Goal: Task Accomplishment & Management: Manage account settings

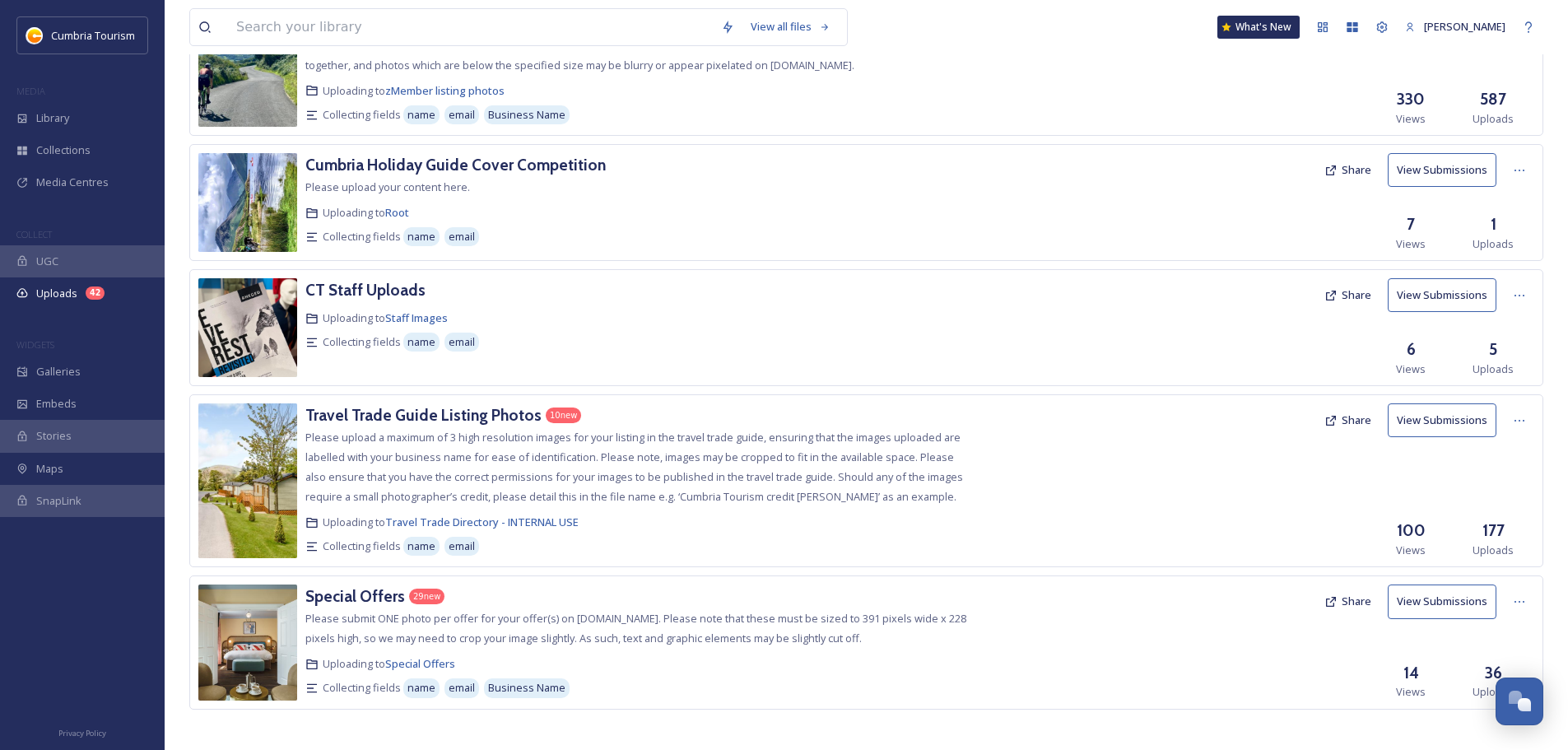
scroll to position [430, 0]
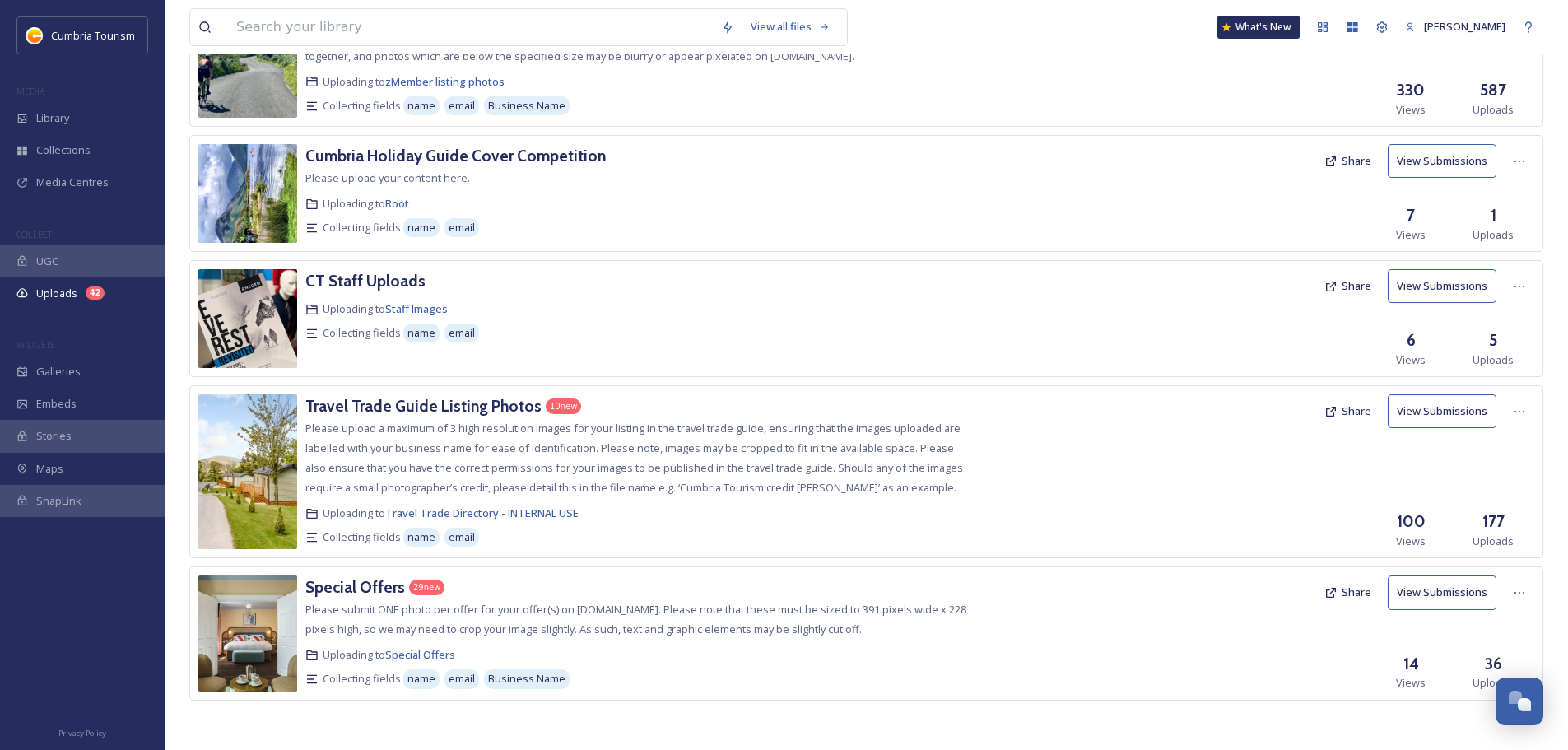
click at [352, 591] on h3 "Special Offers" at bounding box center [356, 587] width 100 height 20
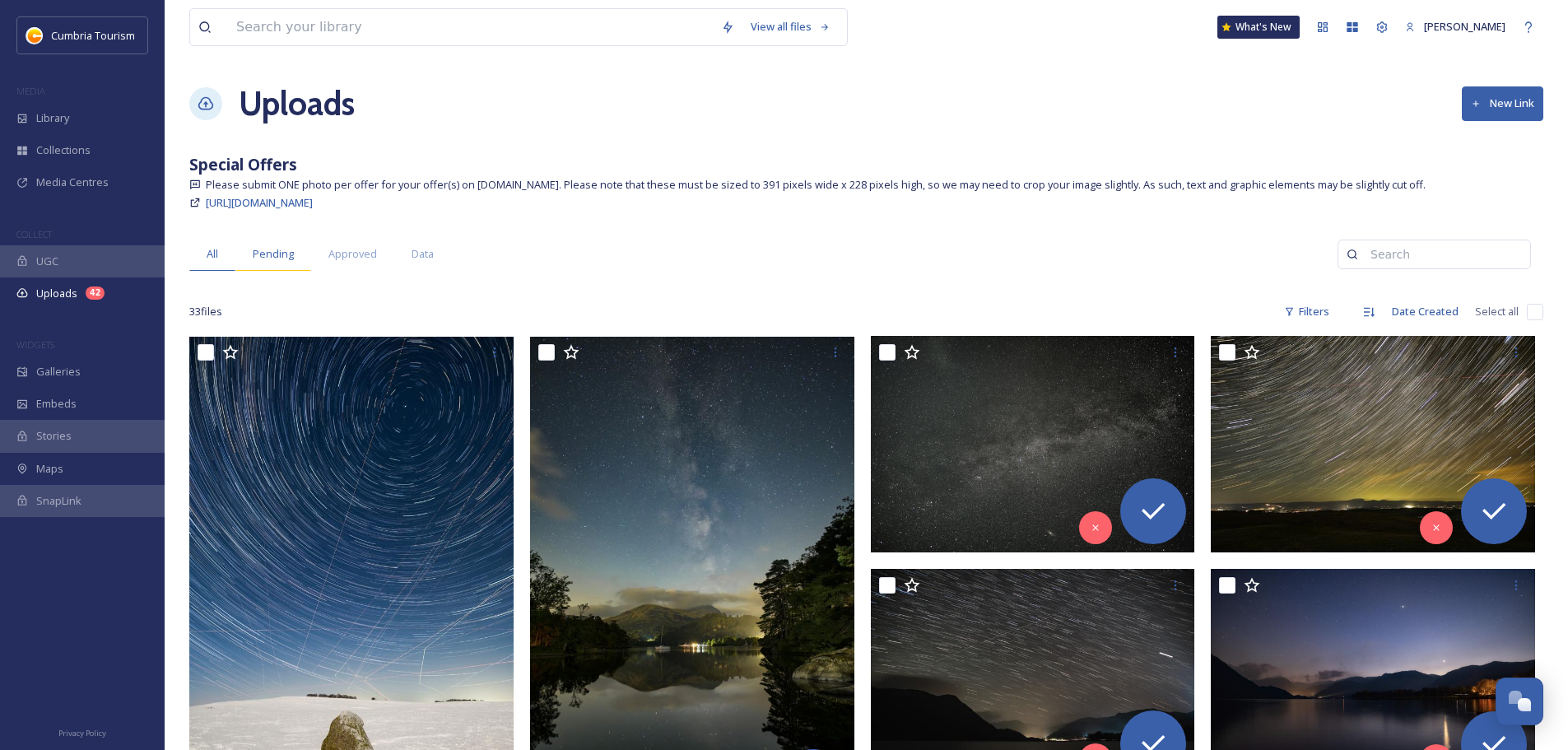
click at [288, 266] on div "Pending" at bounding box center [273, 253] width 76 height 33
click at [364, 260] on span "Approved" at bounding box center [353, 253] width 49 height 15
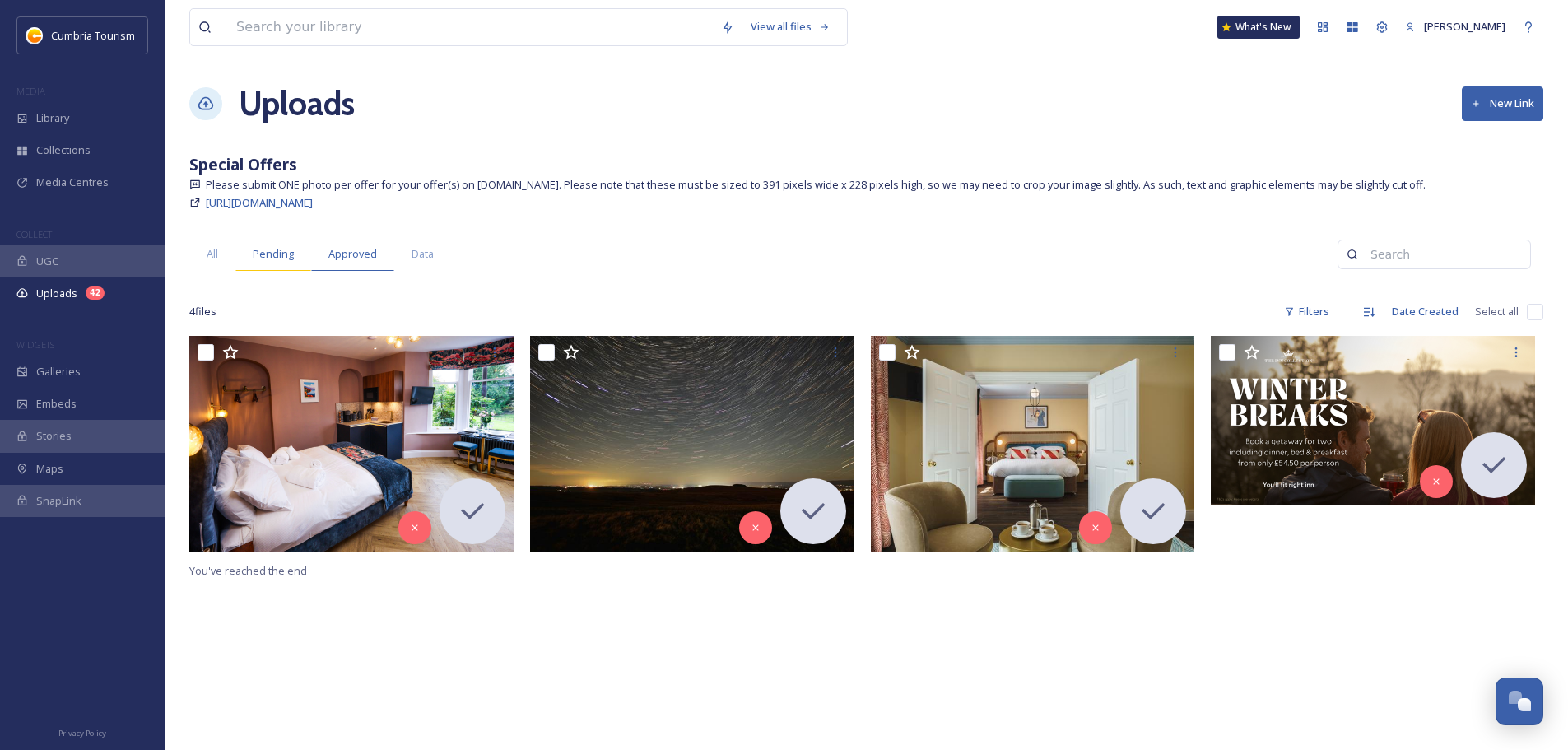
click at [276, 255] on span "Pending" at bounding box center [272, 253] width 41 height 15
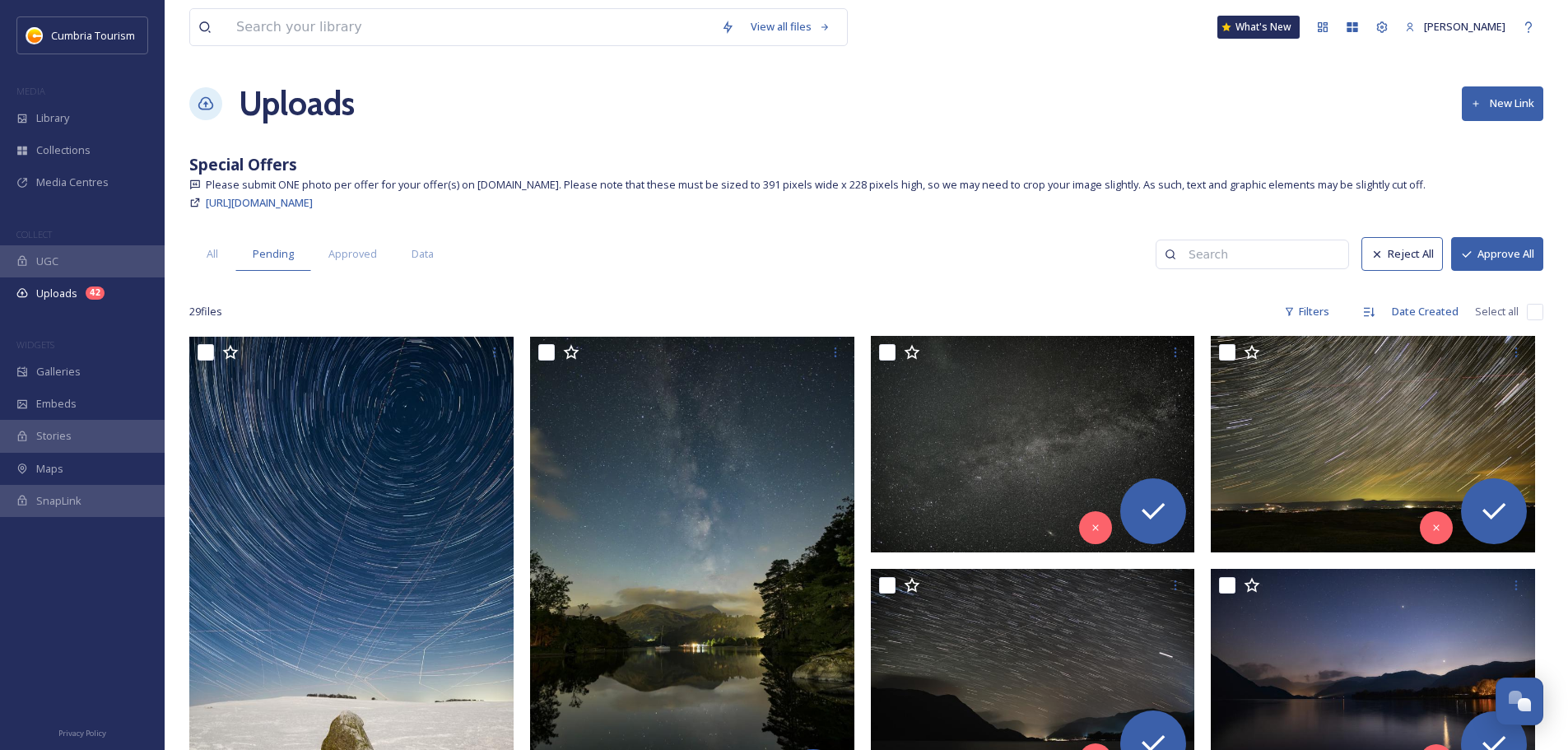
click at [1529, 311] on input "checkbox" at bounding box center [1535, 312] width 16 height 16
checkbox input "true"
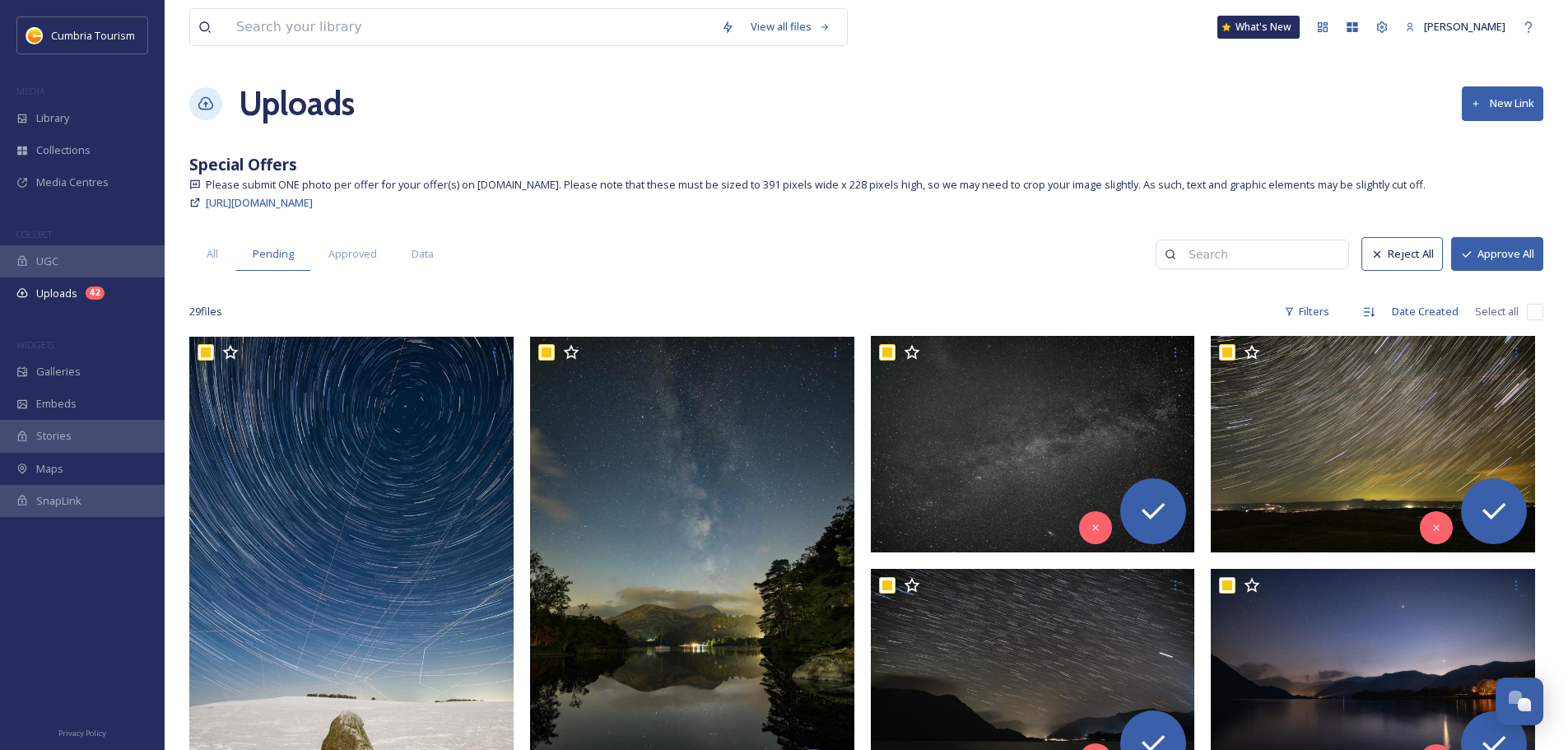
checkbox input "true"
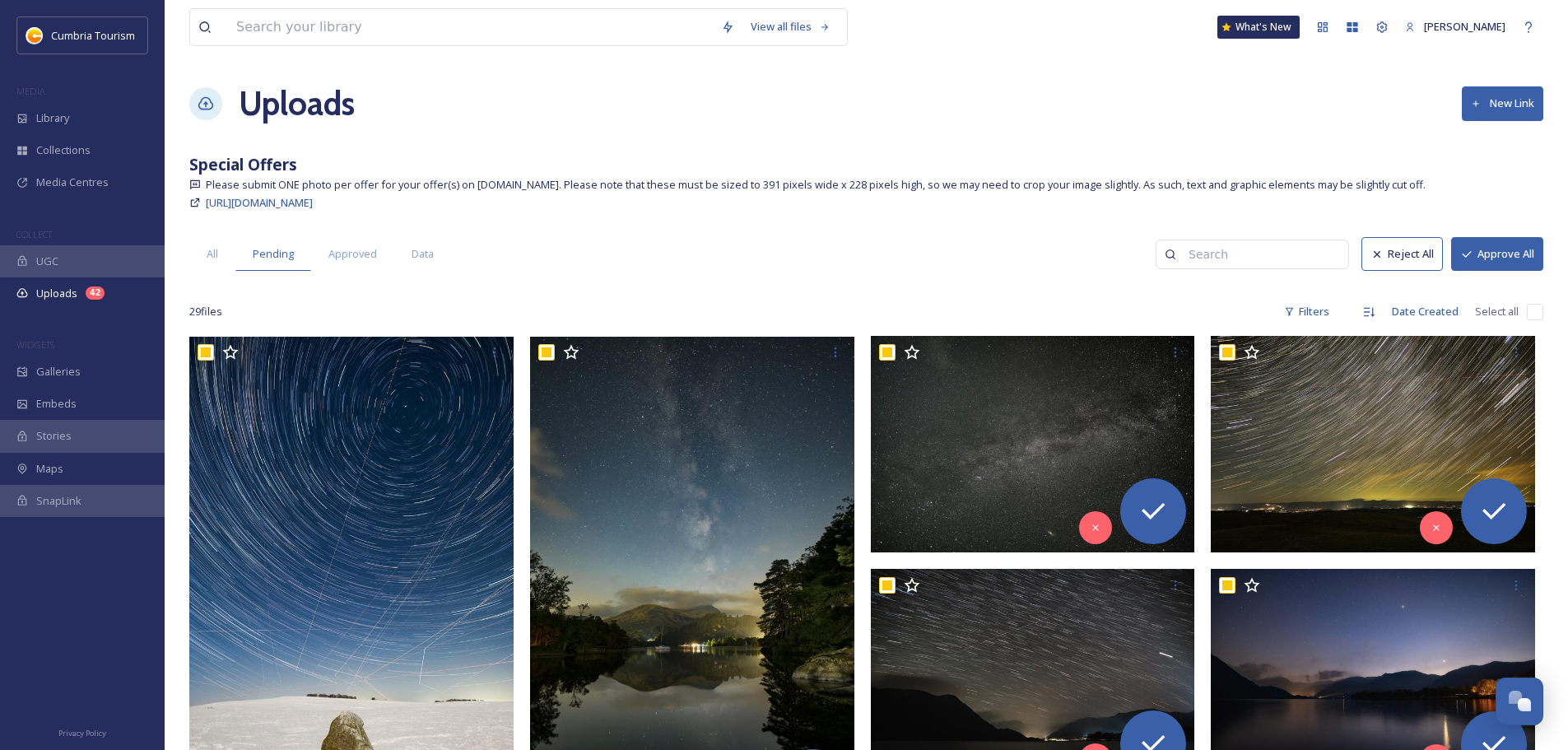
checkbox input "true"
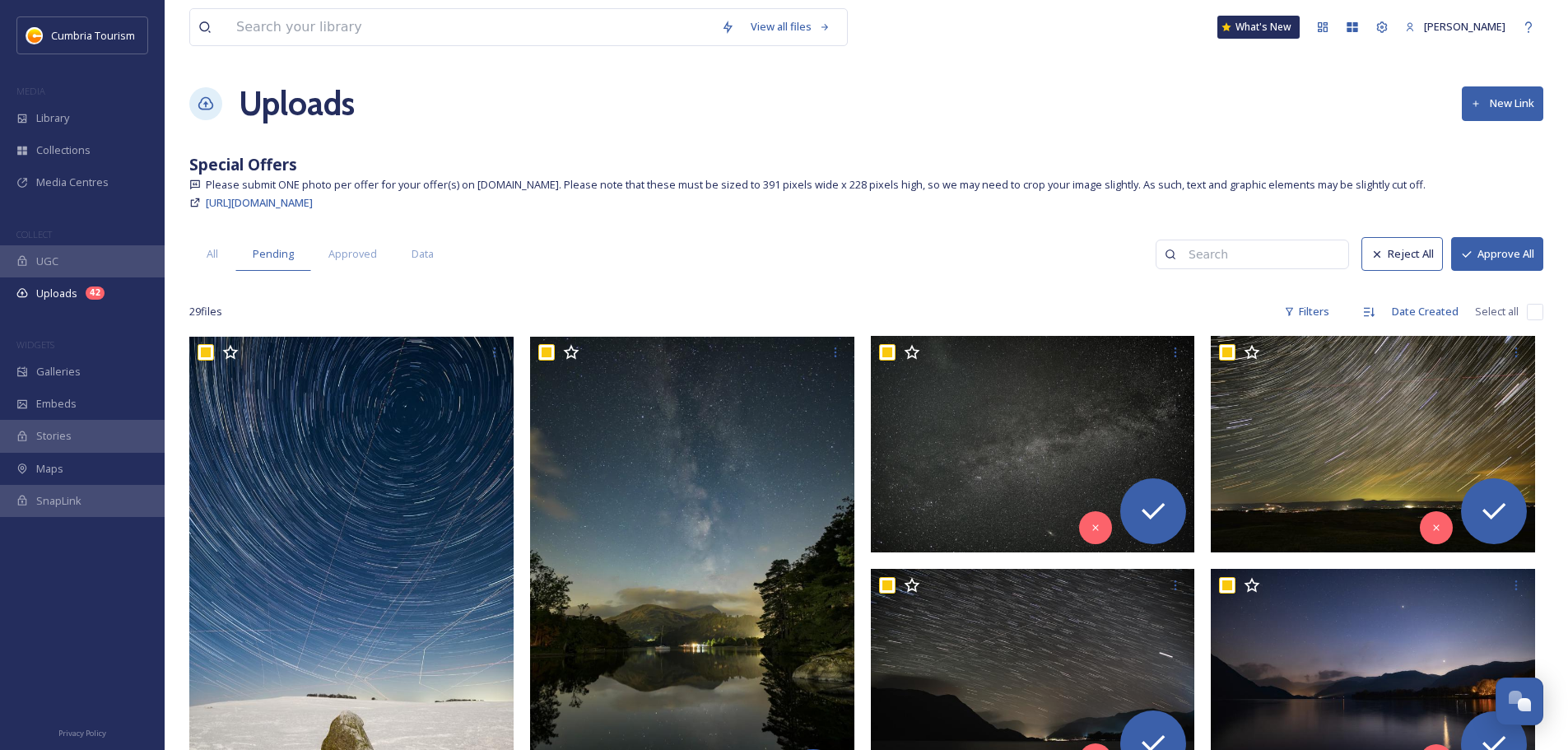
checkbox input "true"
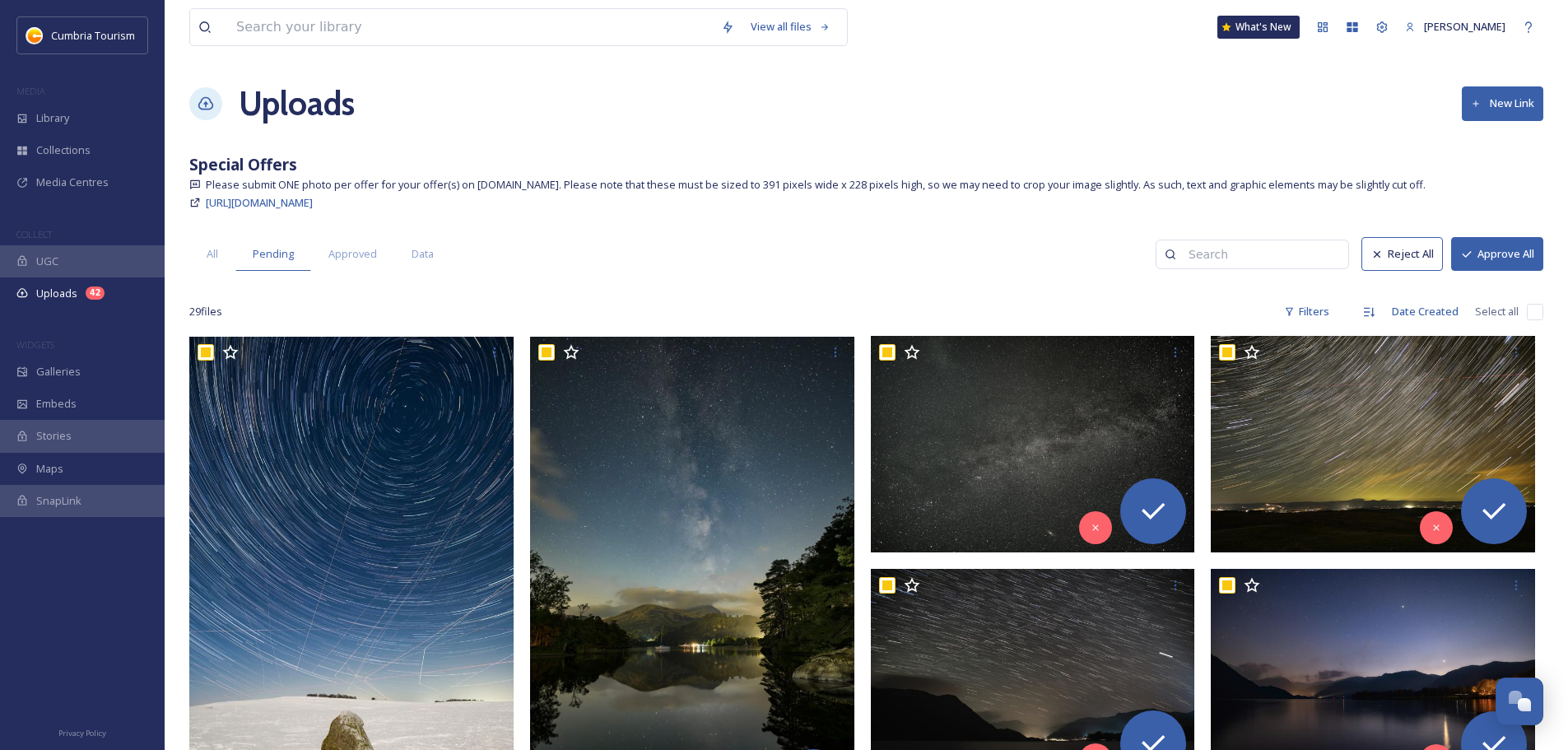
checkbox input "true"
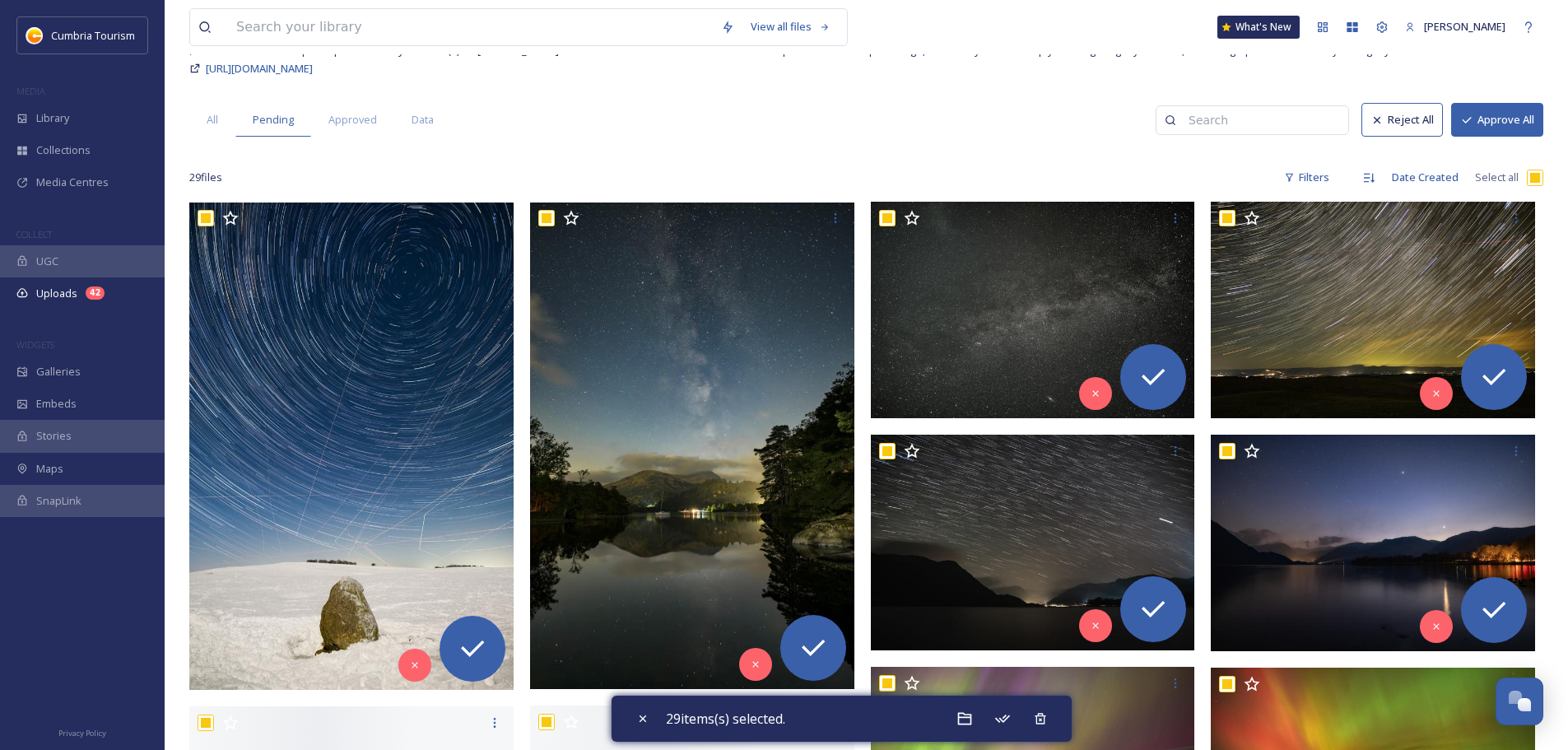
scroll to position [165, 0]
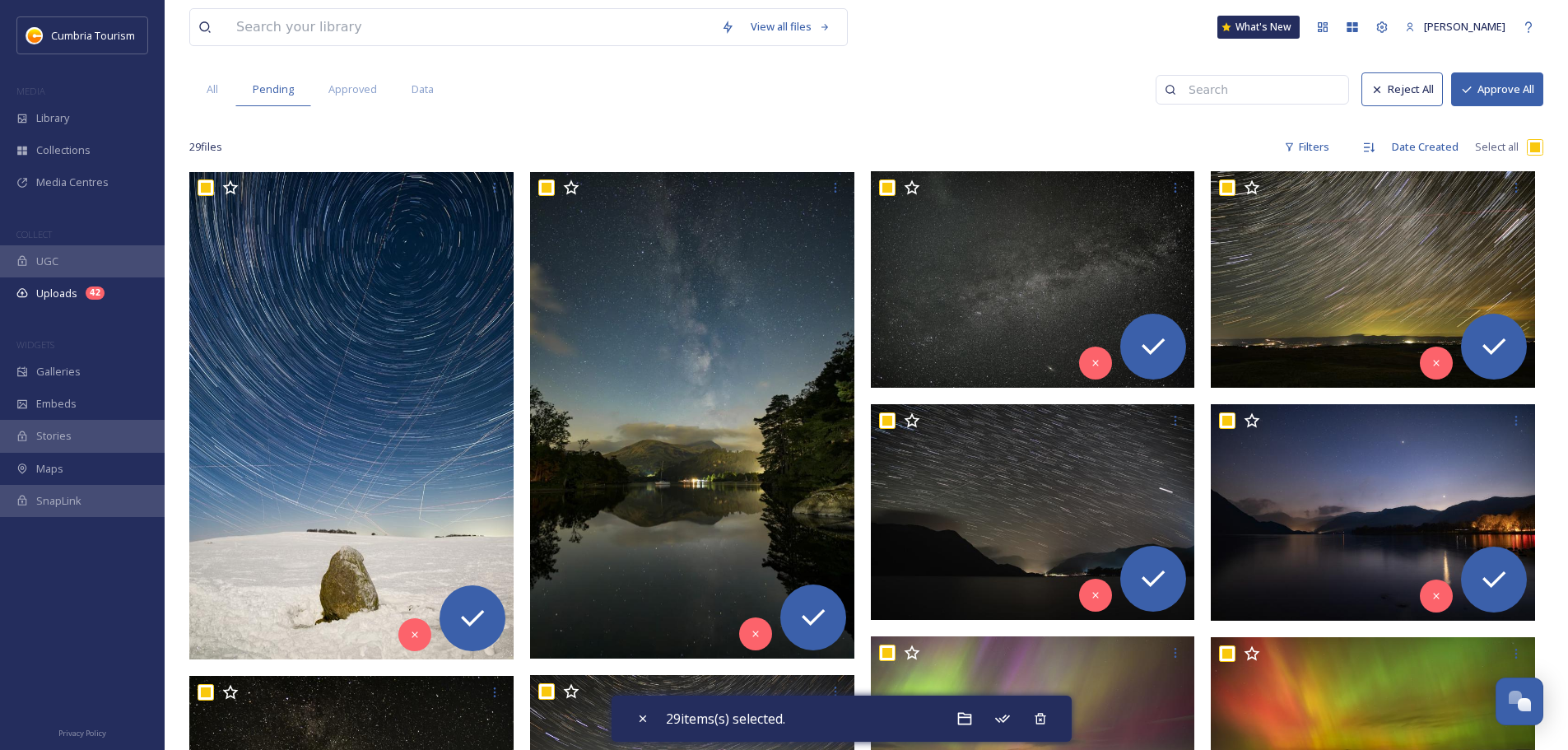
click at [1506, 99] on button "Approve All" at bounding box center [1497, 89] width 92 height 33
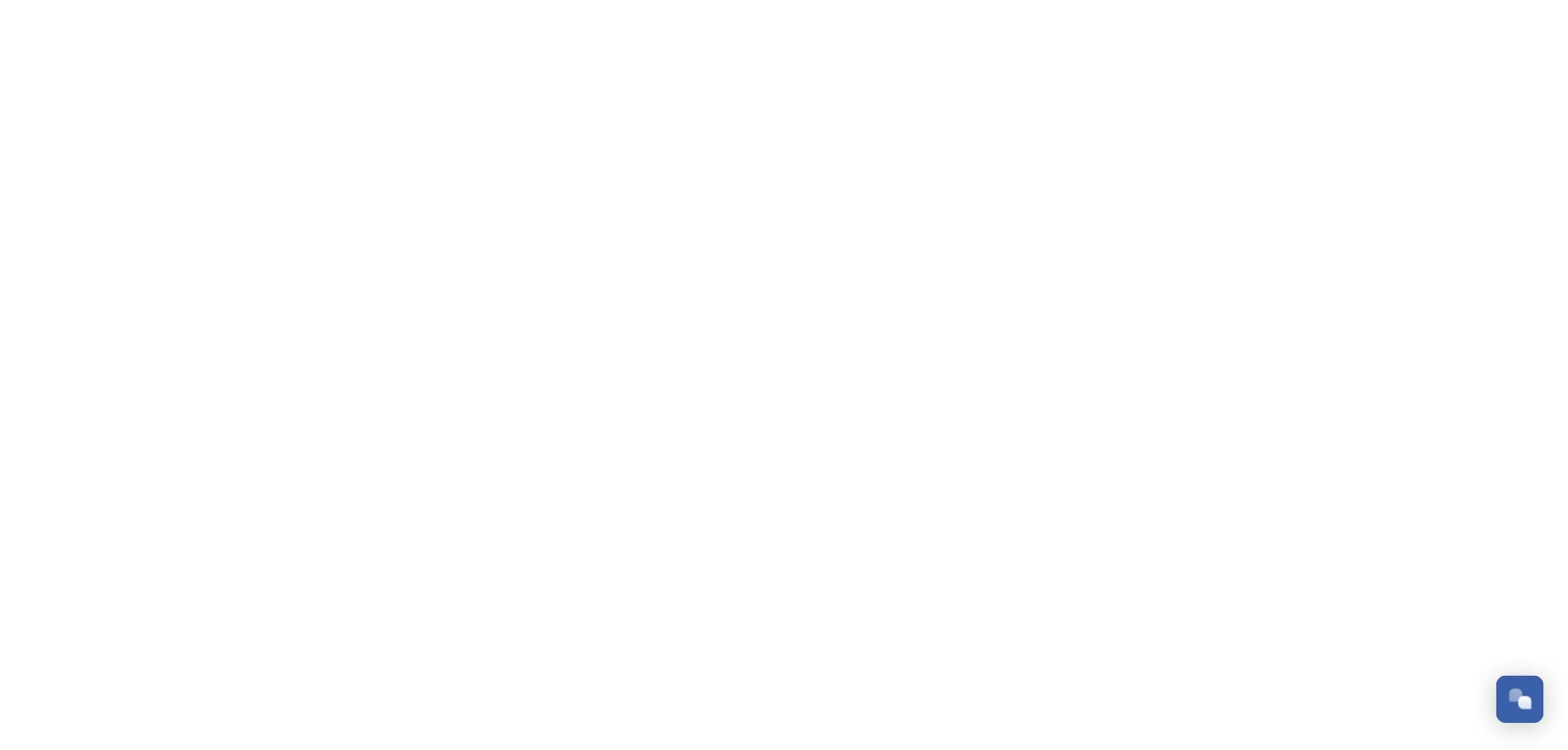
scroll to position [7668, 0]
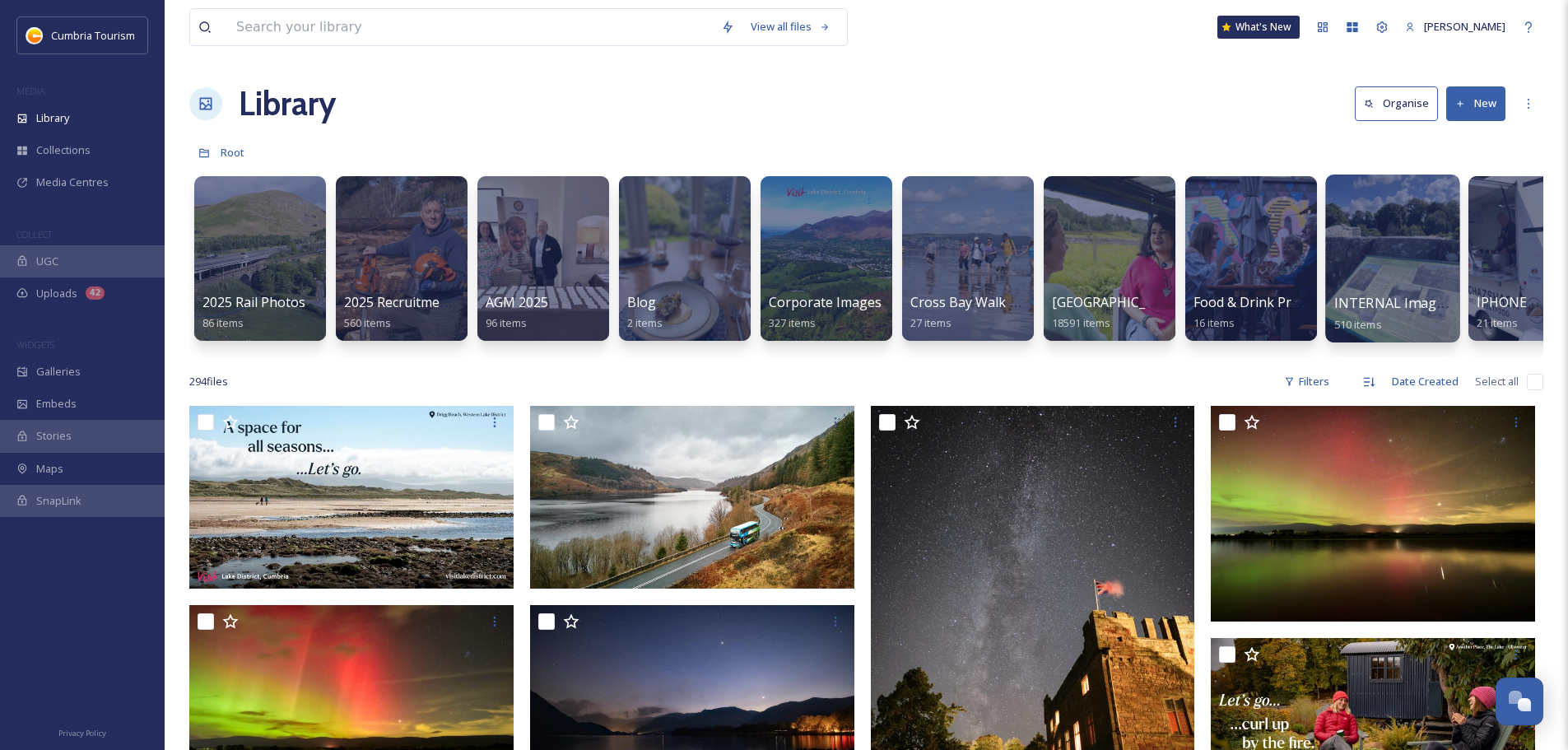
click at [1407, 271] on div at bounding box center [1392, 259] width 134 height 168
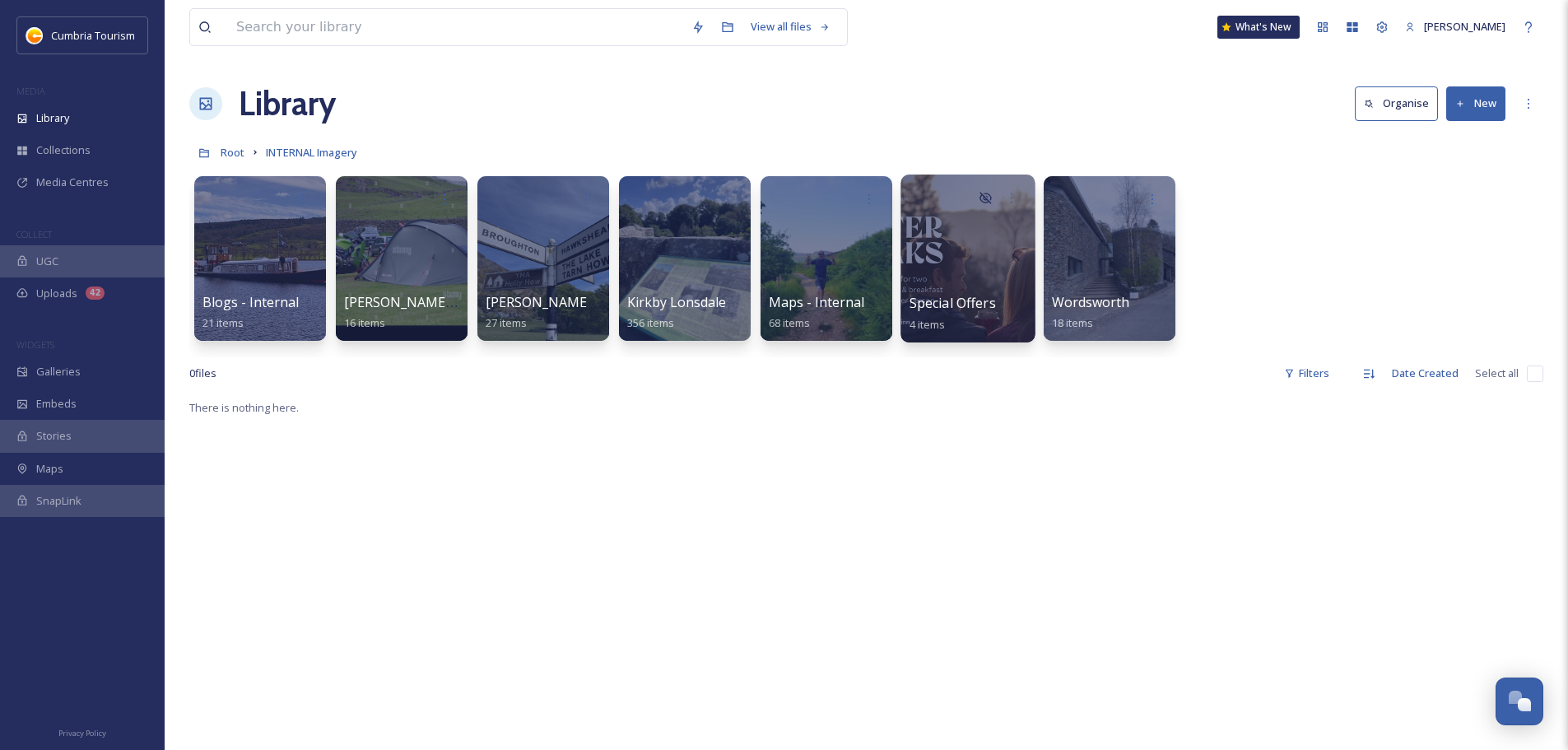
click at [954, 288] on div at bounding box center [967, 259] width 134 height 168
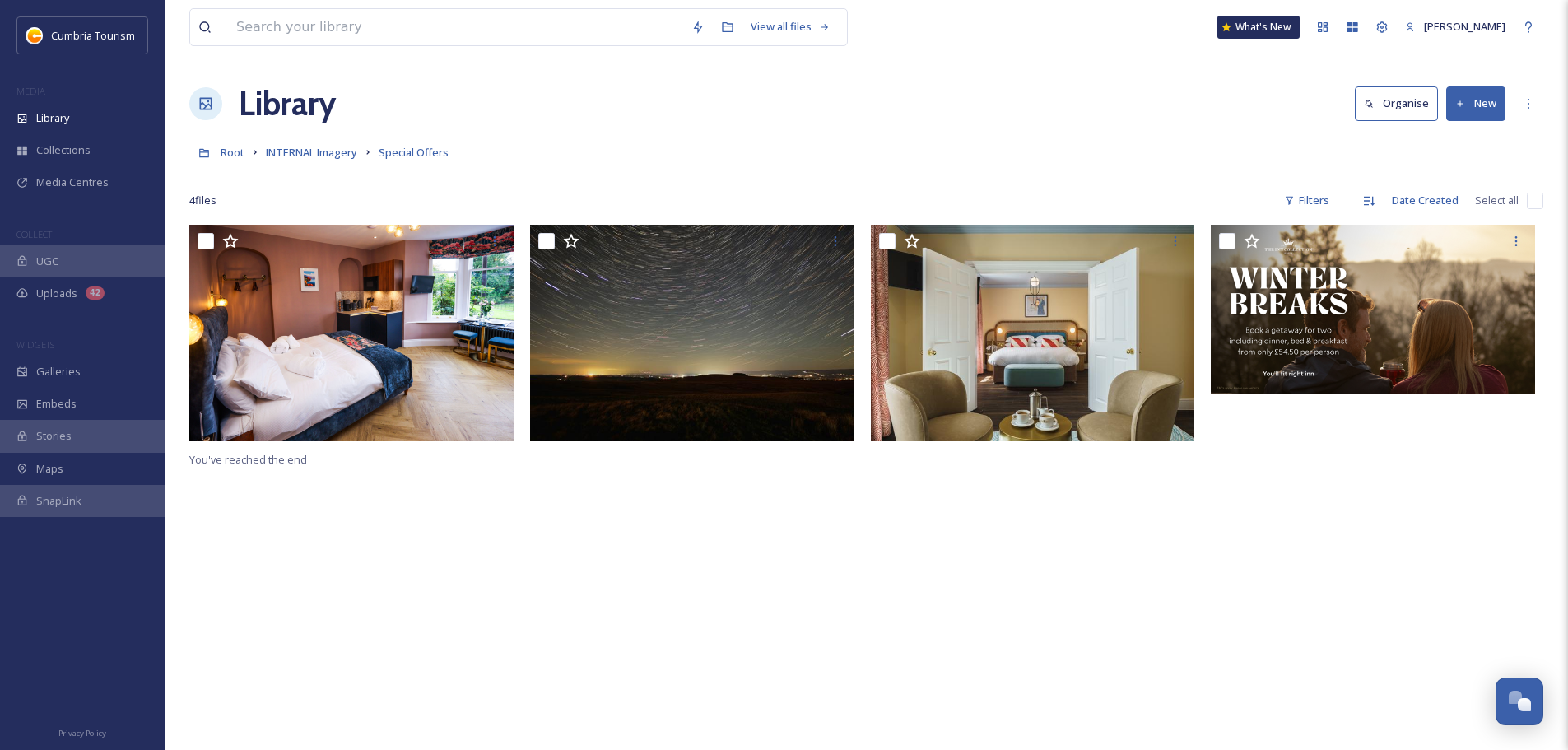
click at [479, 540] on div "You've reached the end" at bounding box center [866, 599] width 1354 height 750
click at [1493, 103] on button "New" at bounding box center [1477, 103] width 60 height 33
click at [1458, 211] on span "Folder" at bounding box center [1457, 205] width 32 height 15
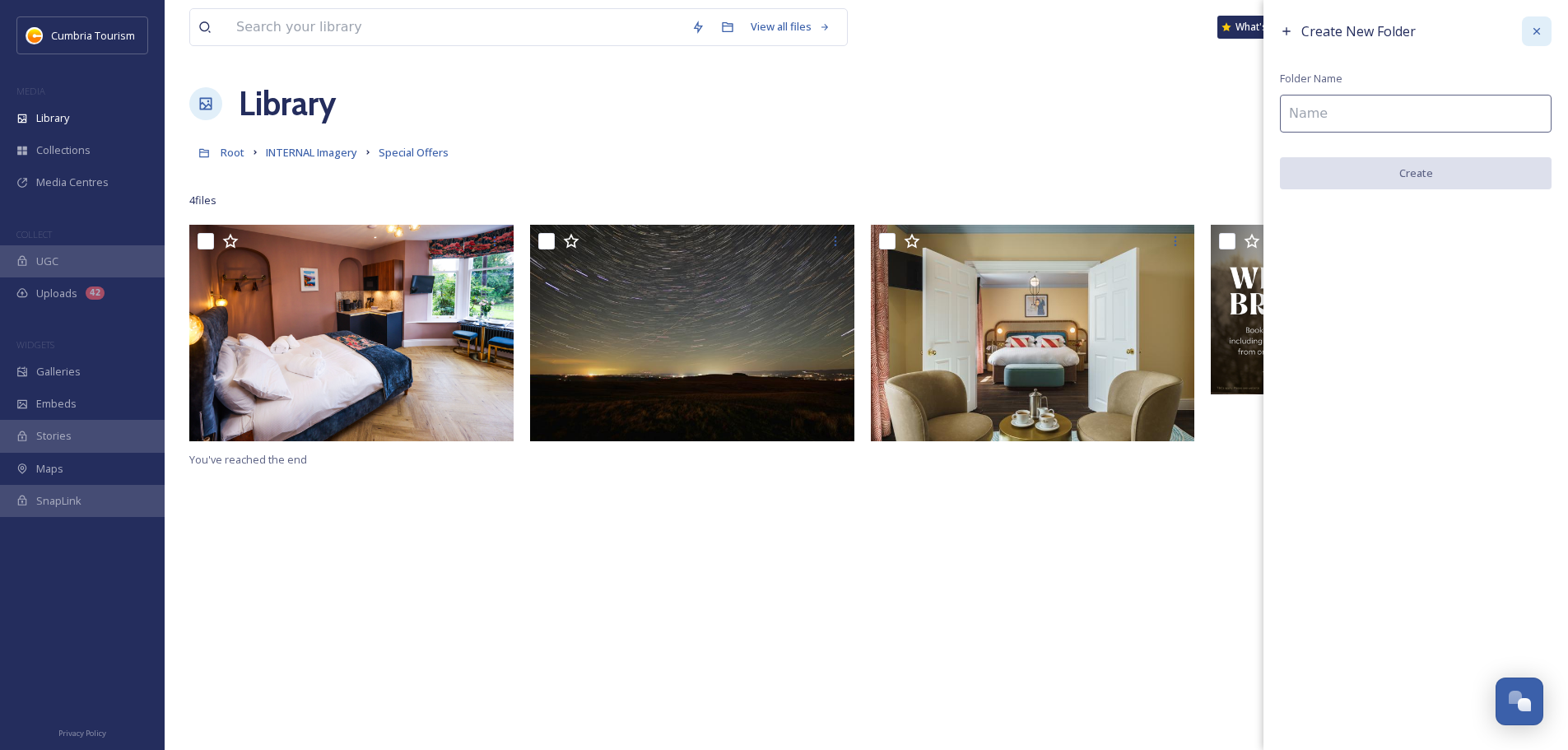
click at [1544, 32] on div at bounding box center [1536, 31] width 30 height 30
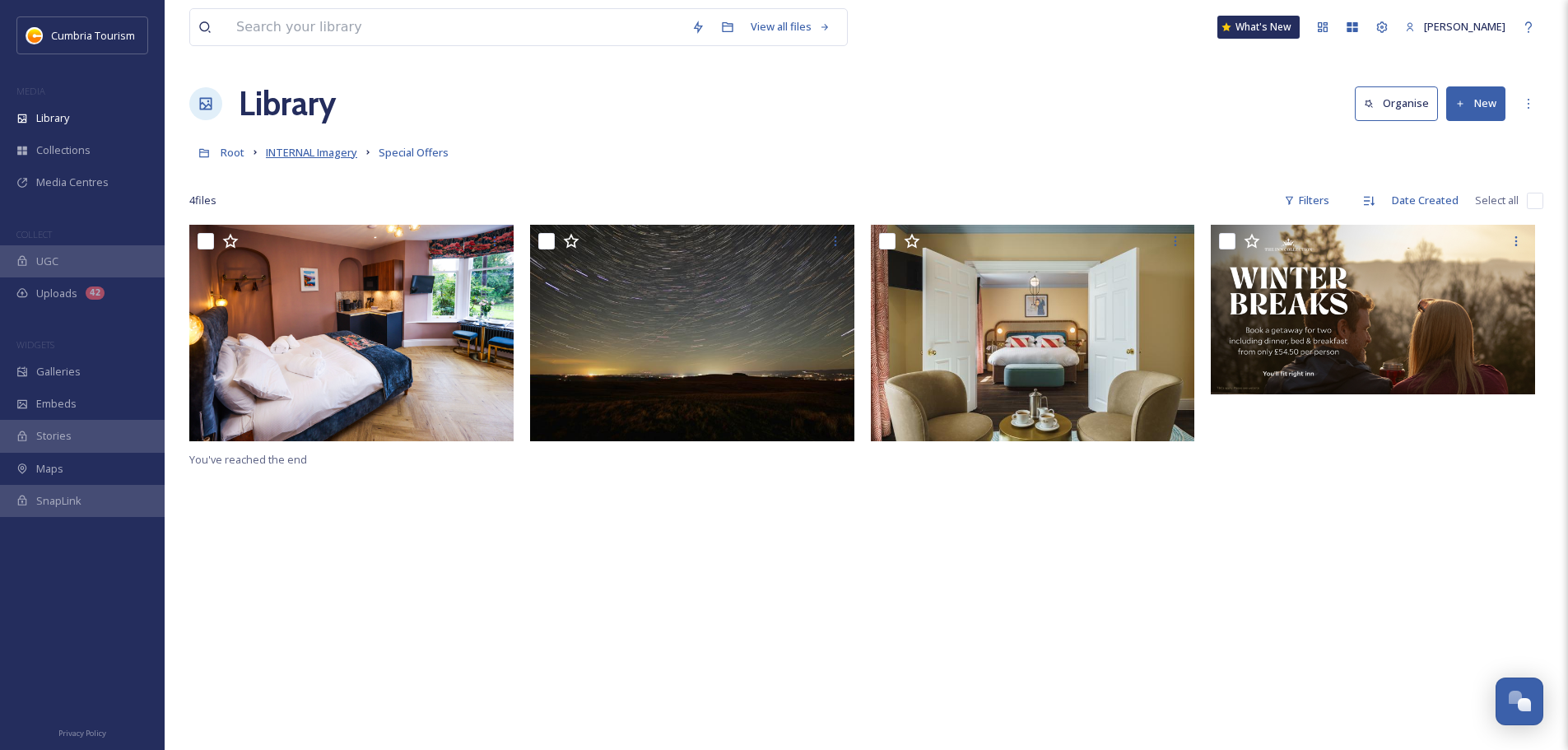
click at [320, 147] on span "INTERNAL Imagery" at bounding box center [311, 152] width 91 height 14
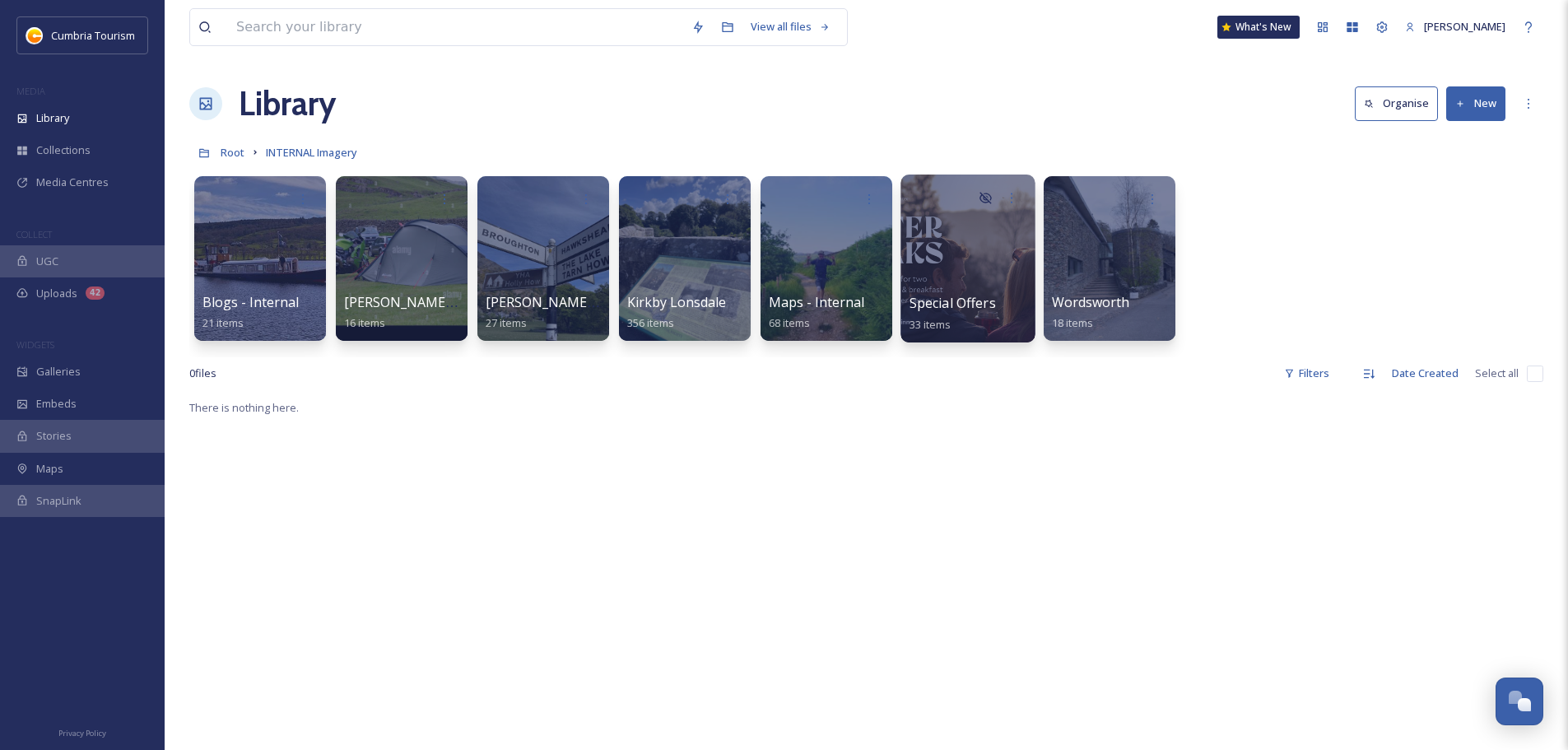
click at [992, 244] on div at bounding box center [967, 259] width 134 height 168
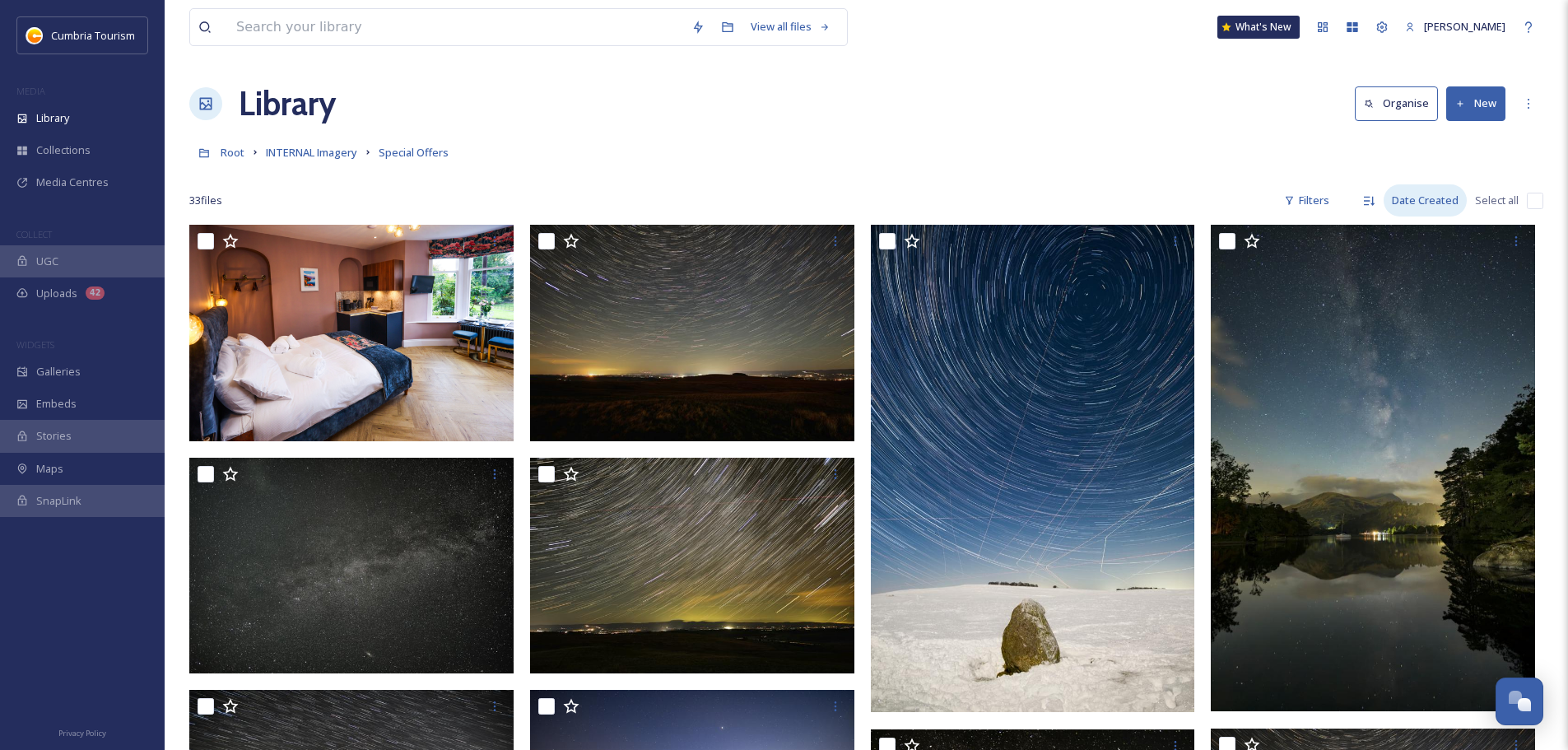
click at [1418, 207] on div "Date Created" at bounding box center [1426, 200] width 83 height 32
click at [1415, 242] on span "Date Modified" at bounding box center [1422, 237] width 70 height 15
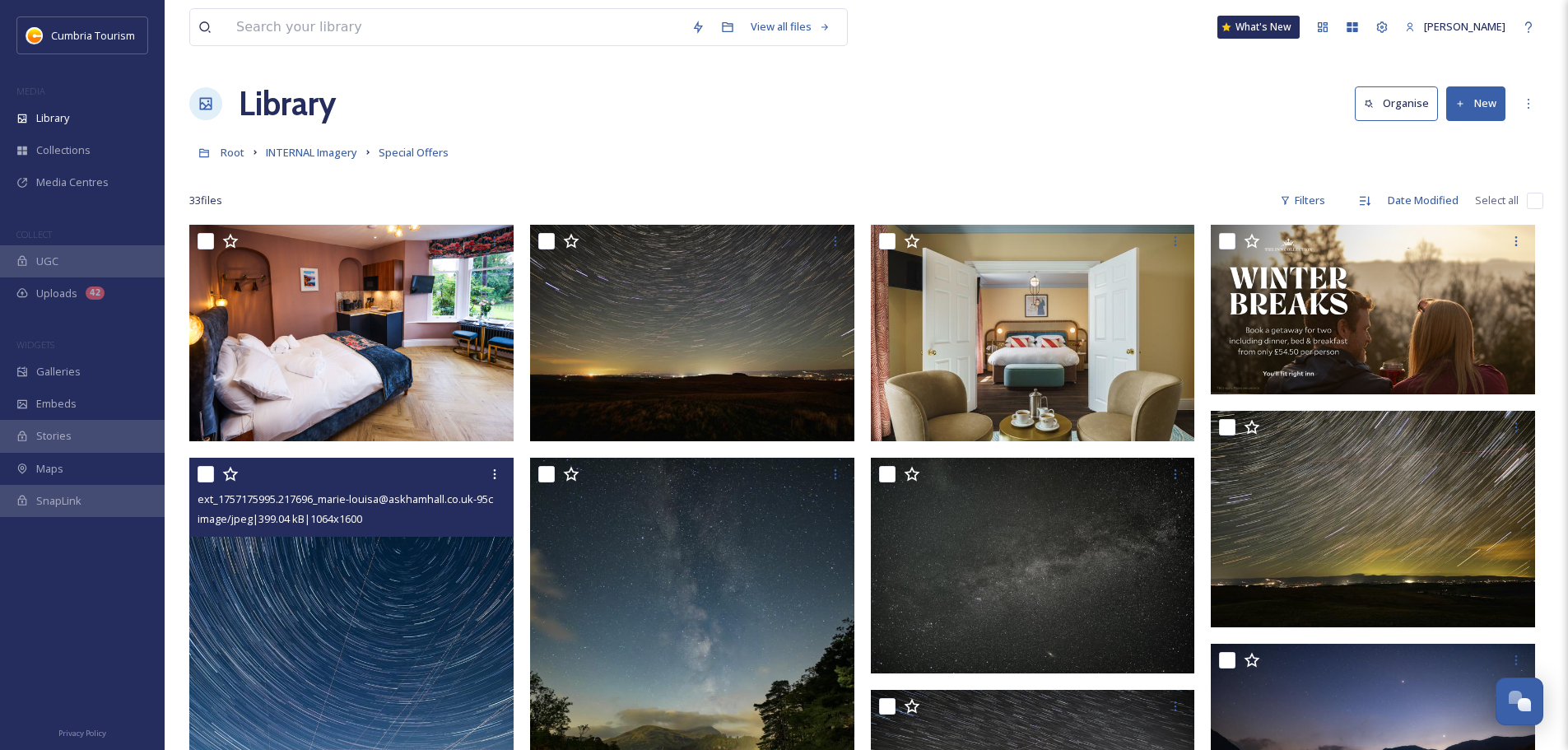
click at [210, 475] on input "checkbox" at bounding box center [205, 474] width 16 height 16
checkbox input "true"
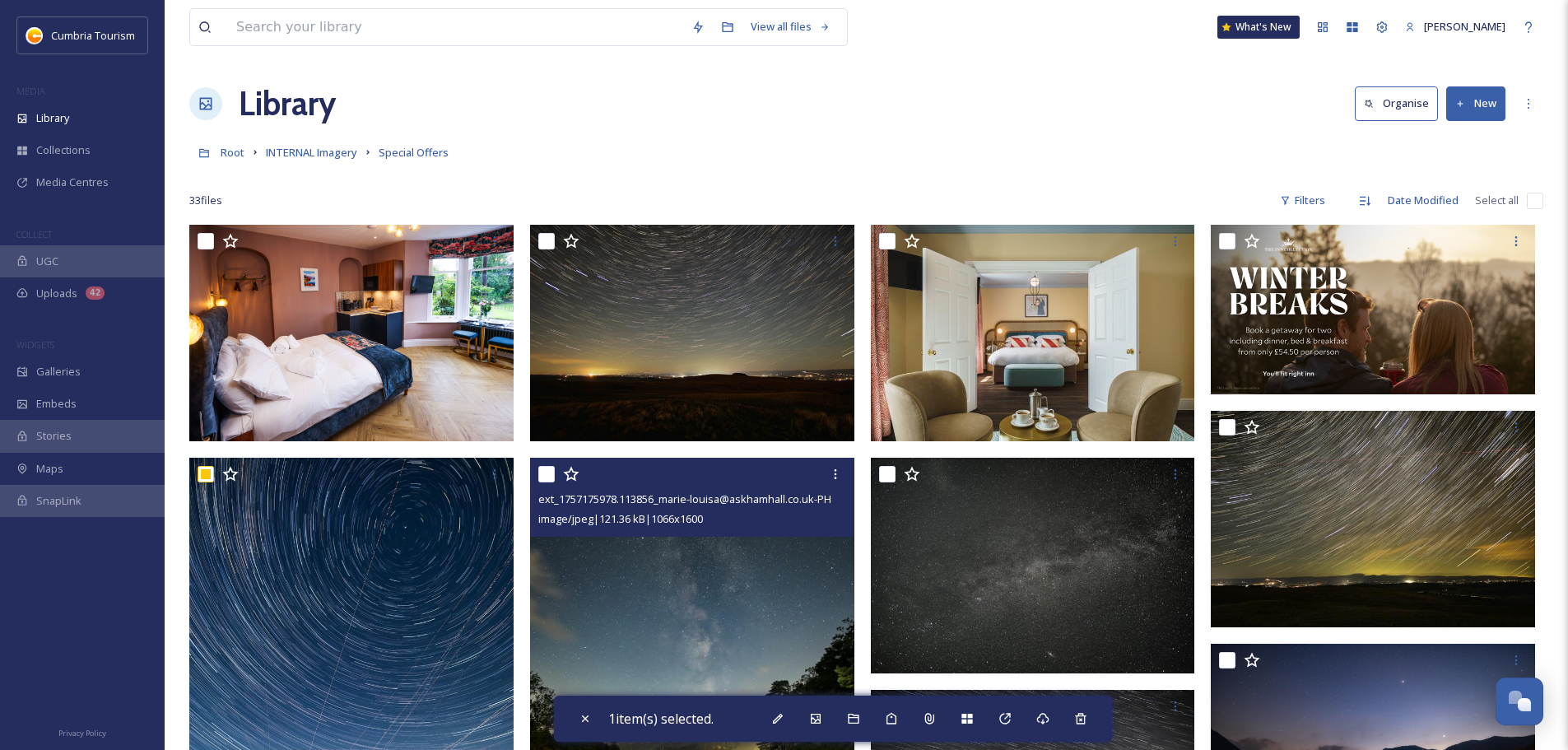
click at [550, 470] on input "checkbox" at bounding box center [546, 474] width 16 height 16
checkbox input "true"
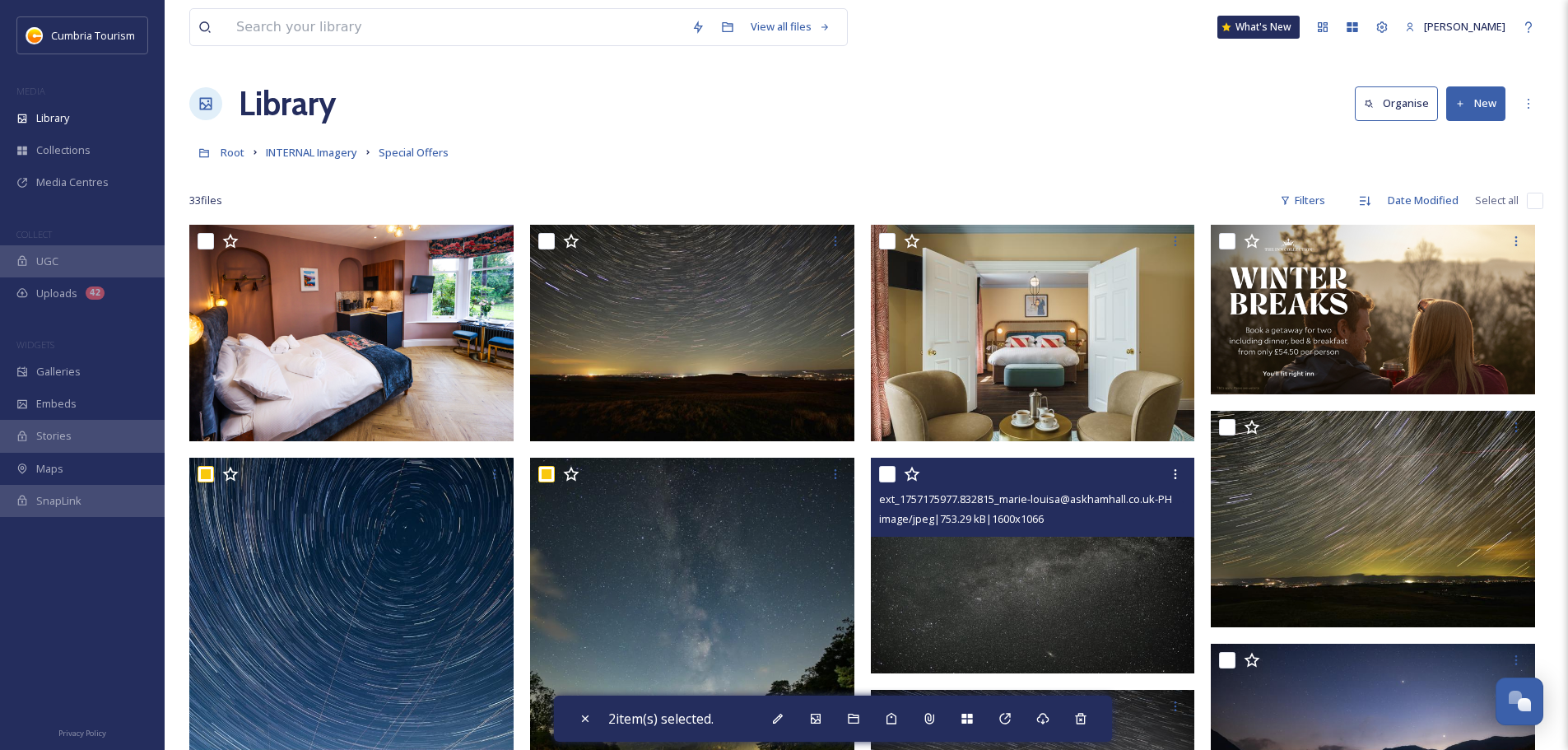
click at [889, 474] on input "checkbox" at bounding box center [888, 474] width 16 height 16
checkbox input "true"
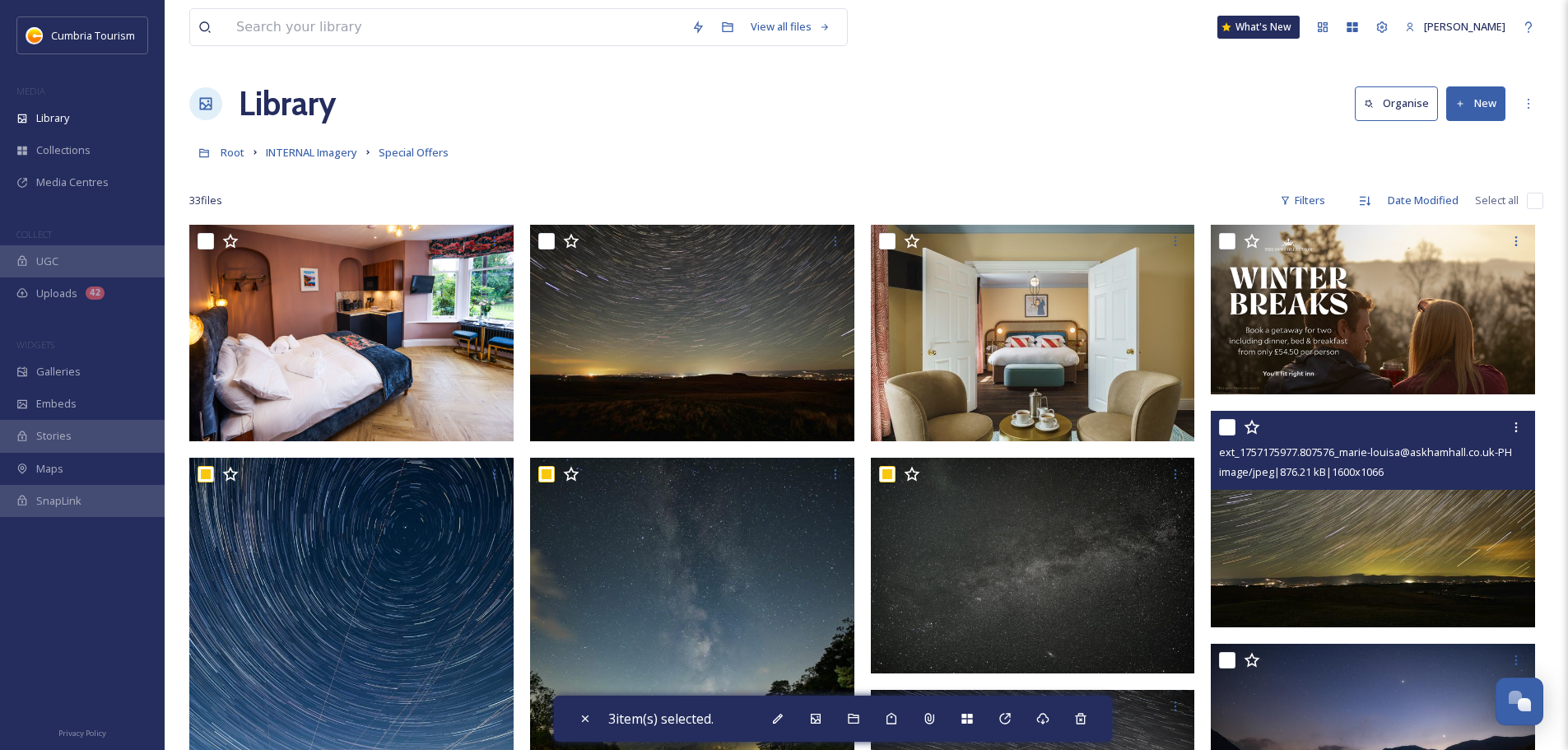
click at [1229, 430] on input "checkbox" at bounding box center [1228, 427] width 16 height 16
checkbox input "true"
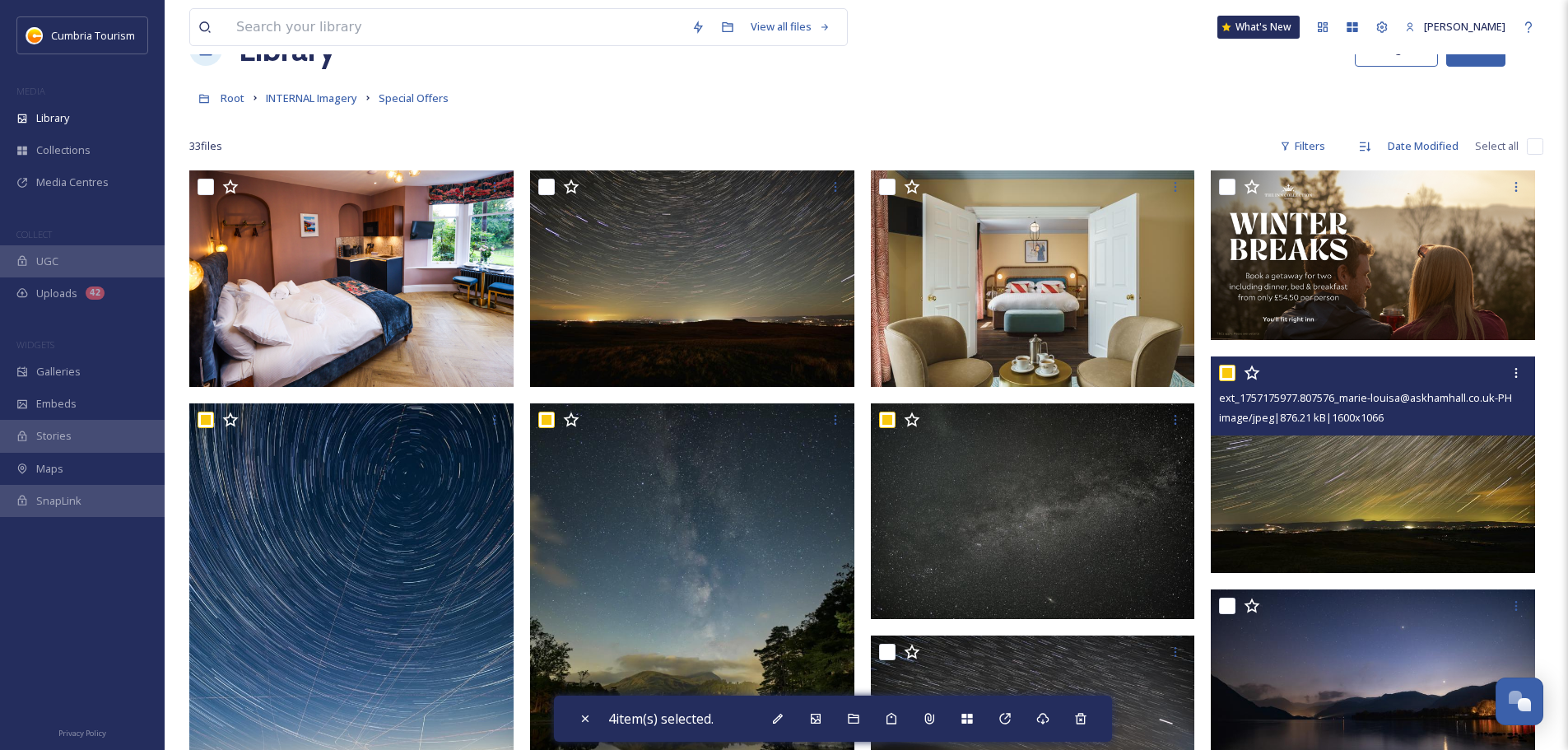
scroll to position [329, 0]
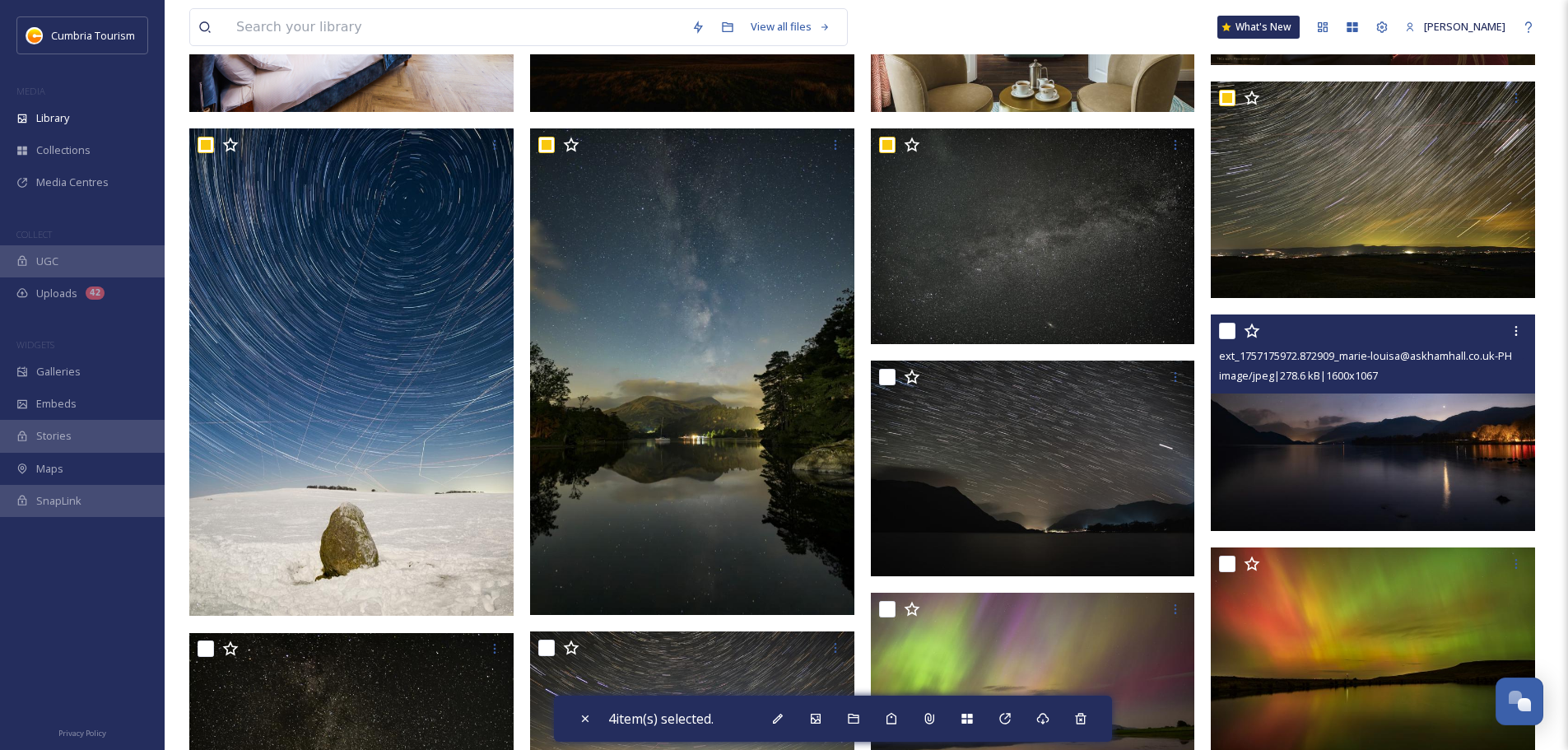
click at [1228, 334] on input "checkbox" at bounding box center [1228, 331] width 16 height 16
checkbox input "true"
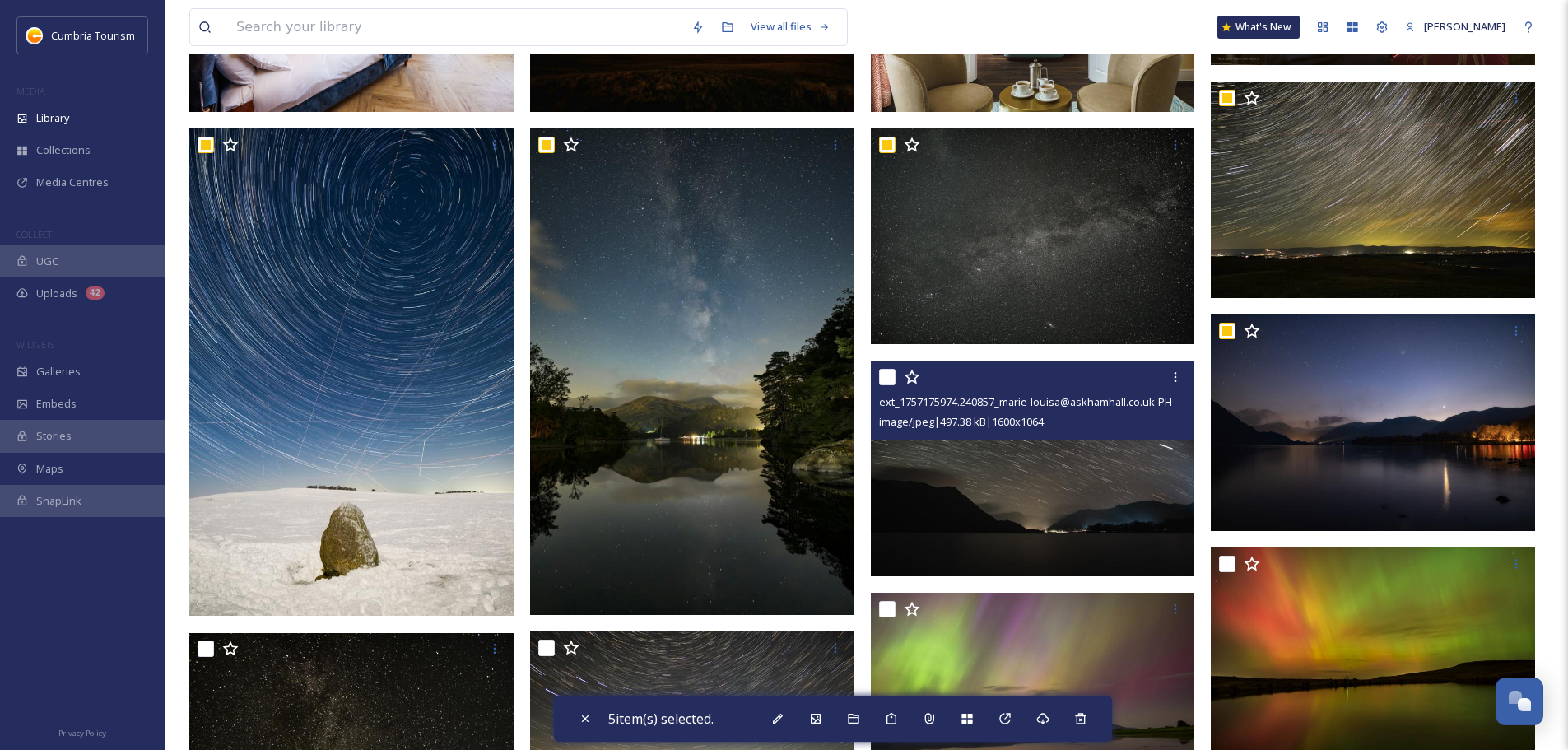
click at [889, 375] on input "checkbox" at bounding box center [888, 377] width 16 height 16
checkbox input "true"
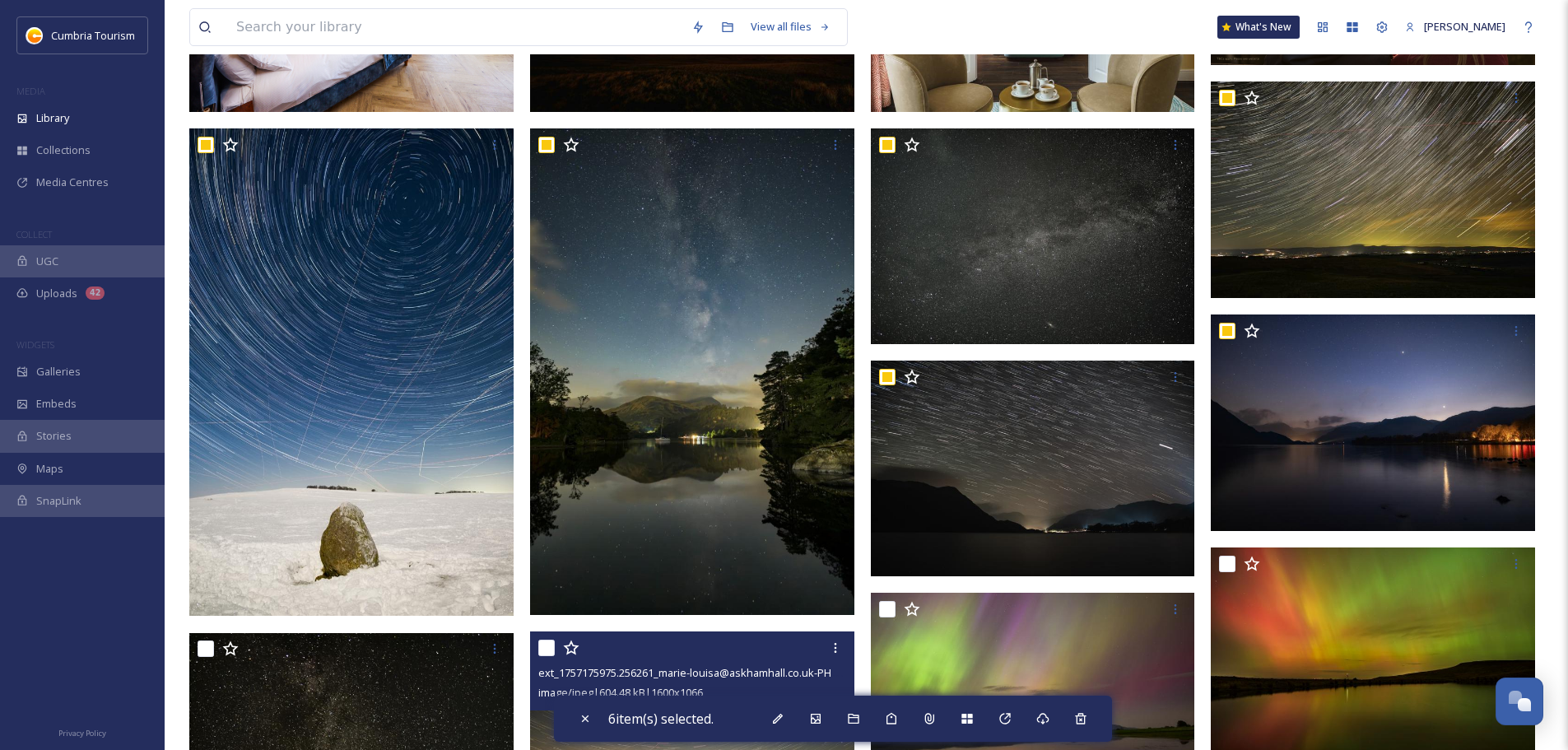
click at [549, 653] on input "checkbox" at bounding box center [546, 648] width 16 height 16
checkbox input "true"
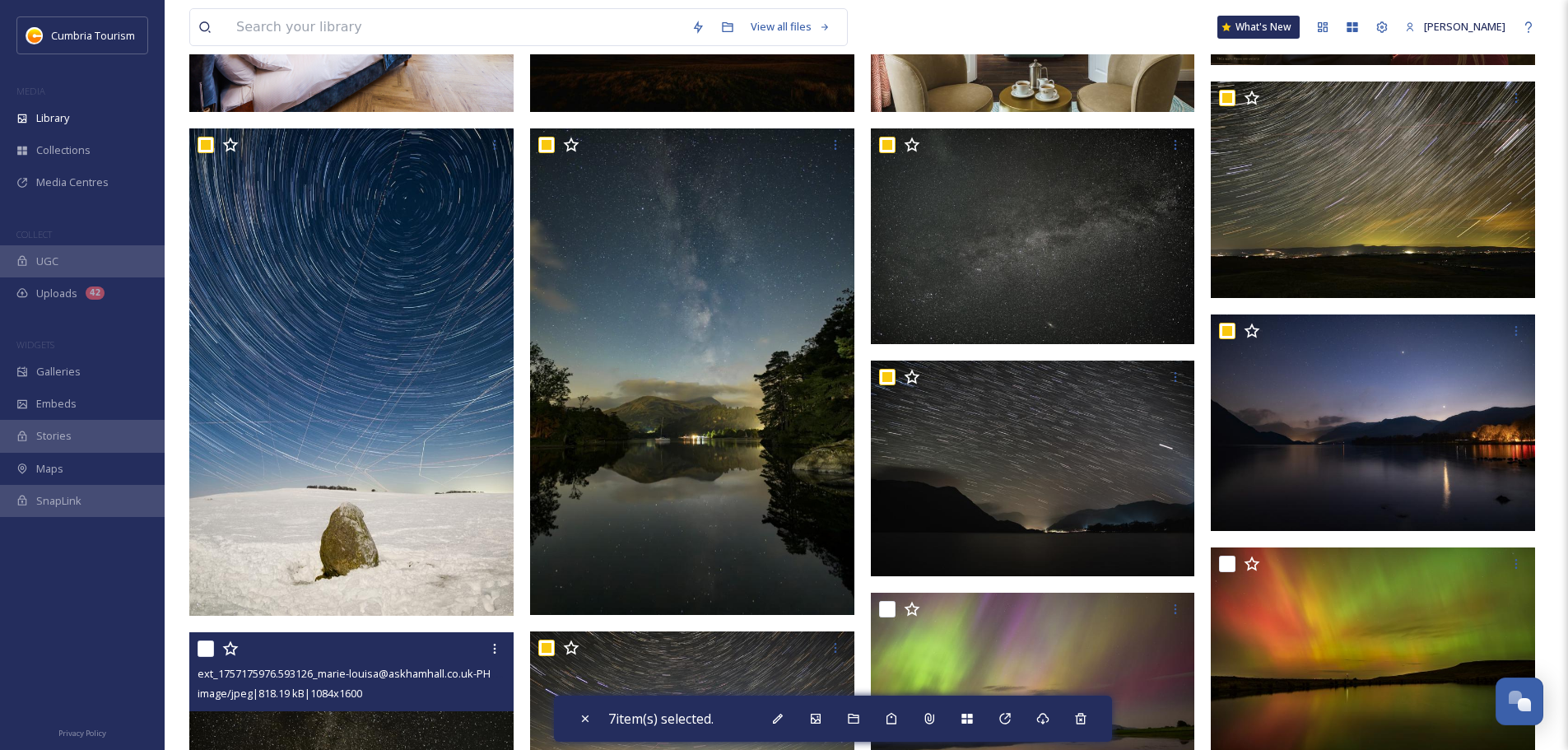
click at [205, 648] on input "checkbox" at bounding box center [205, 649] width 16 height 16
checkbox input "true"
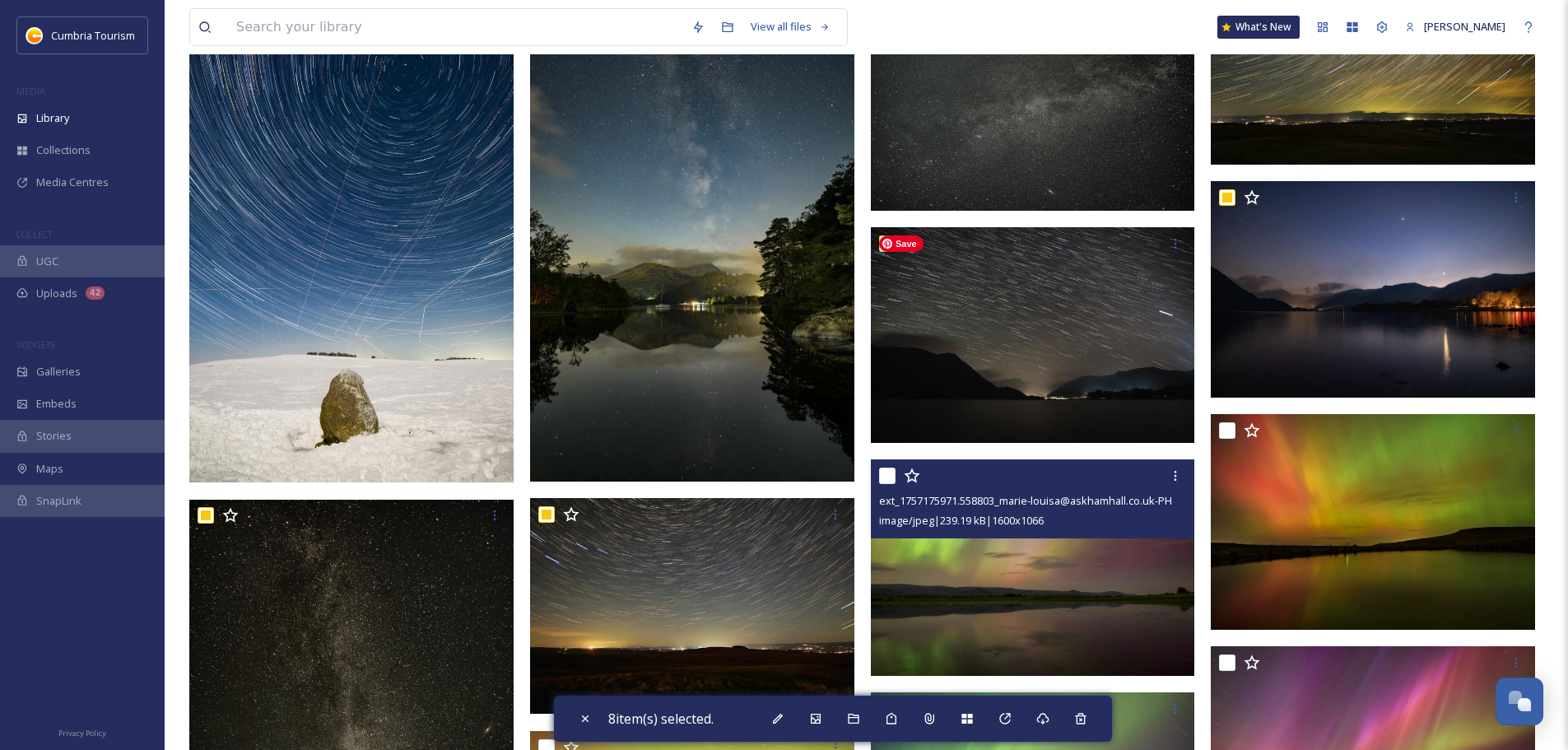
scroll to position [494, 0]
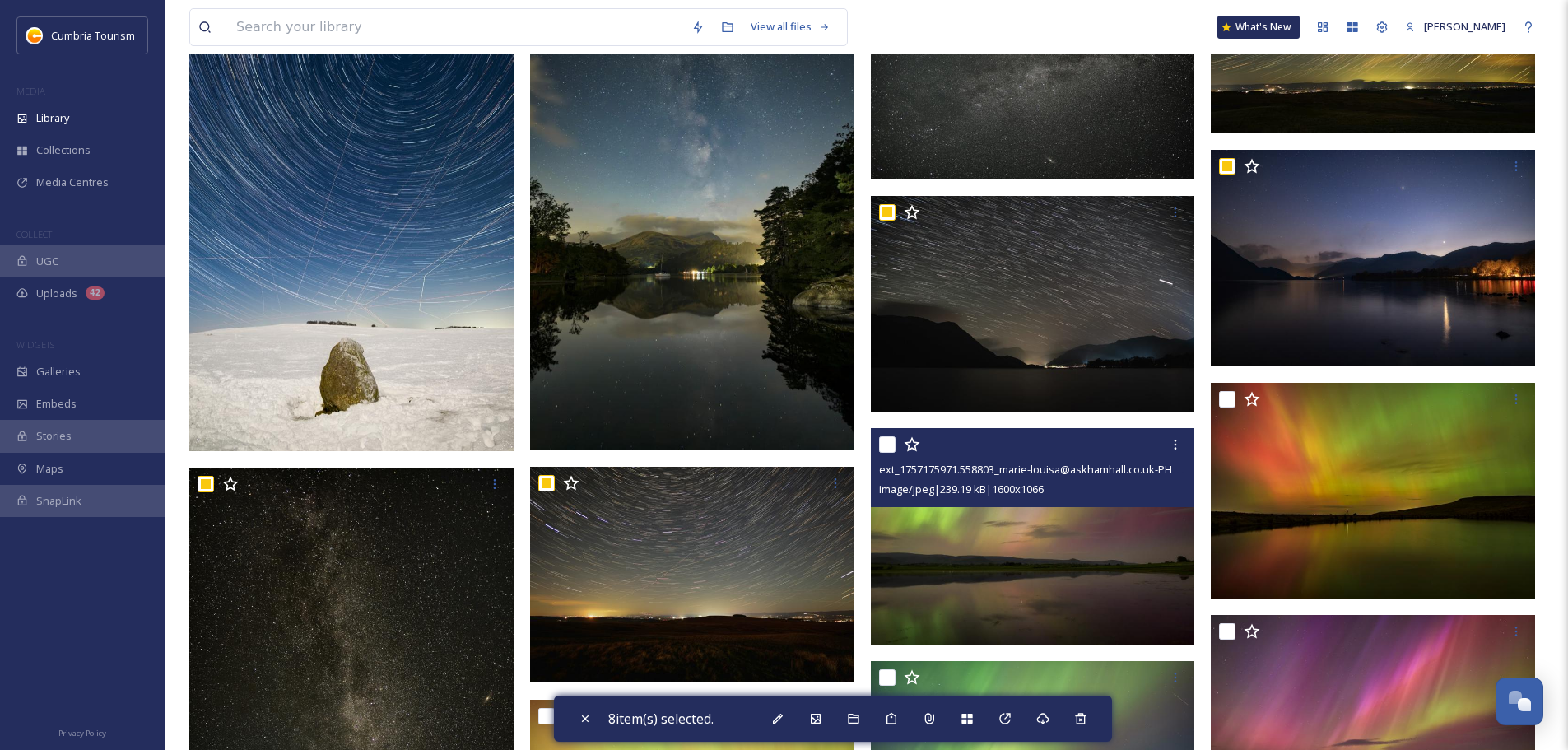
click at [882, 446] on input "checkbox" at bounding box center [888, 444] width 16 height 16
checkbox input "true"
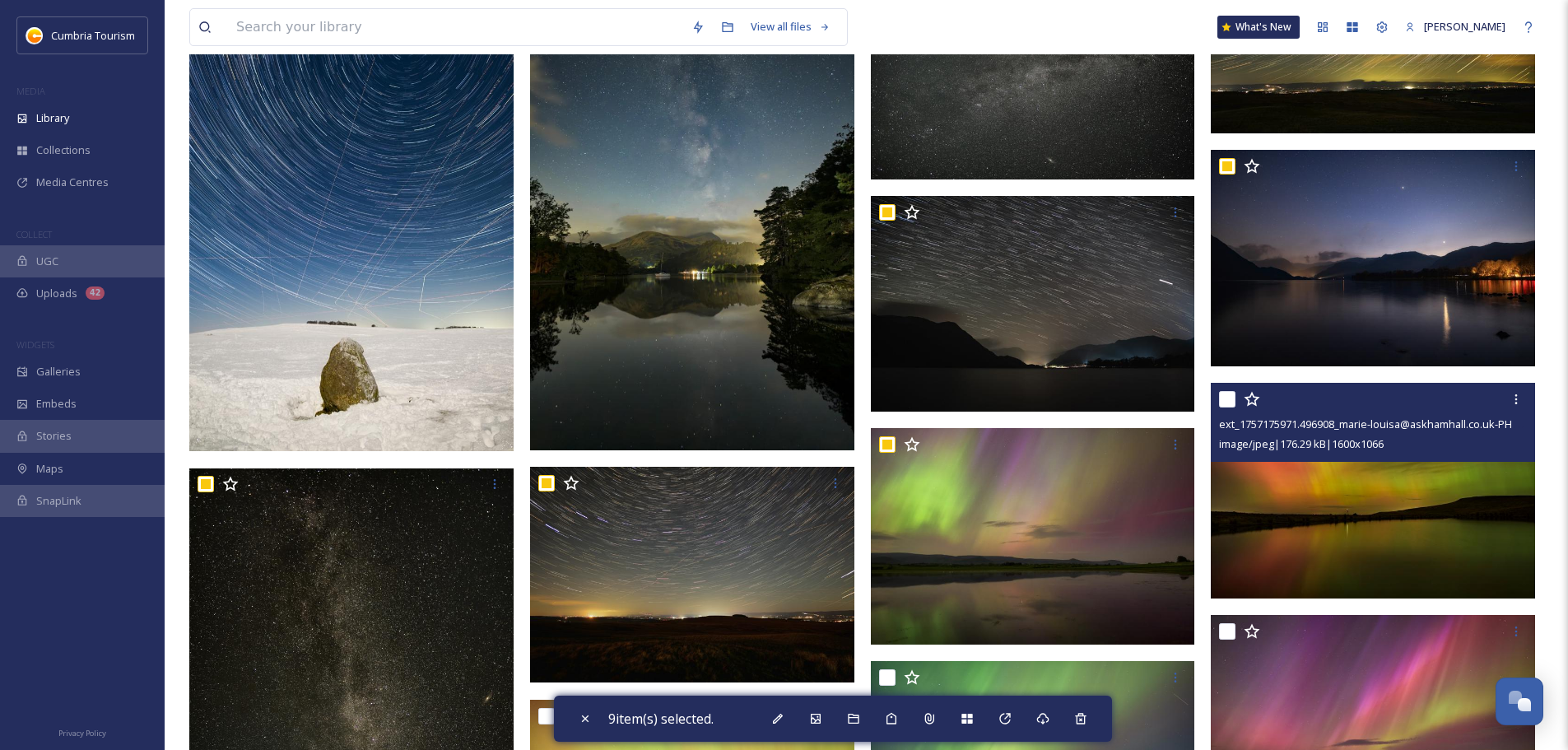
click at [1223, 398] on input "checkbox" at bounding box center [1228, 399] width 16 height 16
checkbox input "true"
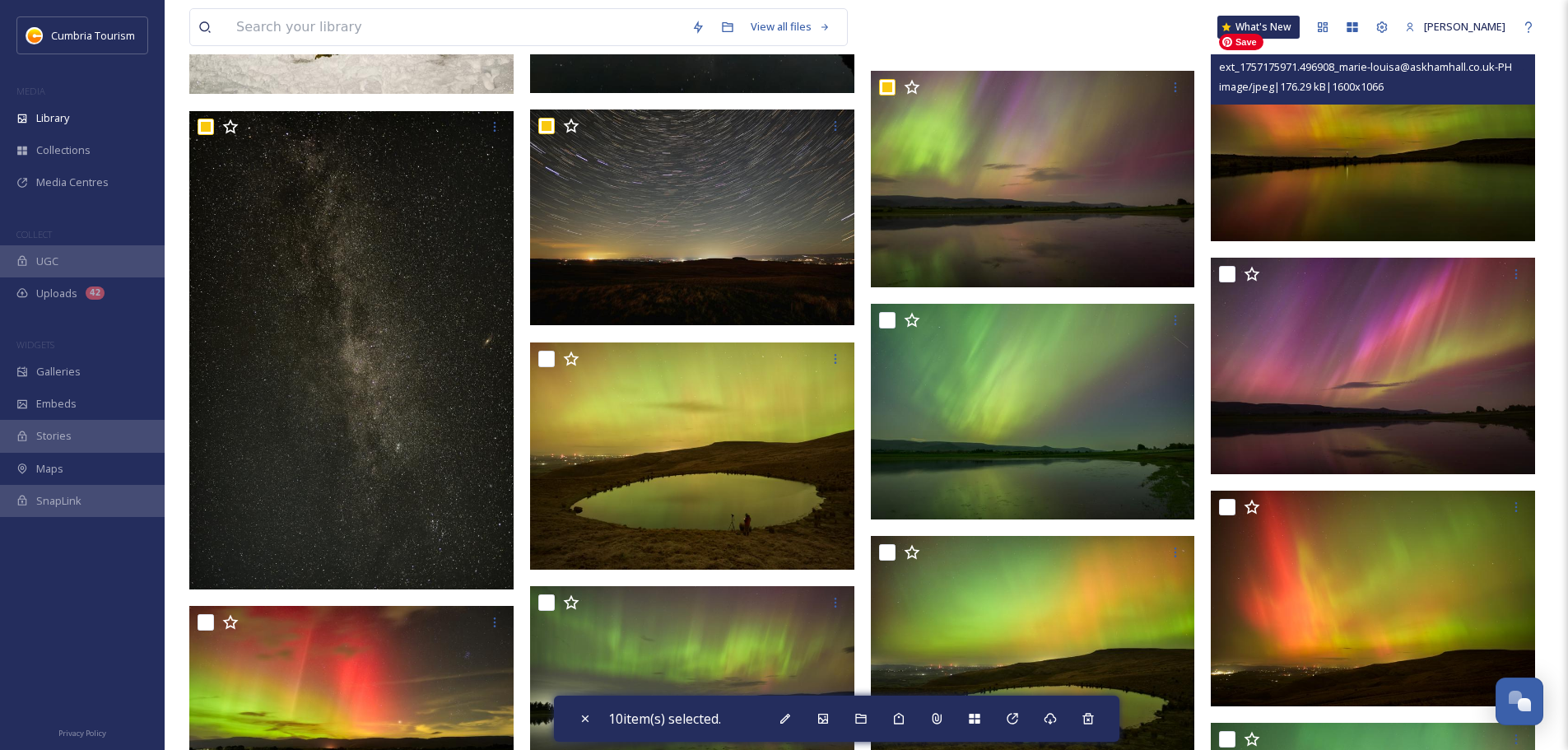
scroll to position [906, 0]
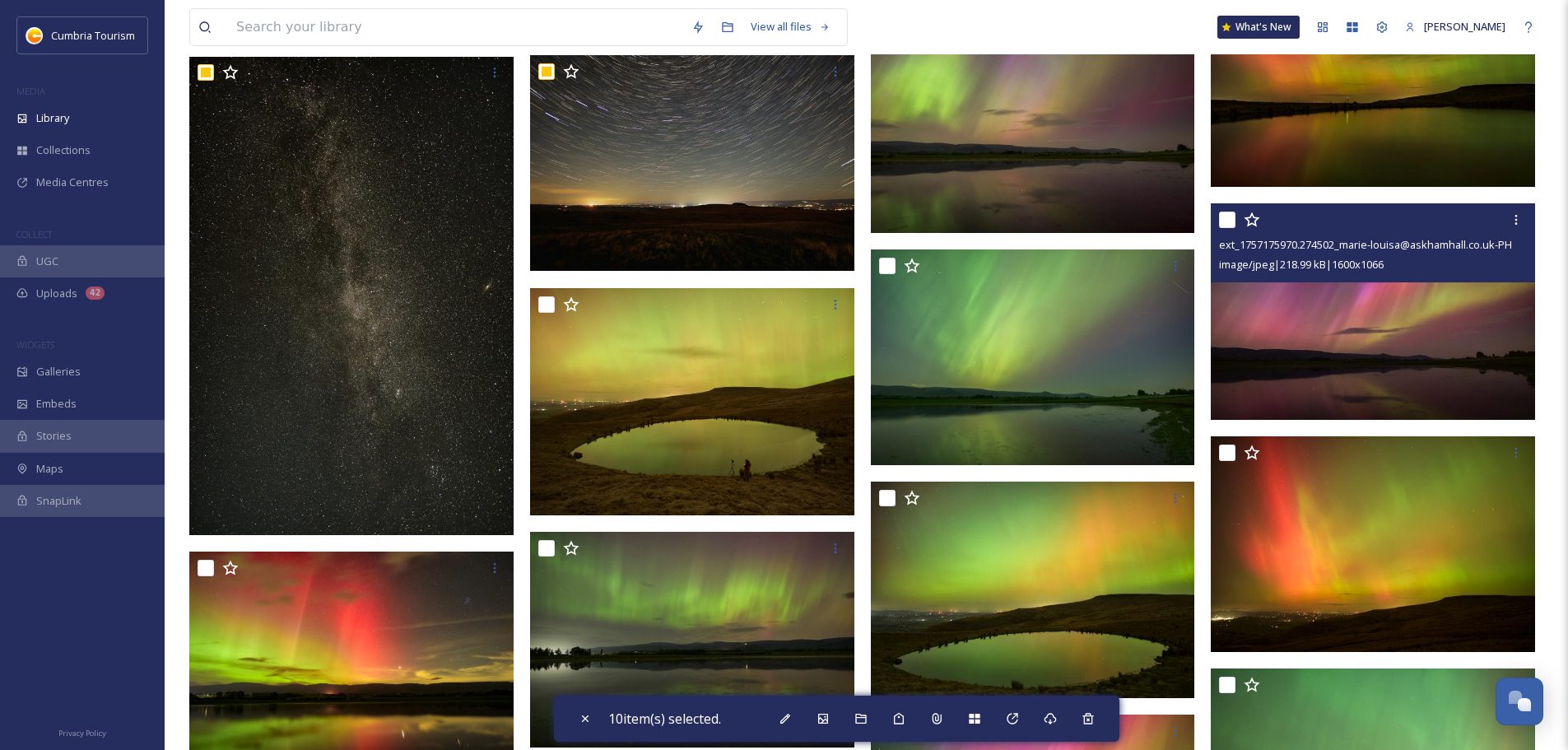
click at [1230, 222] on input "checkbox" at bounding box center [1228, 220] width 16 height 16
checkbox input "true"
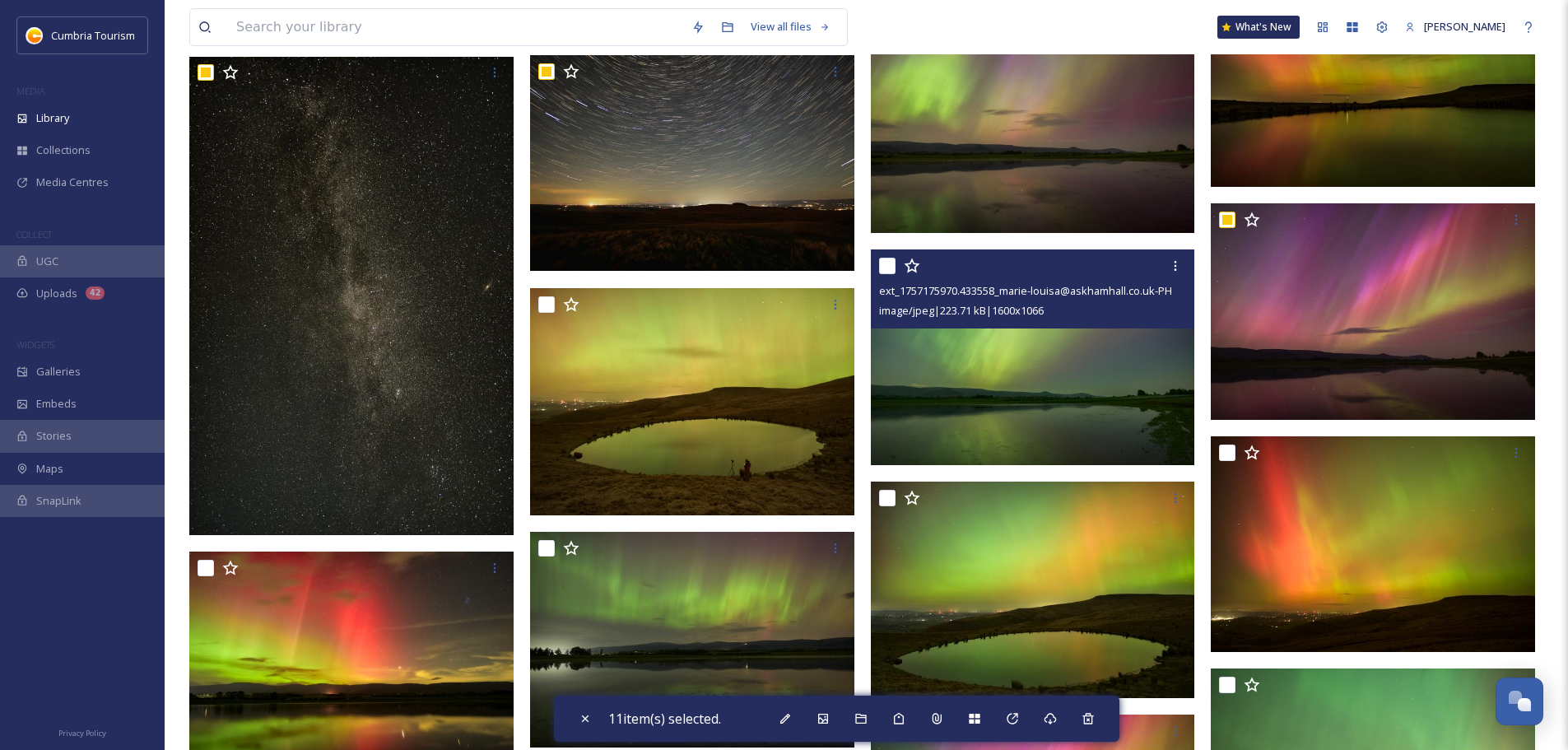
click at [882, 272] on input "checkbox" at bounding box center [888, 266] width 16 height 16
checkbox input "true"
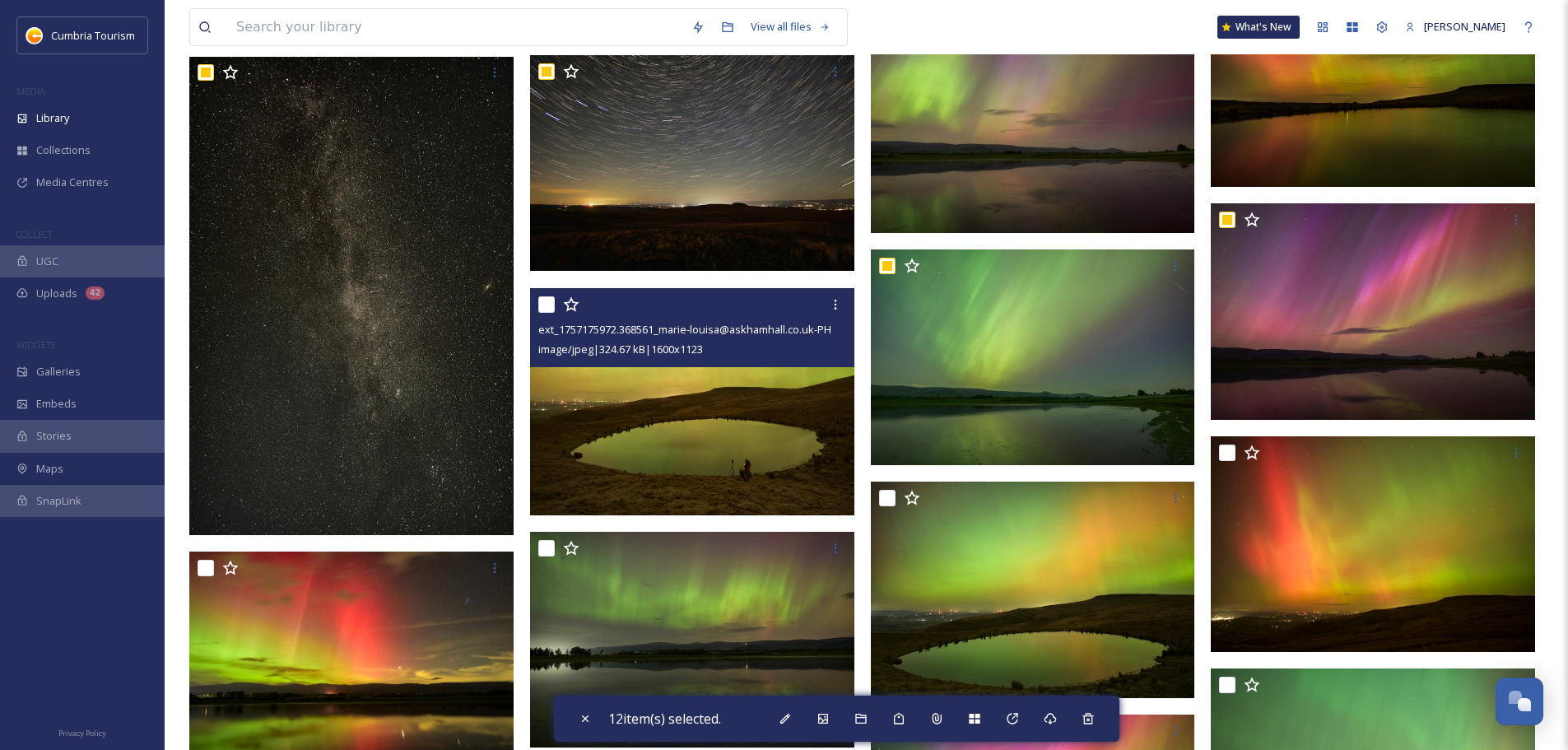
click at [553, 308] on input "checkbox" at bounding box center [546, 305] width 16 height 16
checkbox input "true"
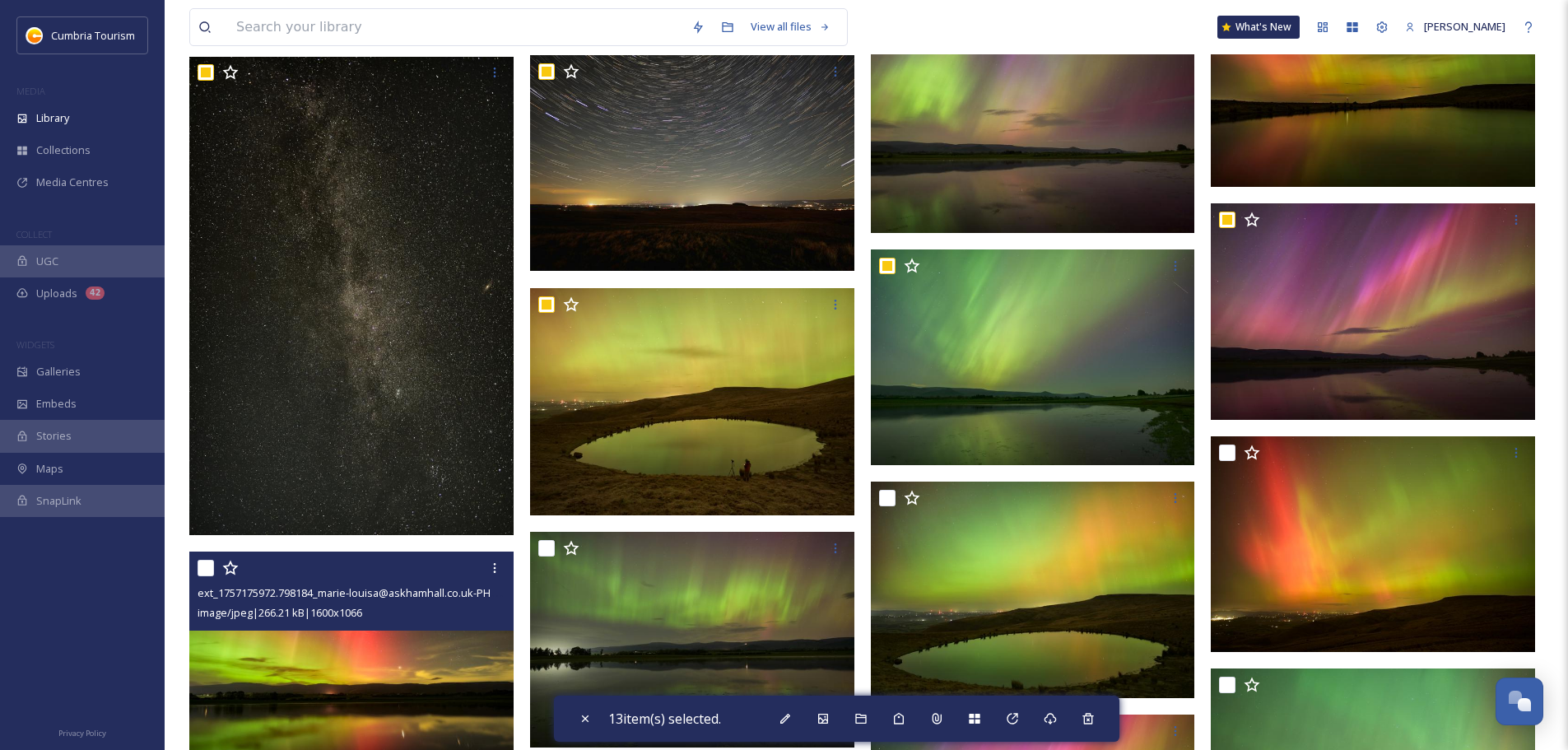
click at [206, 571] on input "checkbox" at bounding box center [205, 568] width 16 height 16
checkbox input "true"
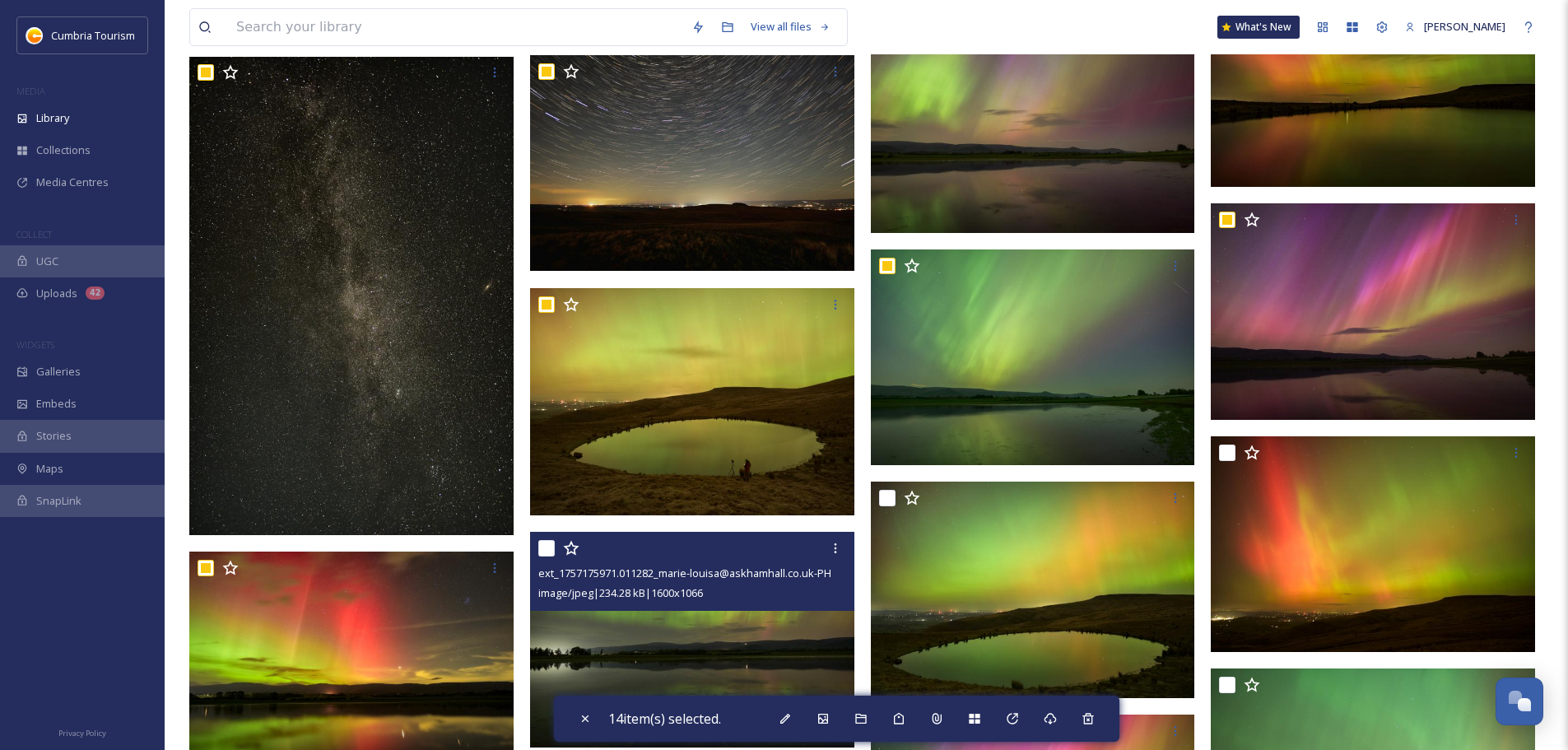
click at [552, 546] on input "checkbox" at bounding box center [546, 548] width 16 height 16
checkbox input "true"
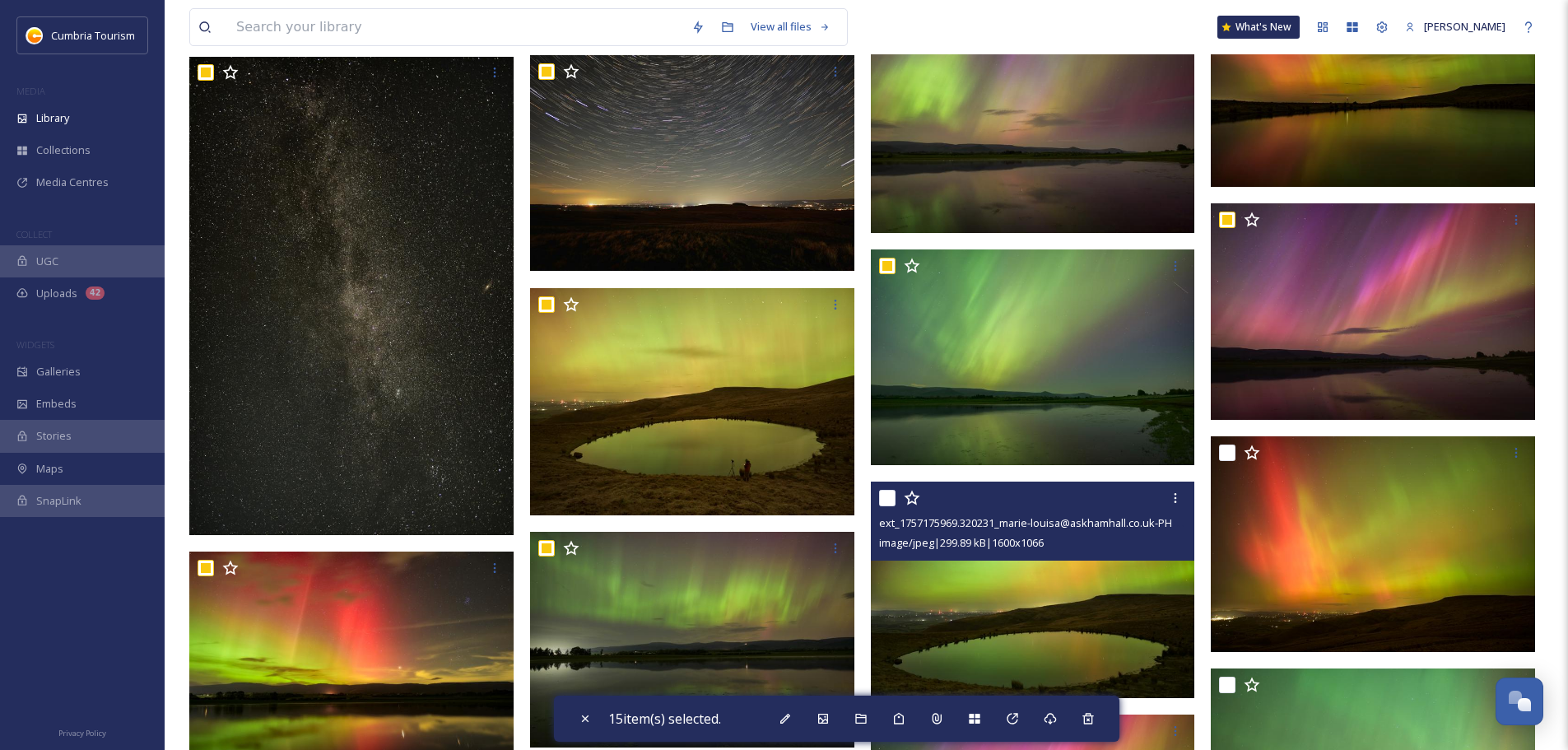
click at [889, 502] on input "checkbox" at bounding box center [888, 498] width 16 height 16
checkbox input "true"
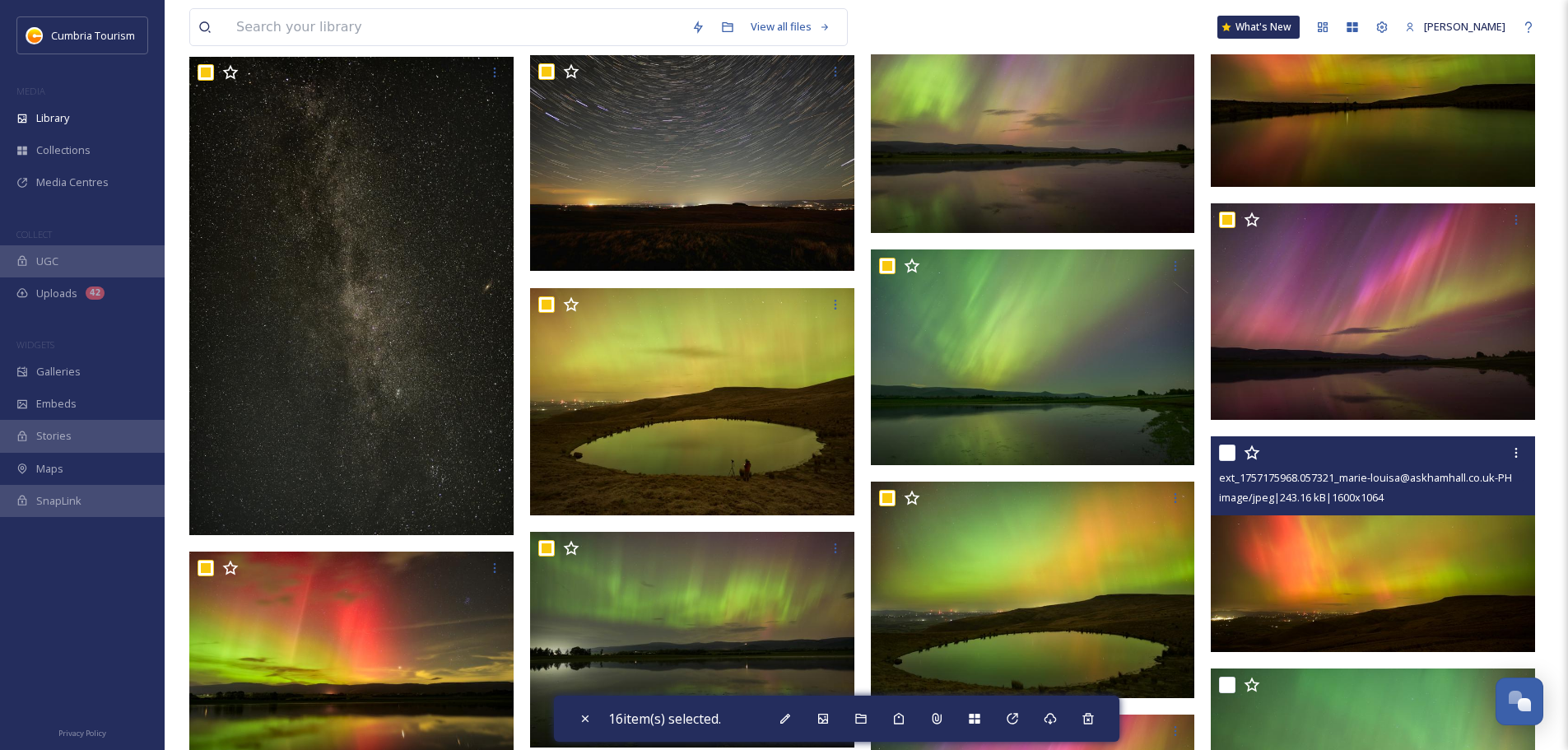
click at [1229, 455] on input "checkbox" at bounding box center [1228, 452] width 16 height 16
checkbox input "true"
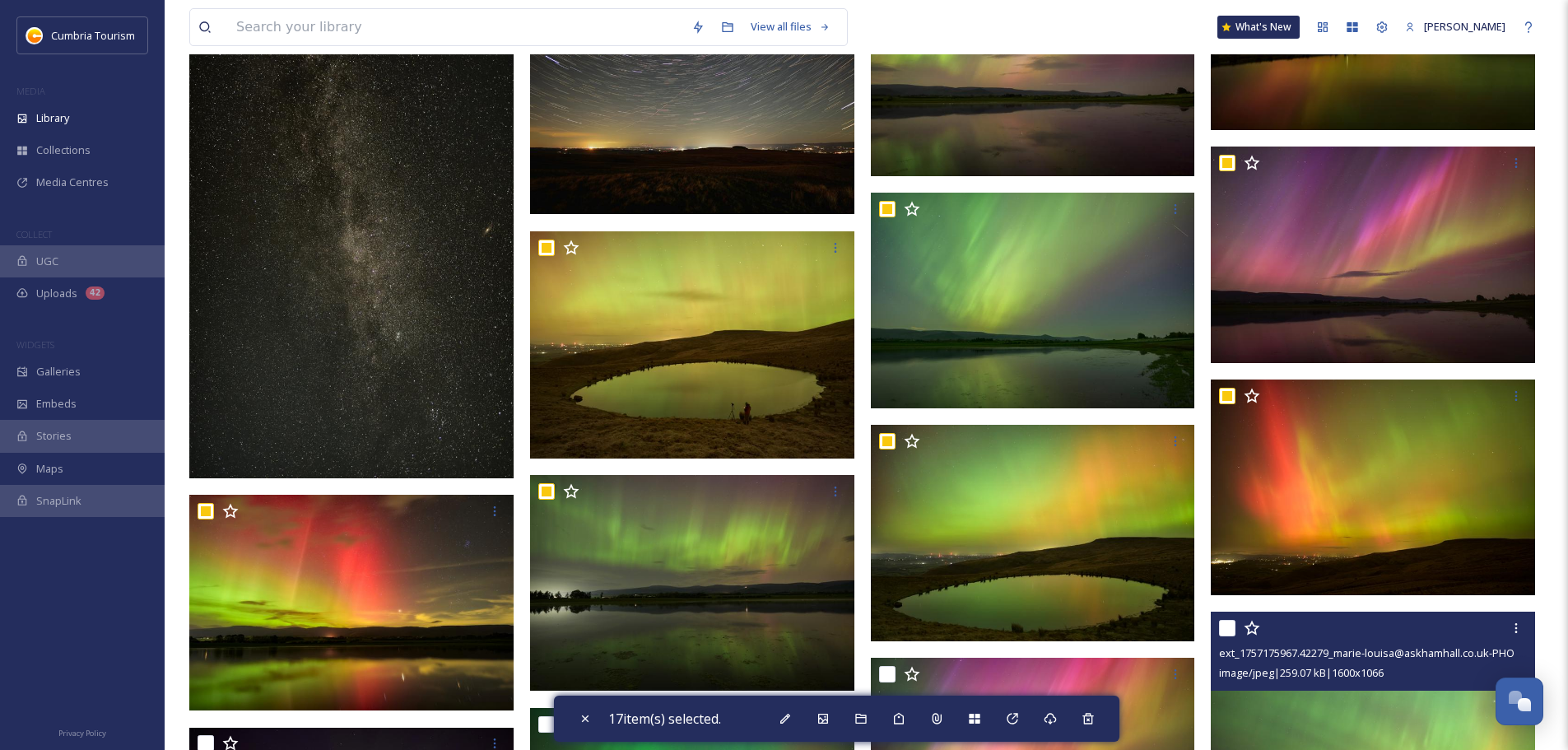
scroll to position [1235, 0]
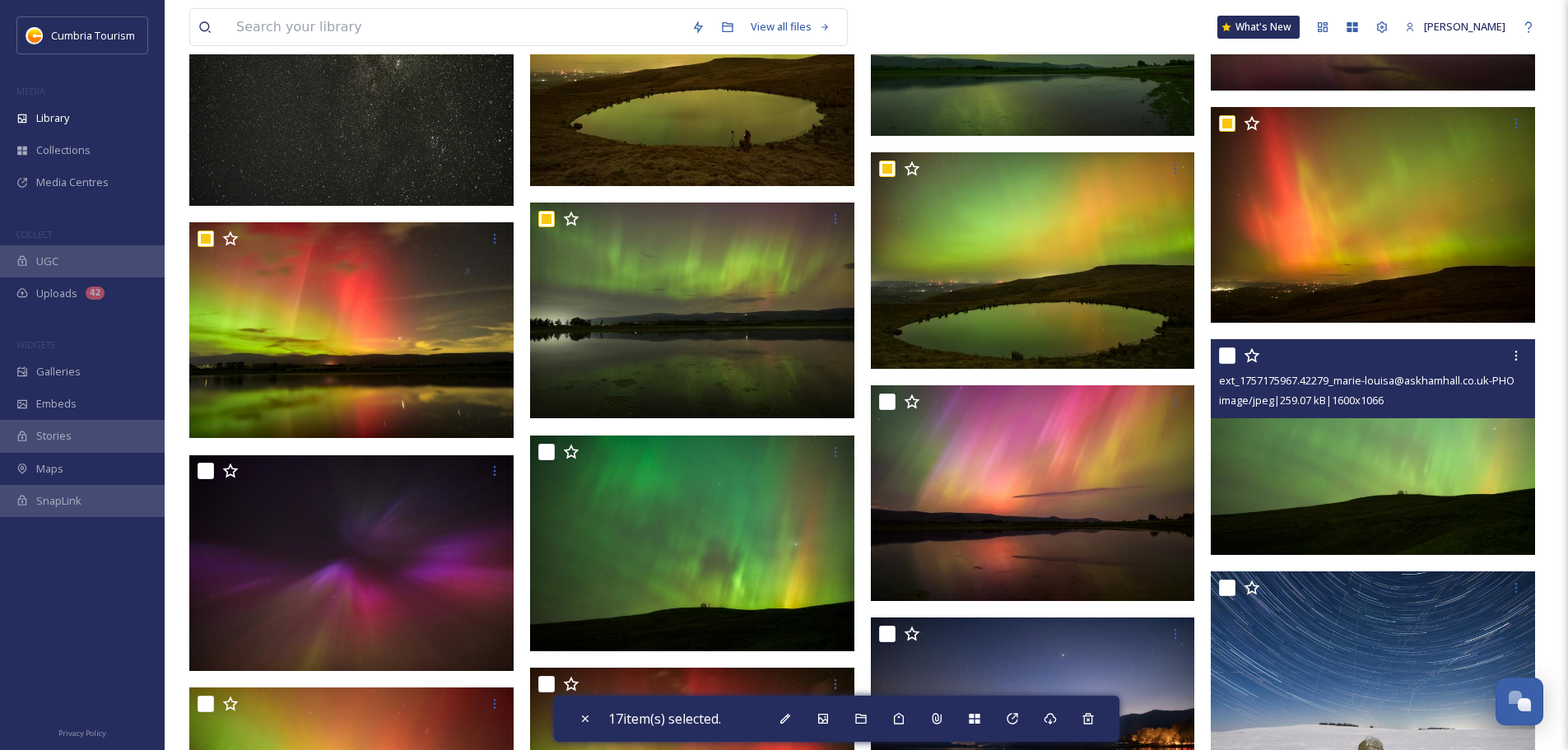
click at [1225, 356] on input "checkbox" at bounding box center [1228, 356] width 16 height 16
checkbox input "true"
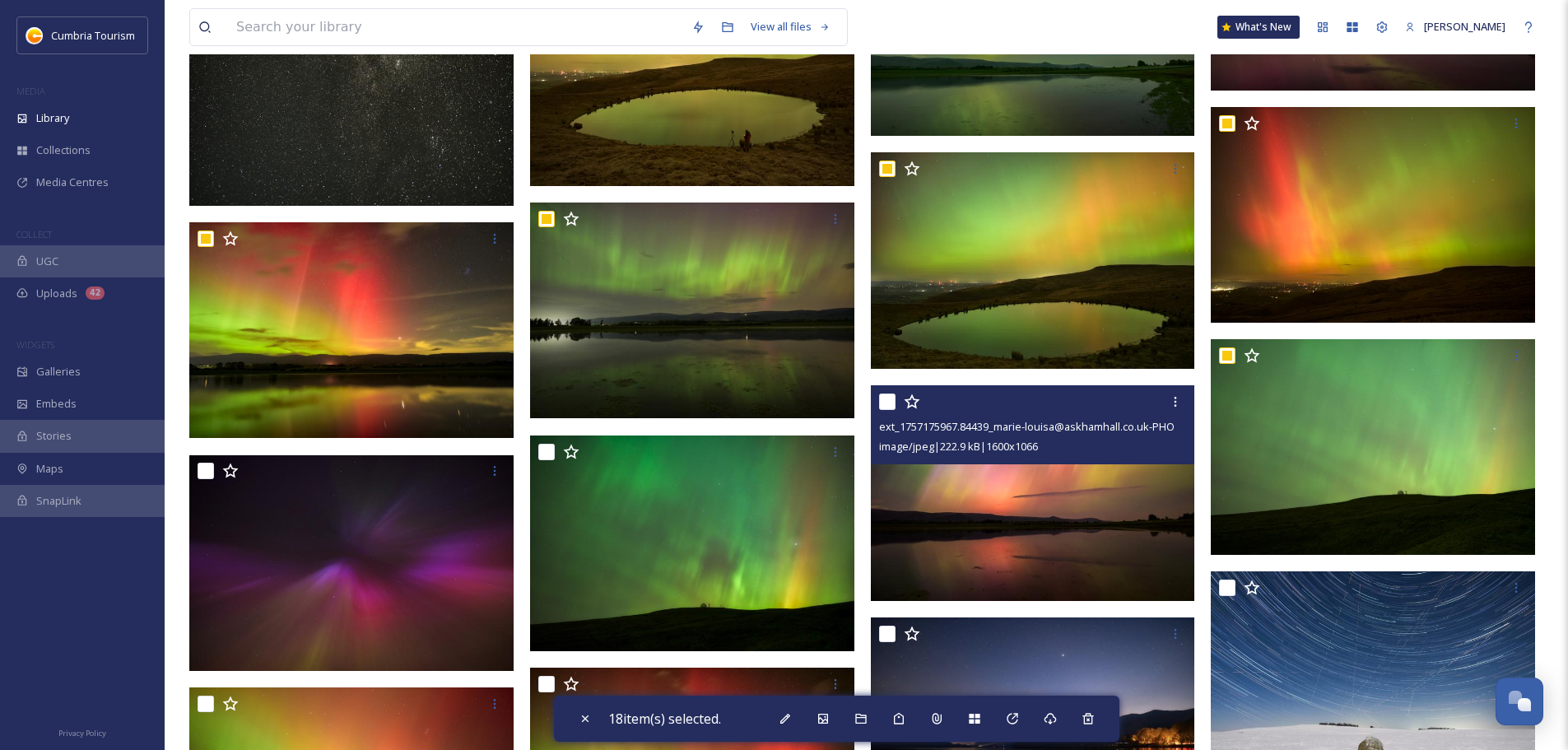
click at [888, 401] on input "checkbox" at bounding box center [888, 402] width 16 height 16
checkbox input "true"
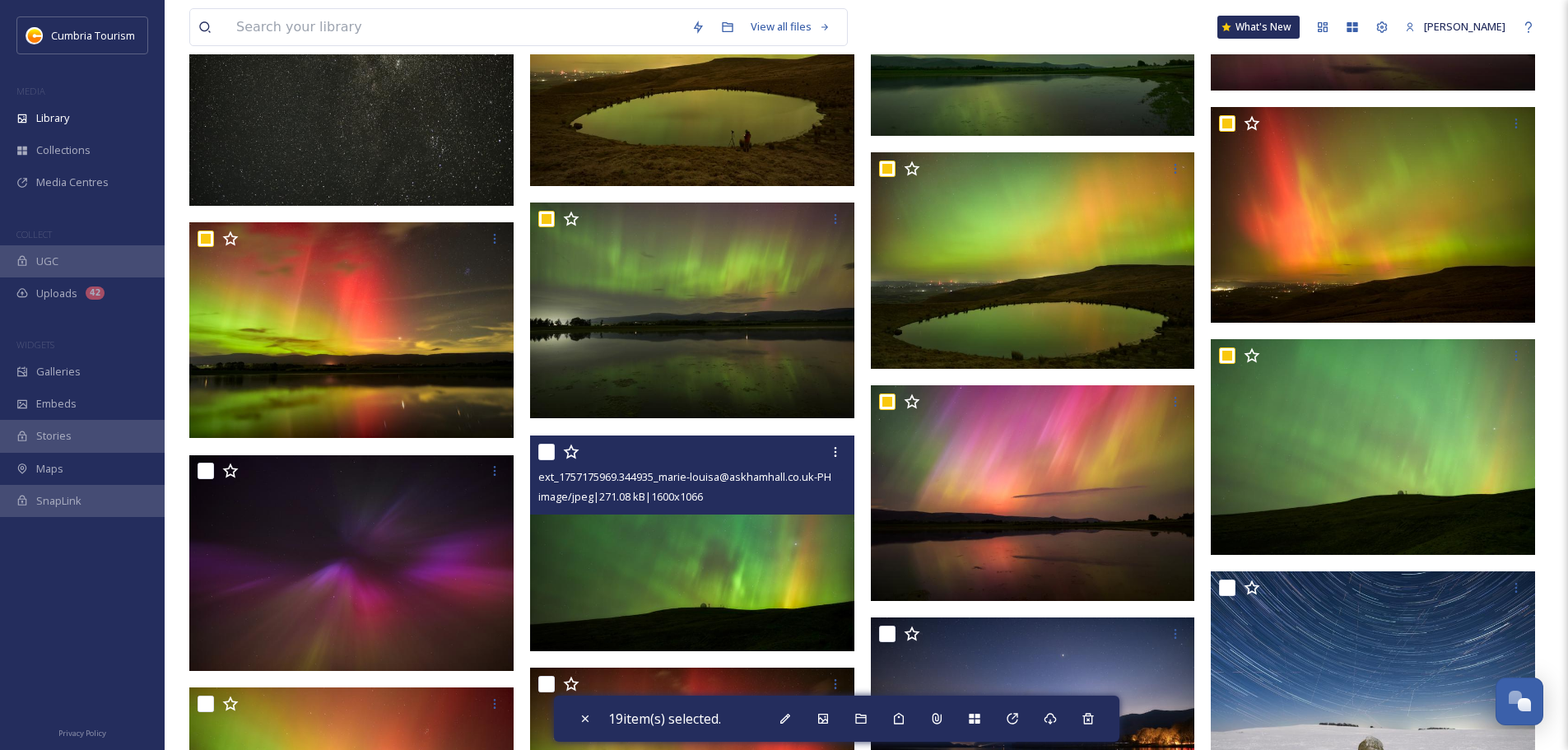
click at [547, 444] on input "checkbox" at bounding box center [546, 451] width 16 height 16
checkbox input "true"
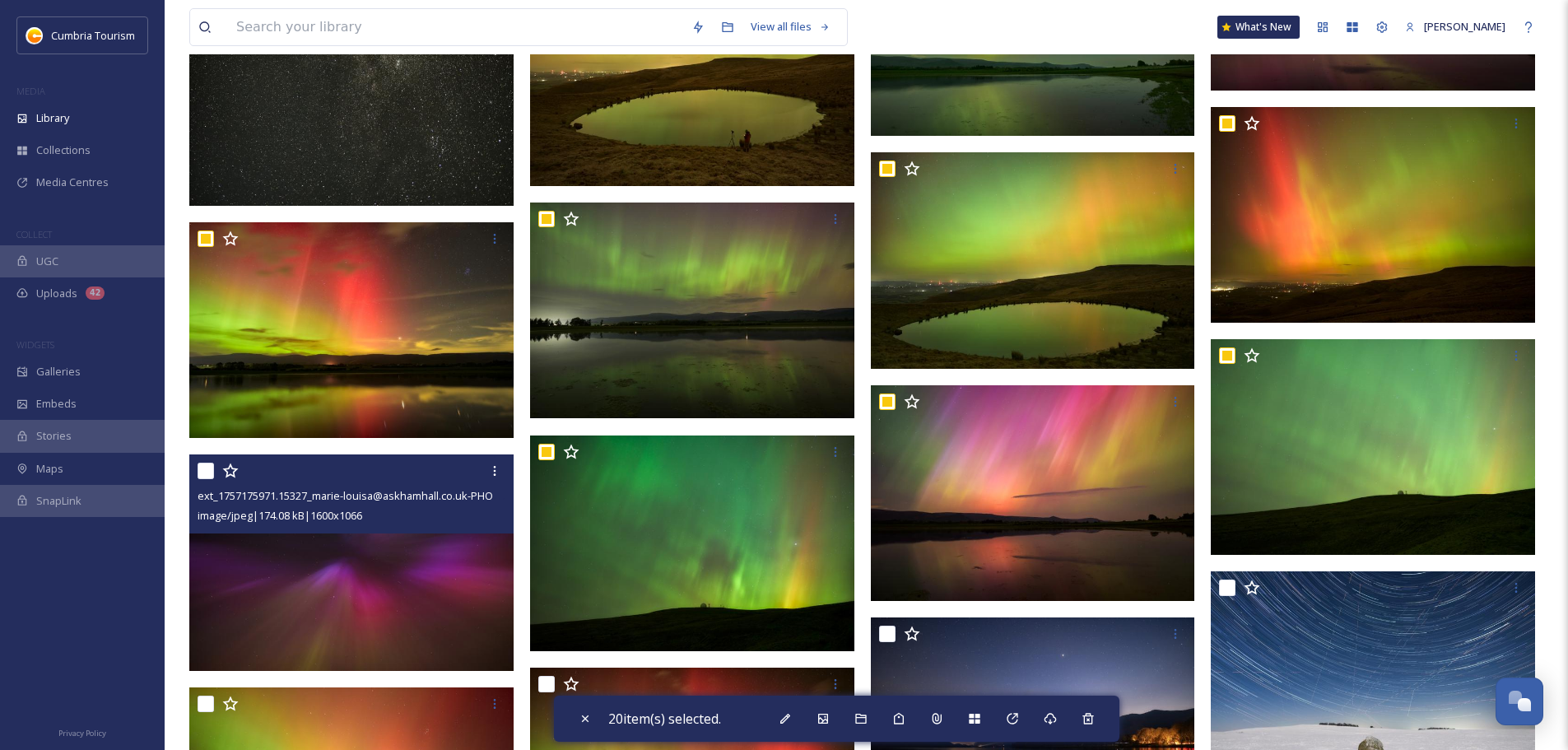
click at [203, 469] on input "checkbox" at bounding box center [205, 470] width 16 height 16
checkbox input "true"
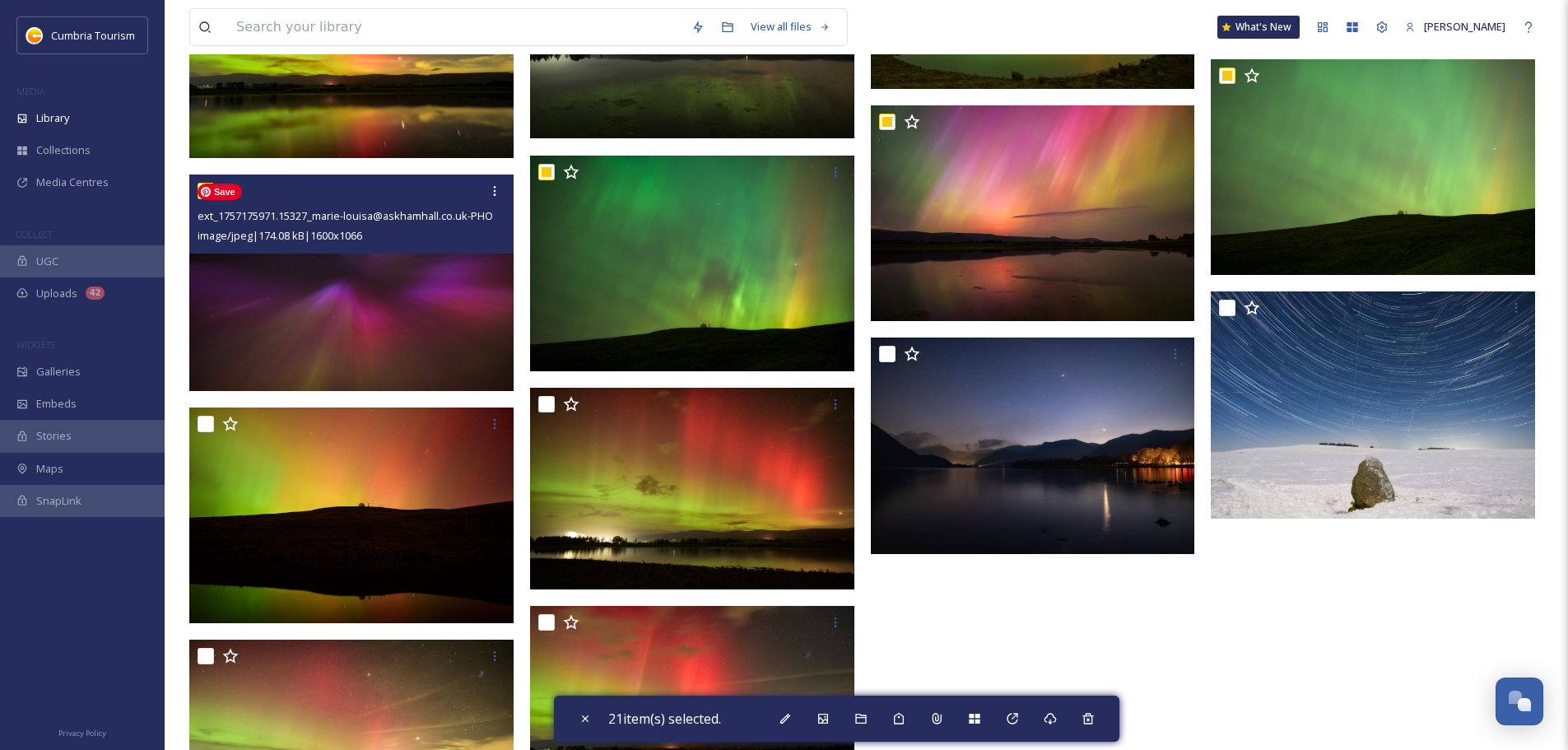
scroll to position [1564, 0]
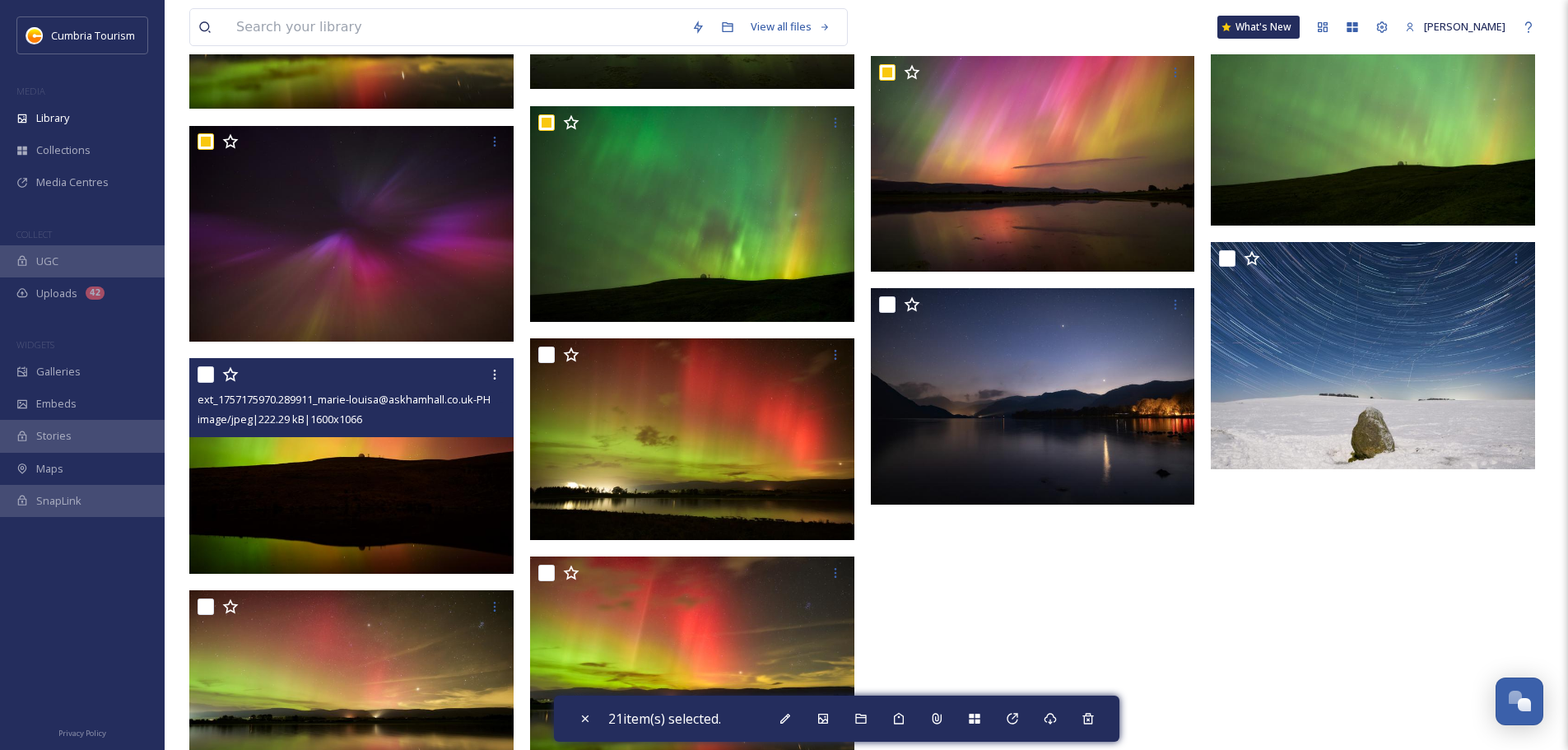
click at [206, 381] on input "checkbox" at bounding box center [205, 375] width 16 height 16
checkbox input "true"
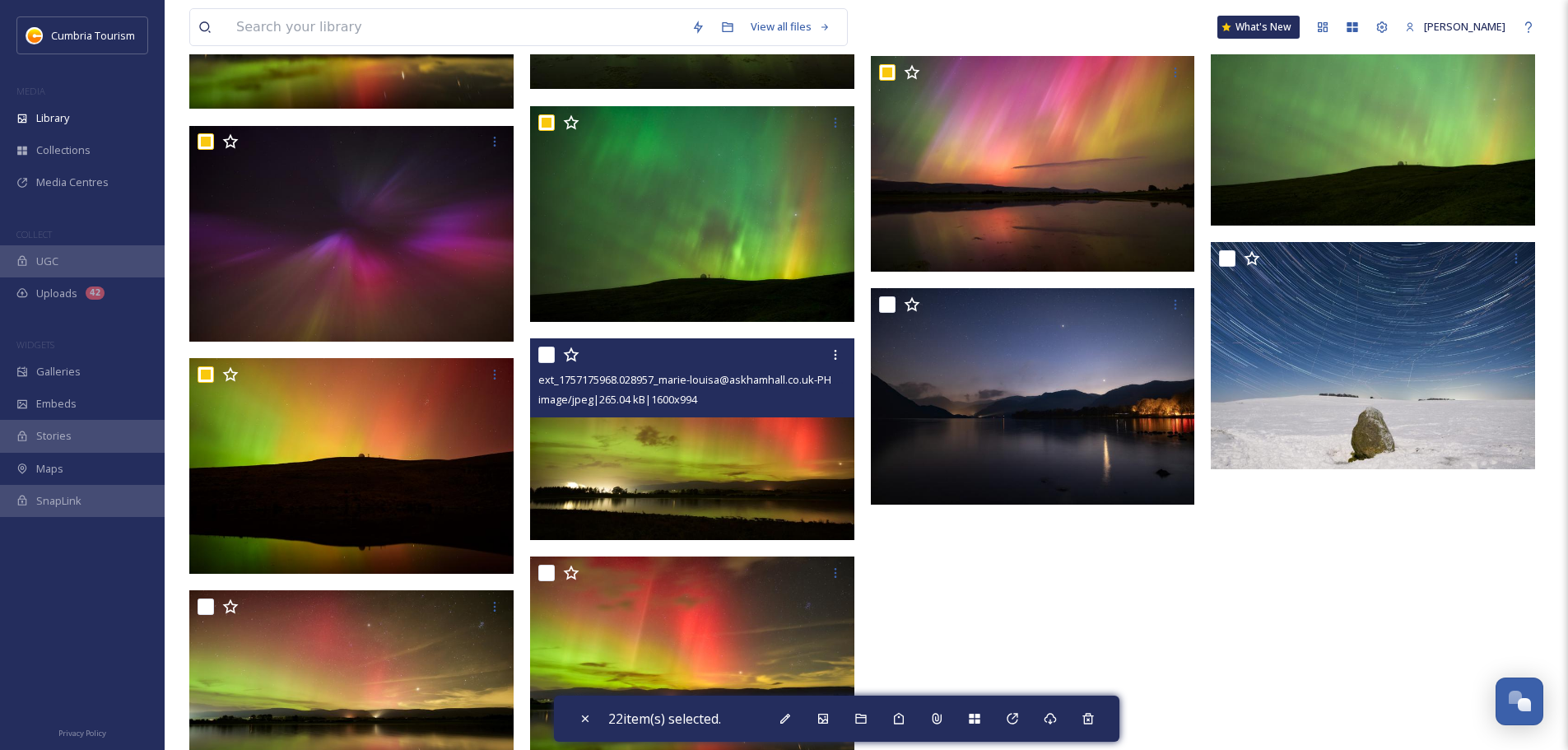
click at [547, 355] on input "checkbox" at bounding box center [546, 355] width 16 height 16
checkbox input "true"
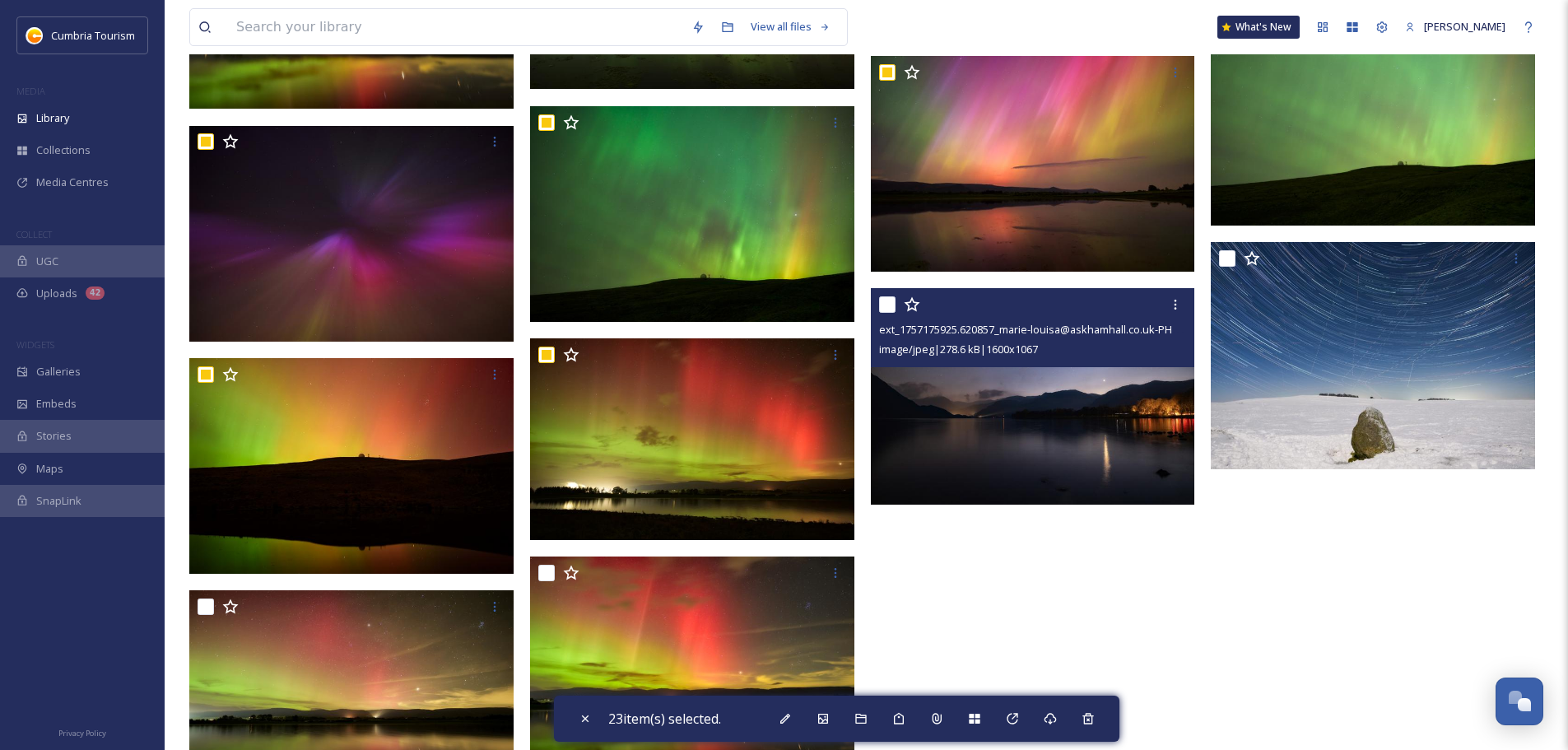
click at [894, 309] on input "checkbox" at bounding box center [888, 305] width 16 height 16
checkbox input "true"
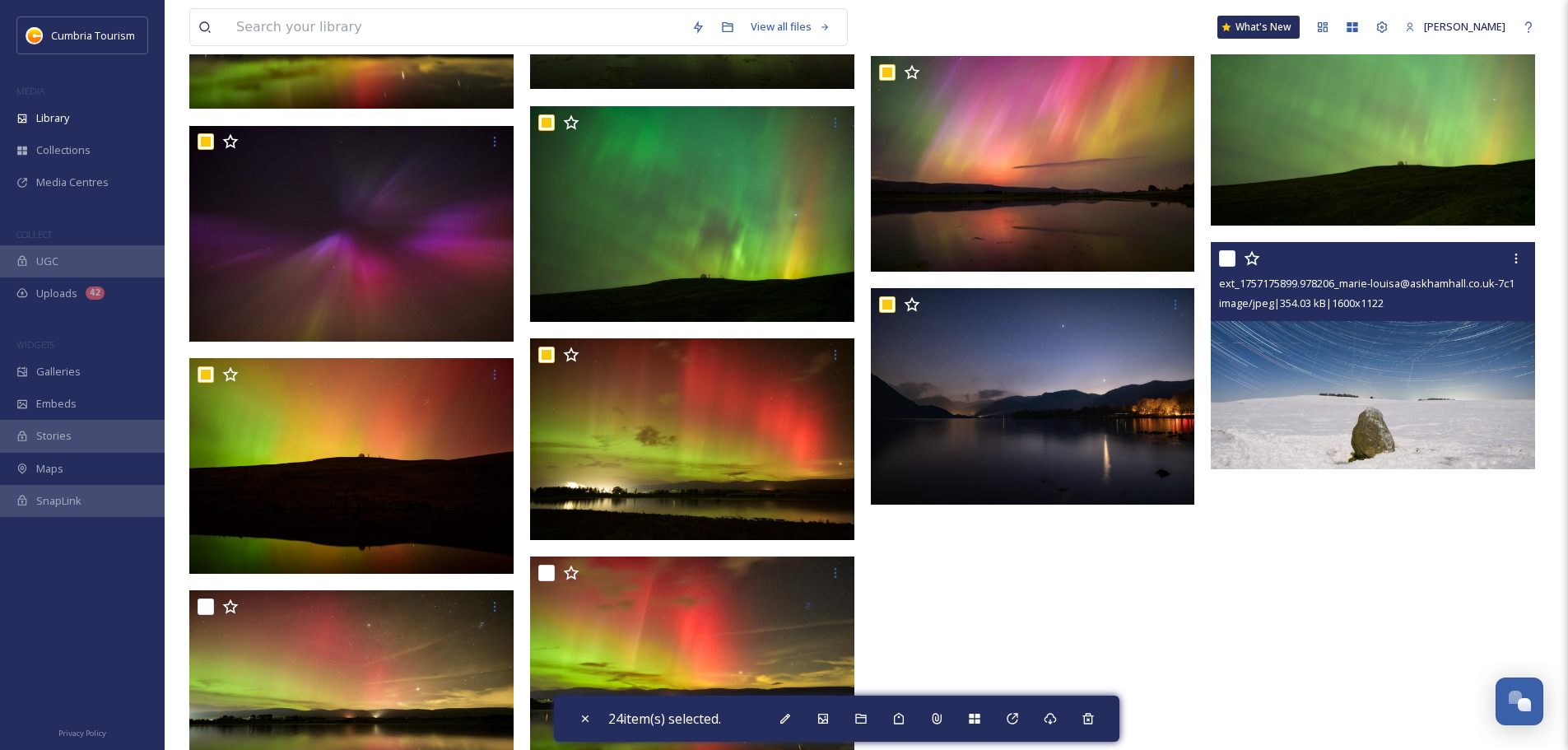
click at [1230, 261] on input "checkbox" at bounding box center [1228, 259] width 16 height 16
checkbox input "true"
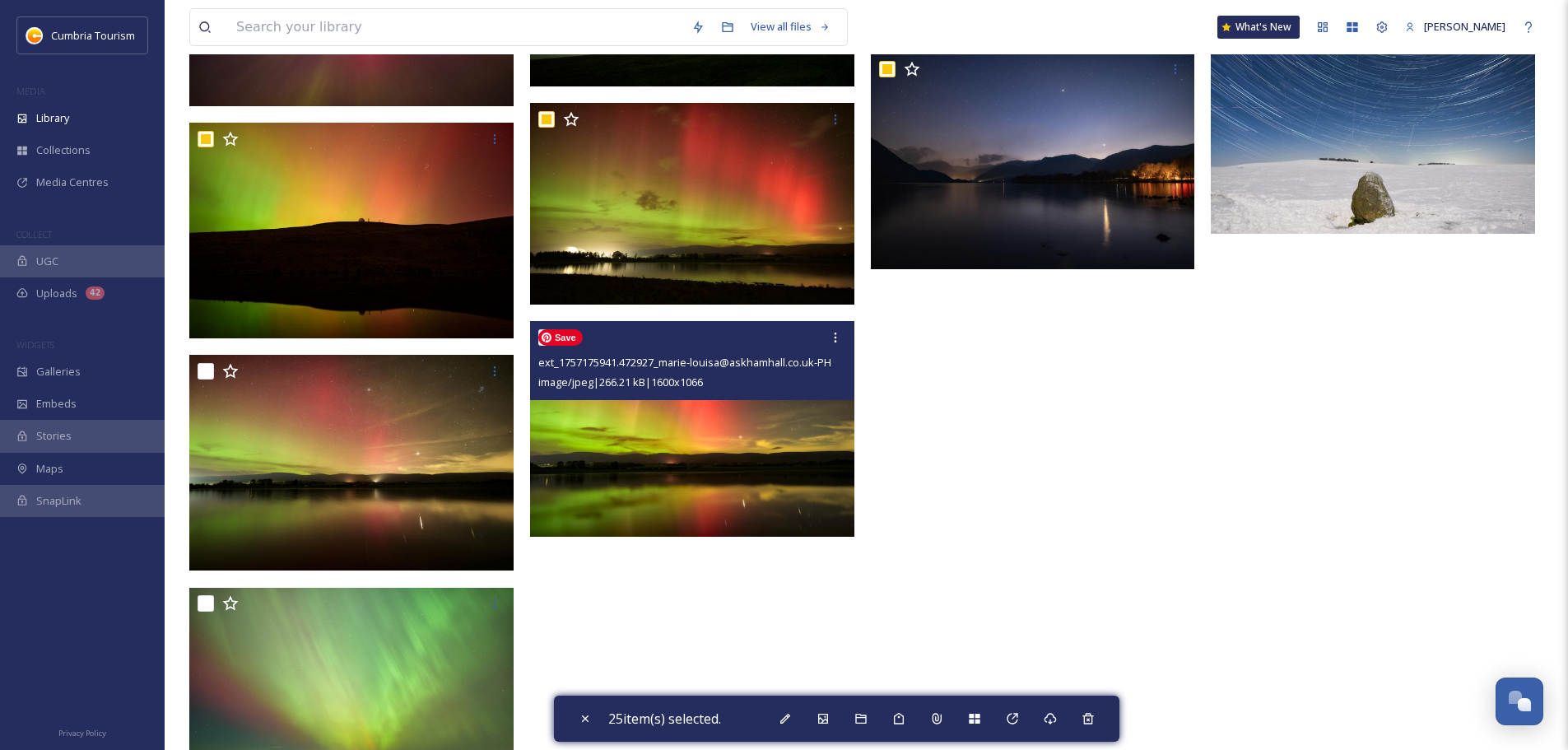
scroll to position [1811, 0]
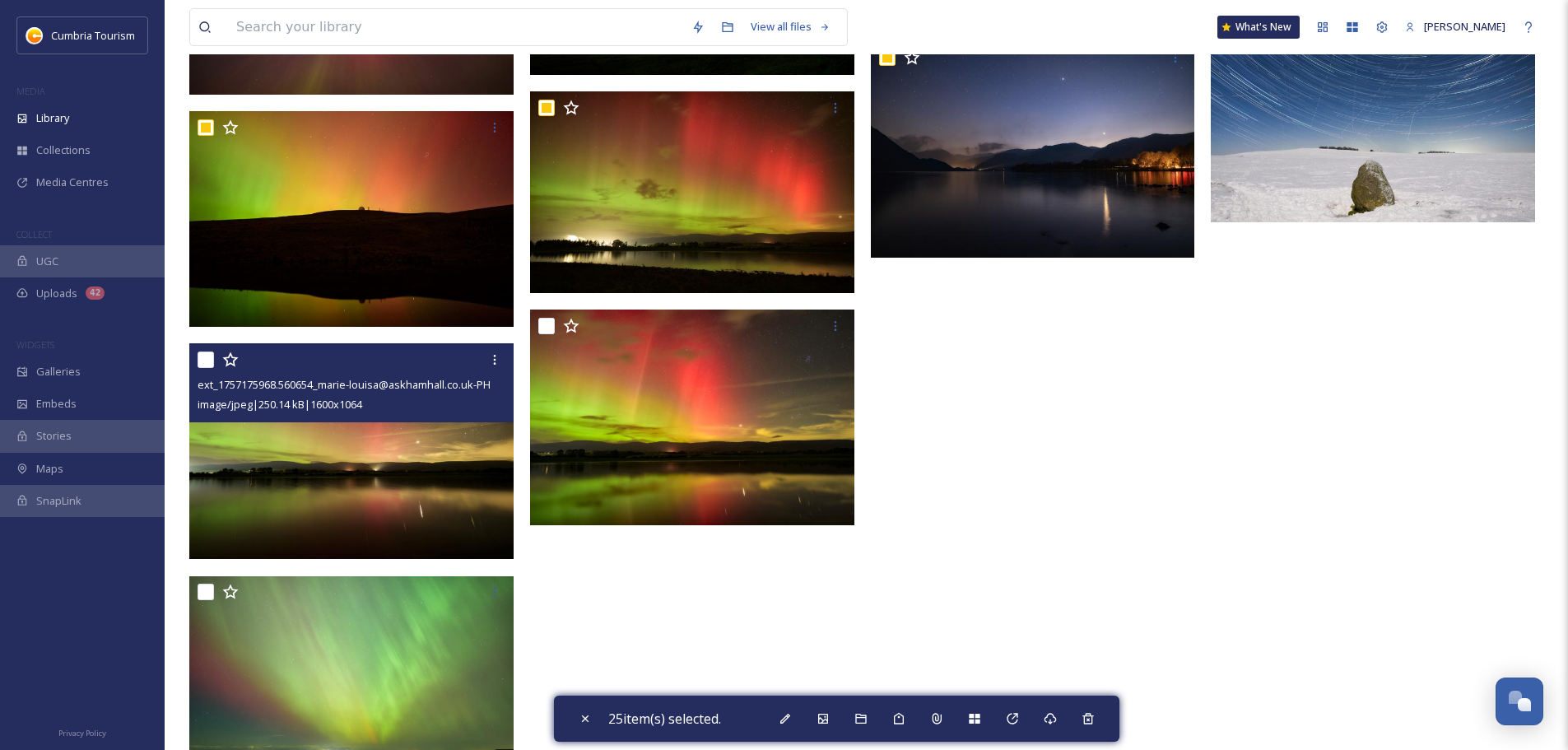
click at [211, 363] on input "checkbox" at bounding box center [205, 360] width 16 height 16
checkbox input "true"
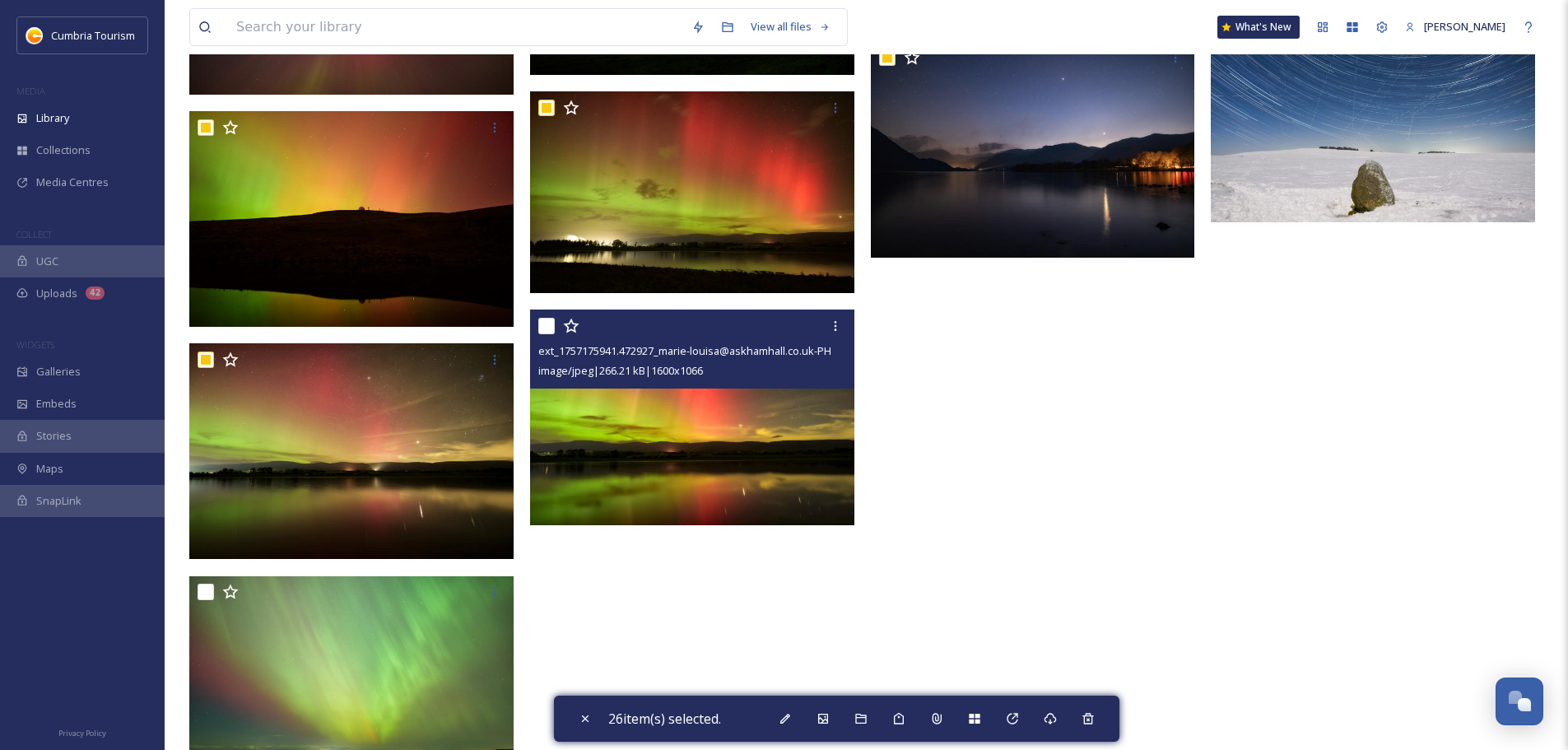
click at [548, 328] on input "checkbox" at bounding box center [546, 326] width 16 height 16
checkbox input "true"
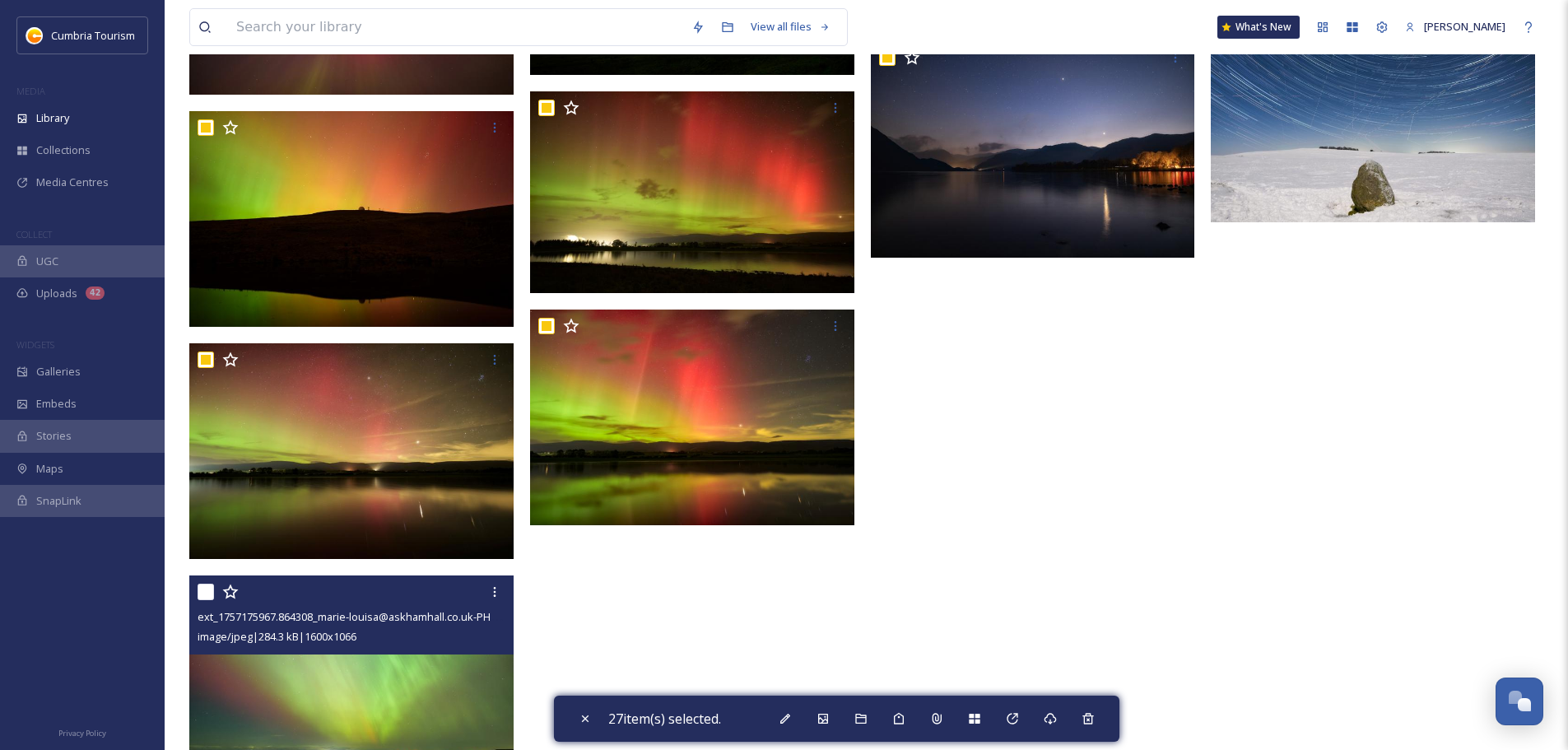
click at [204, 596] on input "checkbox" at bounding box center [205, 592] width 16 height 16
checkbox input "true"
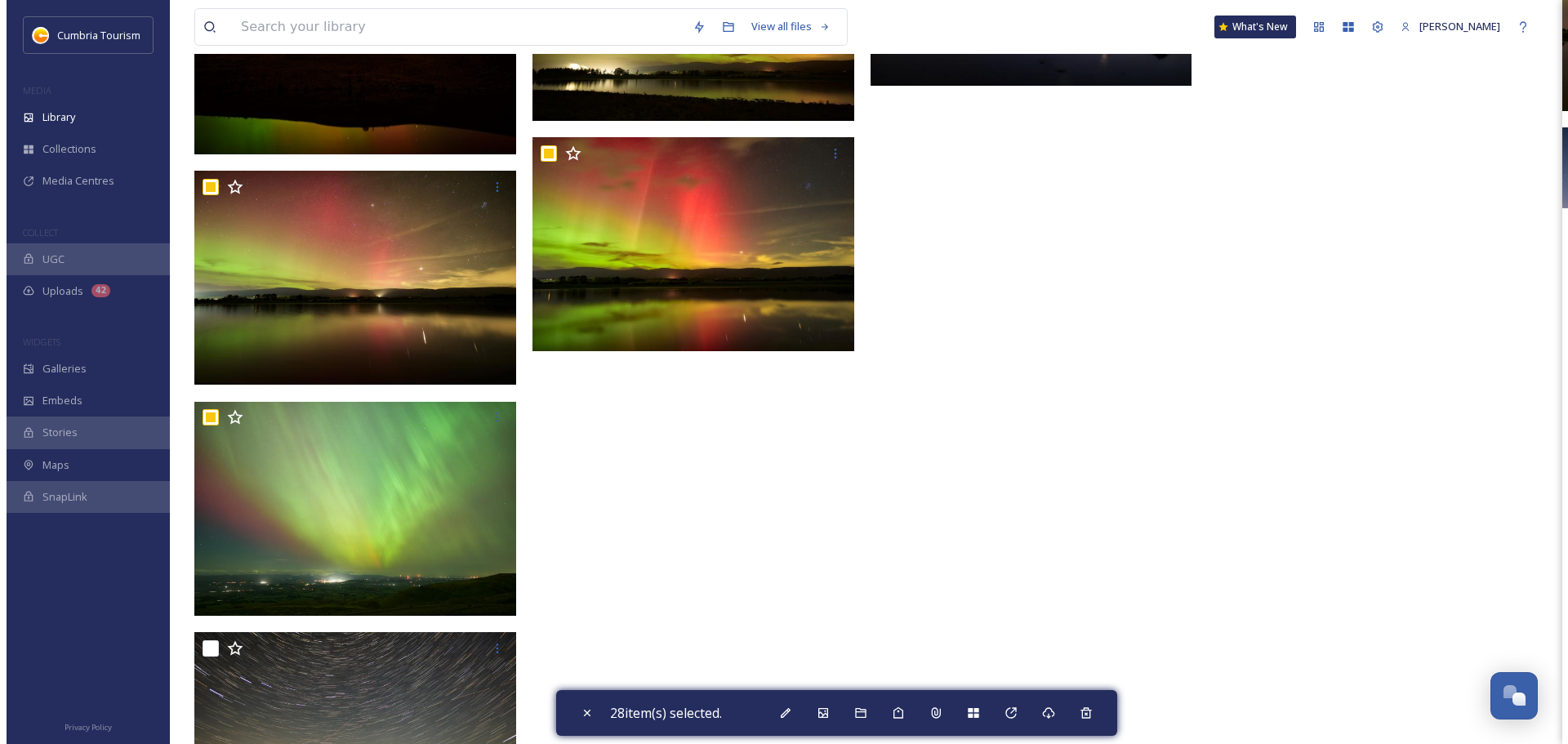
scroll to position [2096, 0]
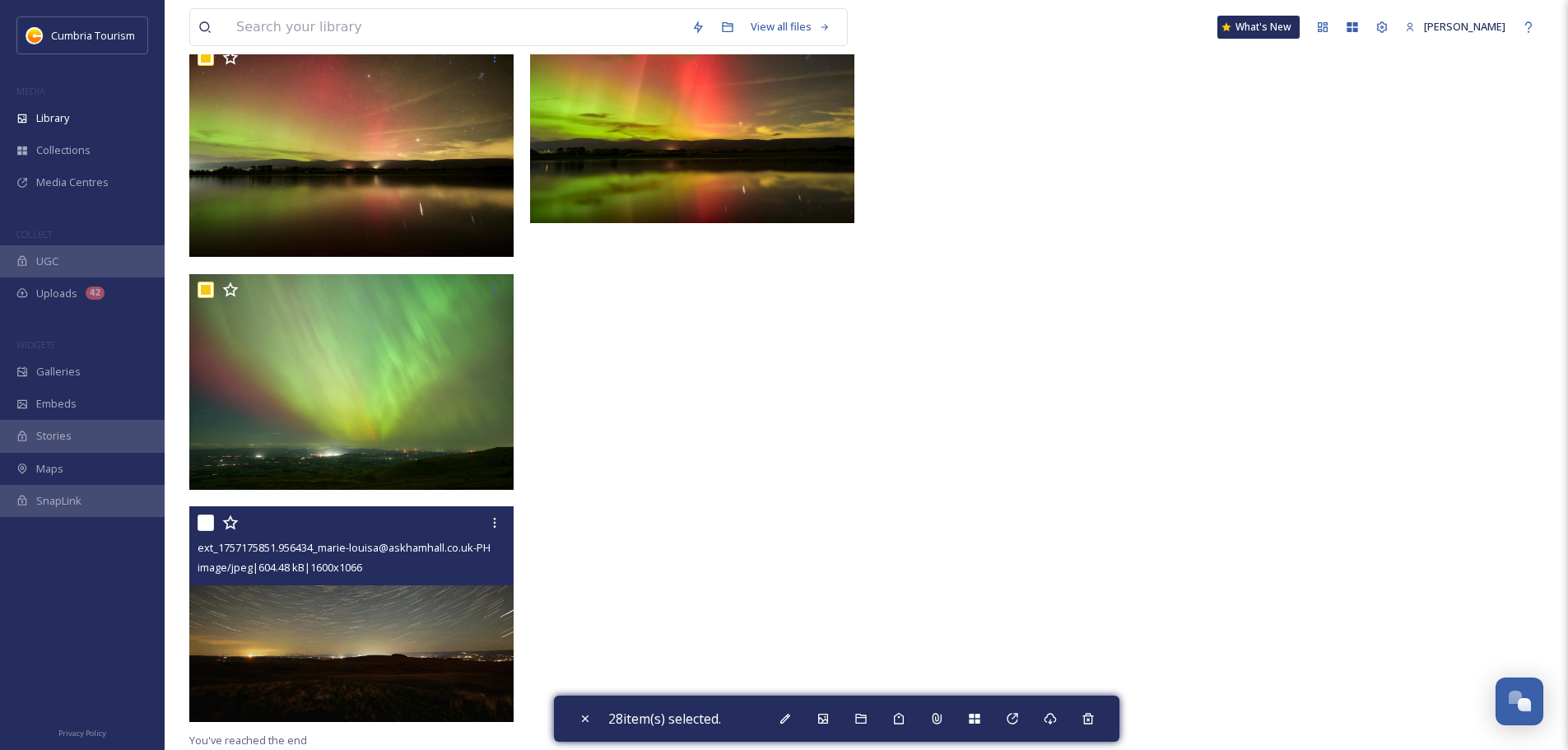
click at [206, 518] on input "checkbox" at bounding box center [205, 523] width 16 height 16
checkbox input "true"
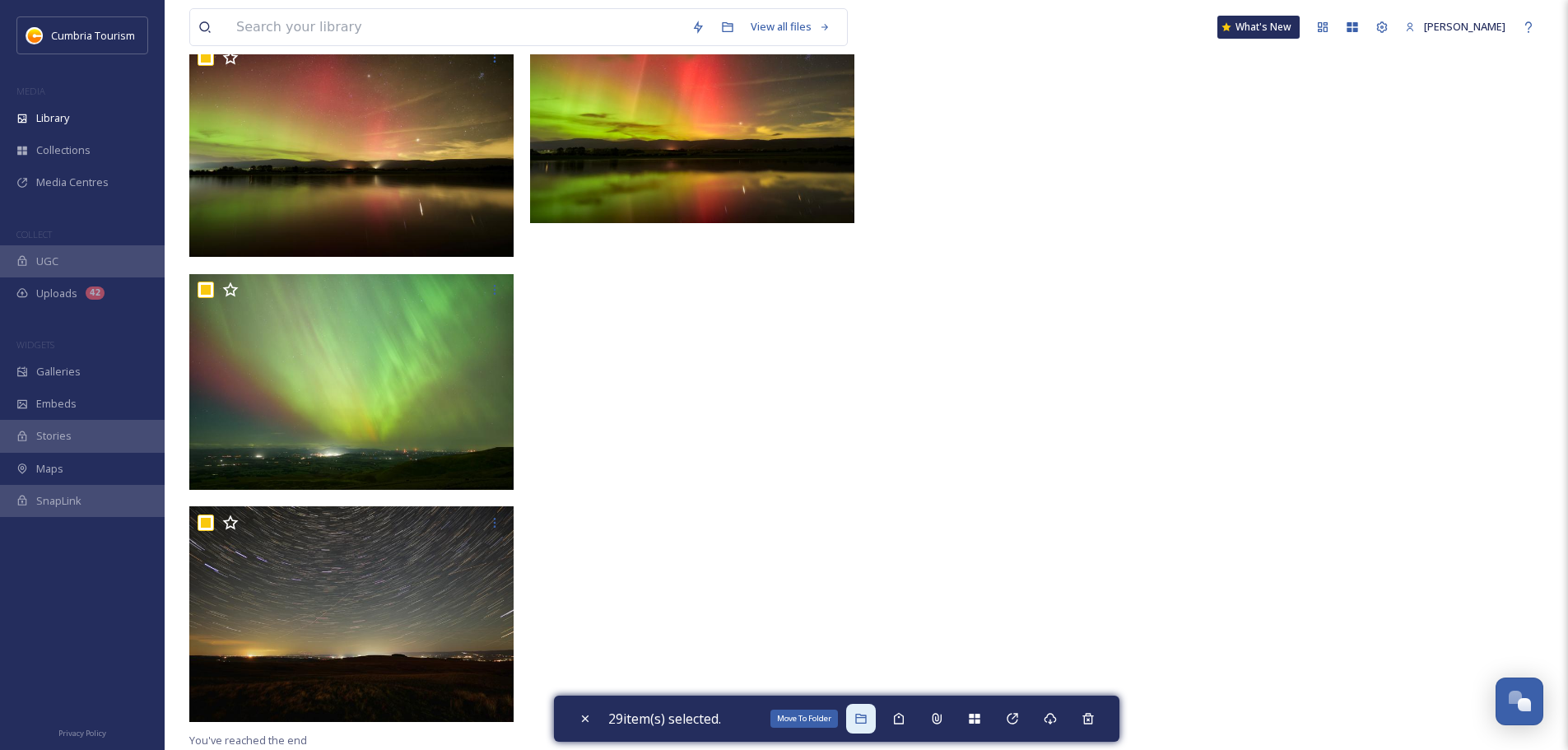
click at [861, 723] on icon at bounding box center [860, 718] width 11 height 10
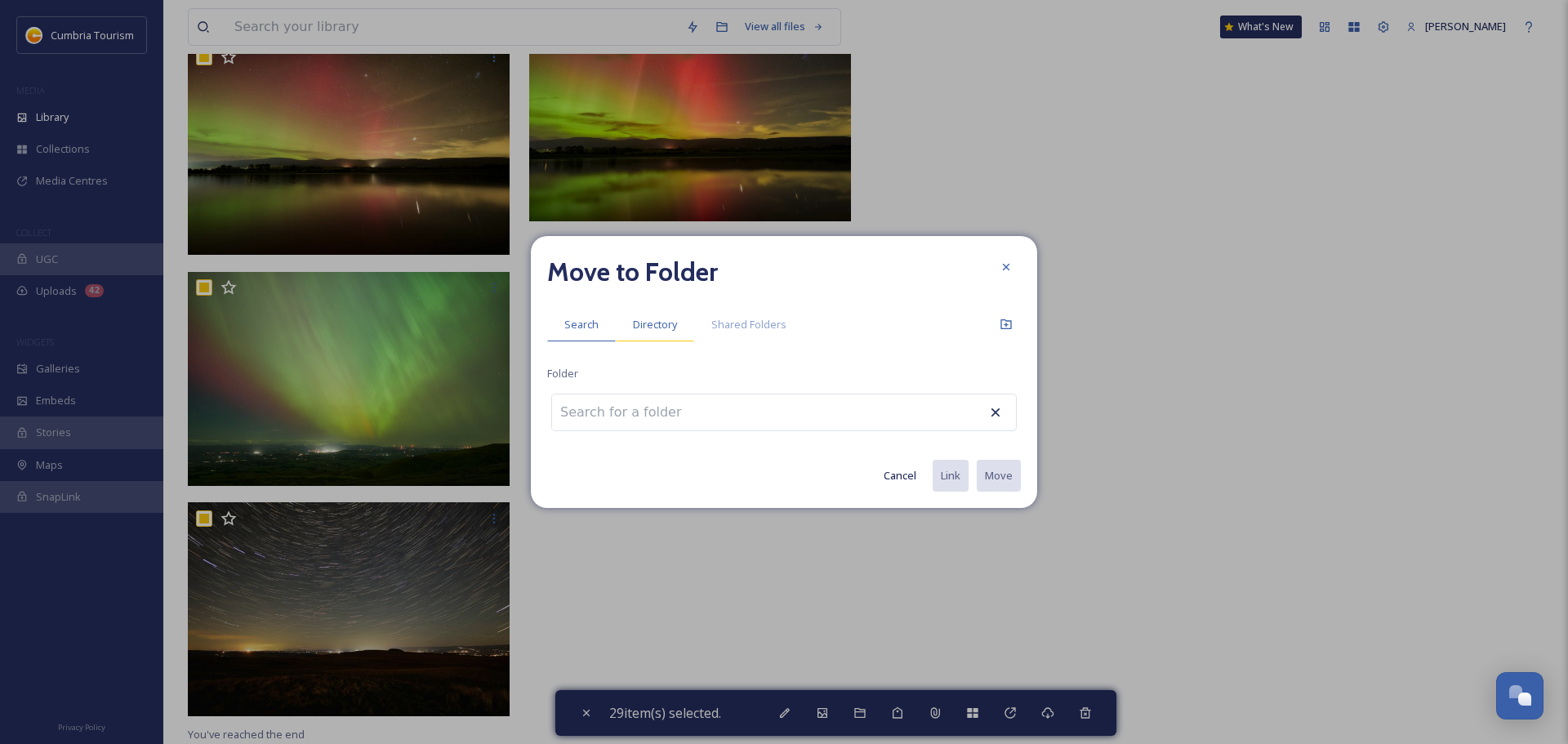
click at [665, 335] on div "Directory" at bounding box center [654, 324] width 78 height 33
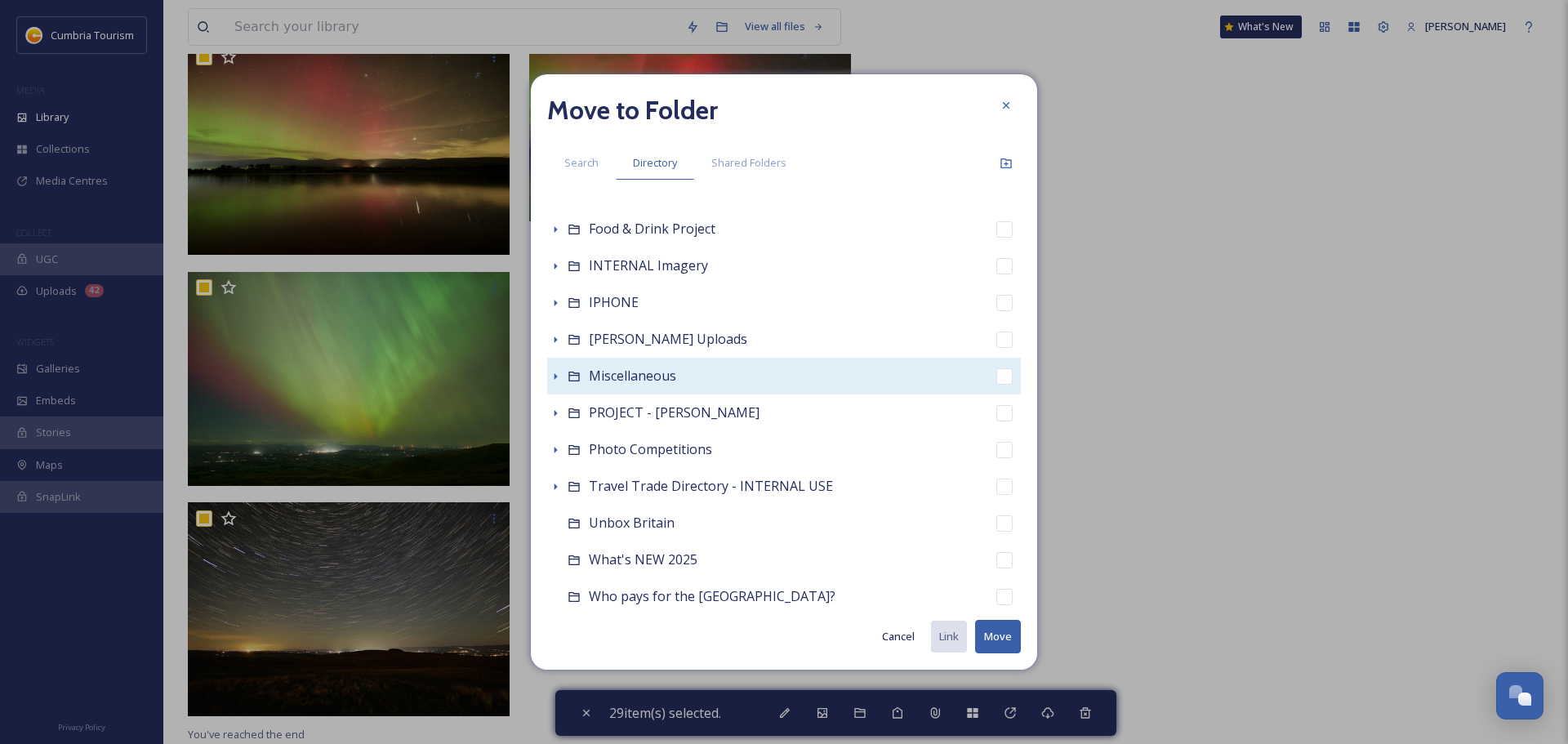
scroll to position [405, 0]
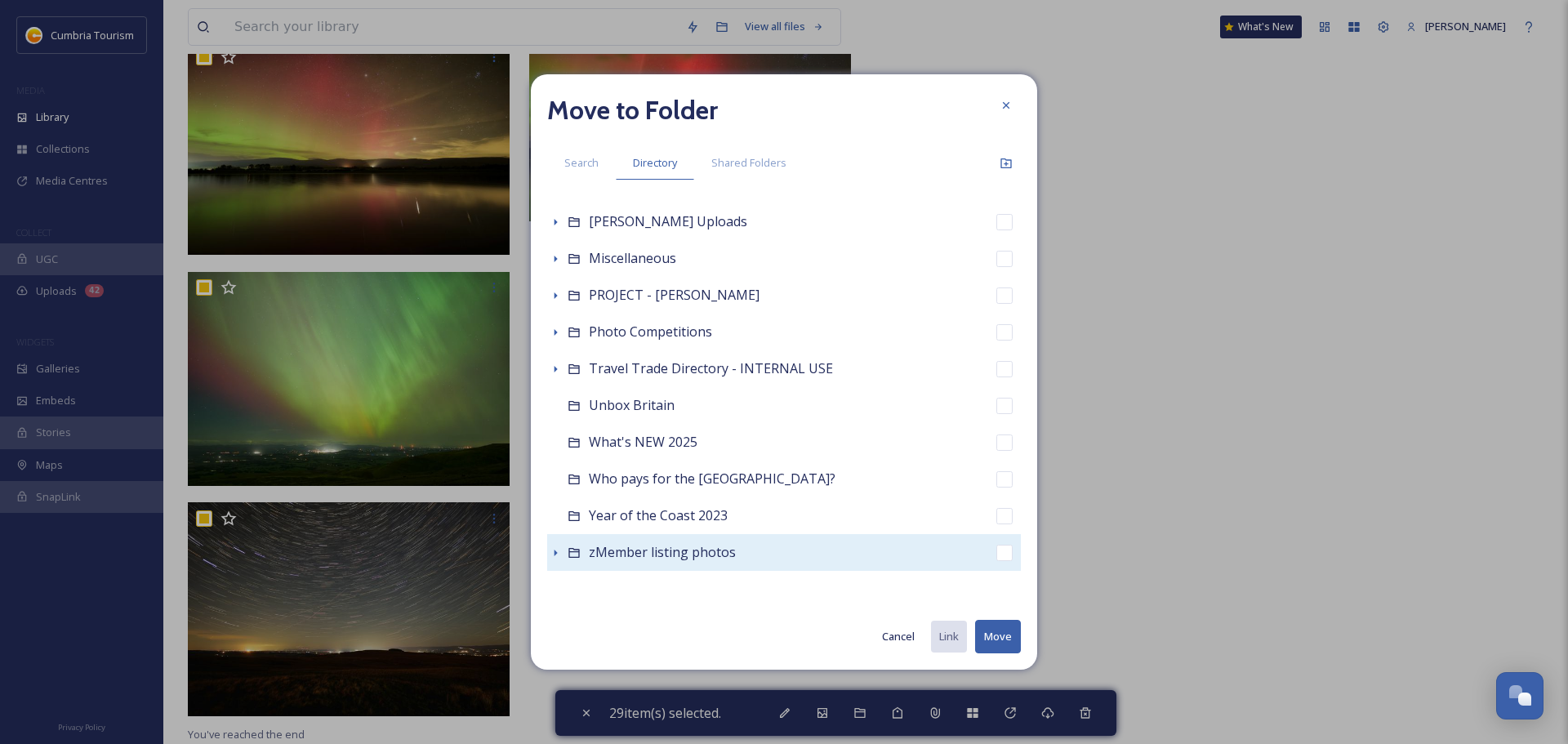
click at [551, 549] on icon at bounding box center [555, 553] width 13 height 13
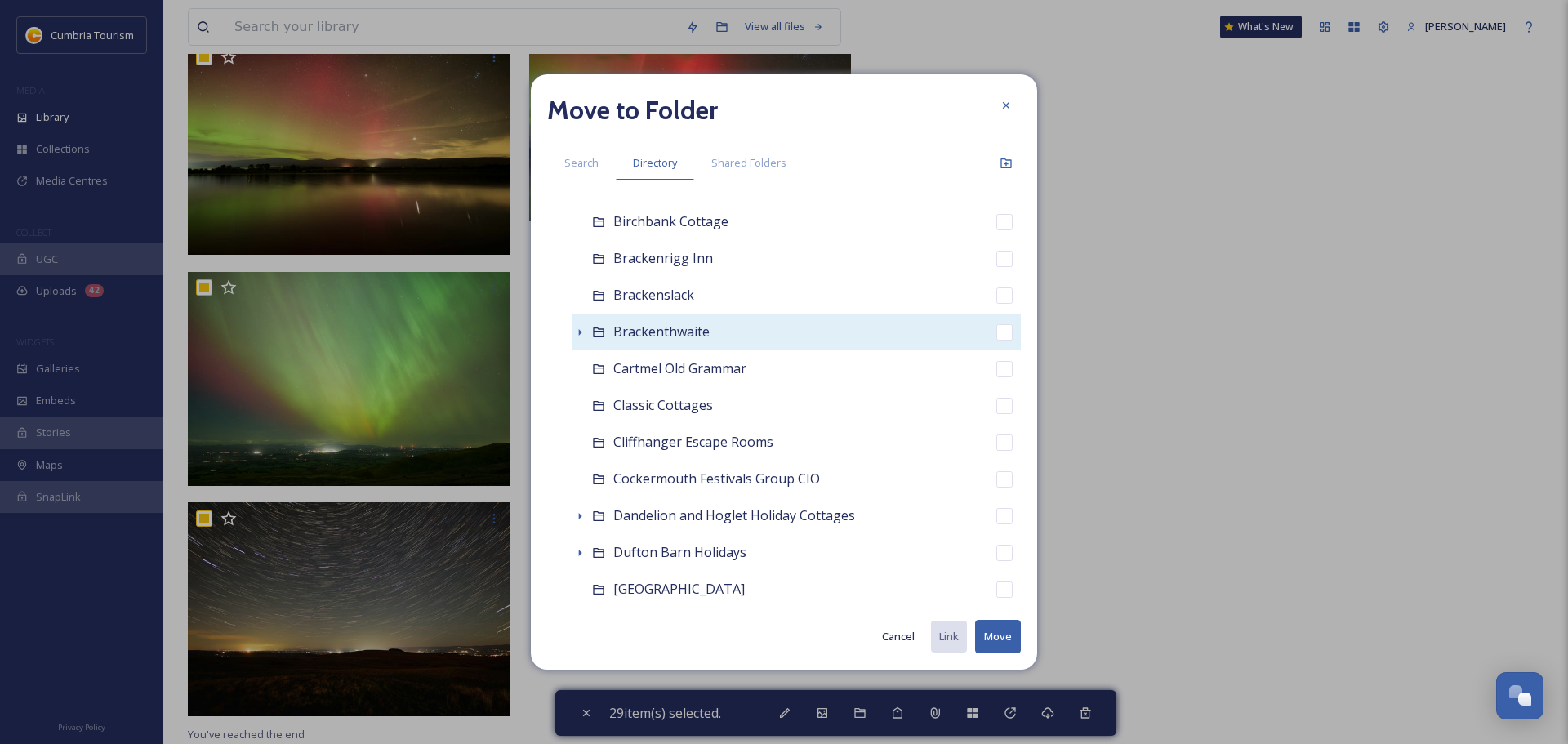
scroll to position [568, 0]
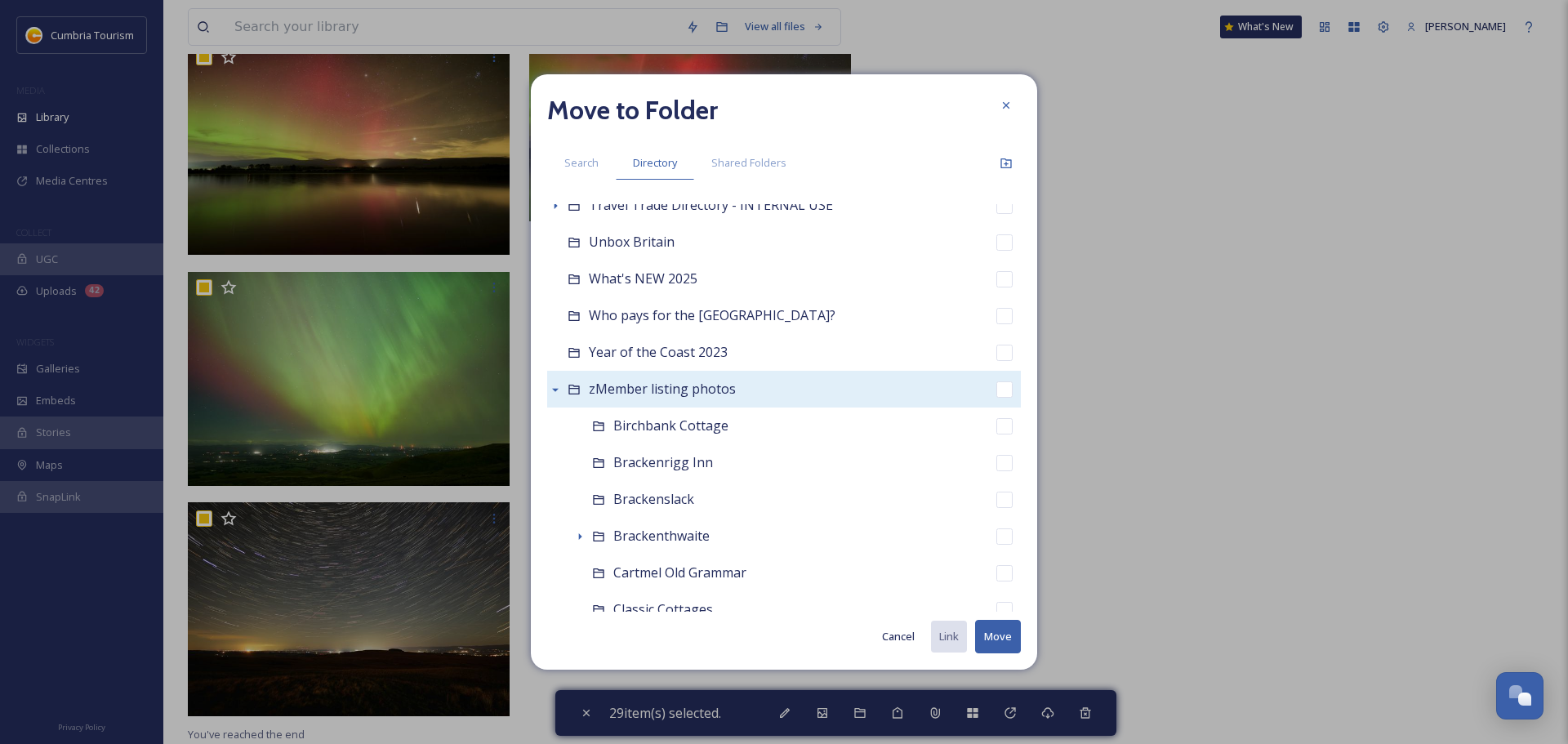
click at [999, 389] on input "checkbox" at bounding box center [1004, 390] width 16 height 16
checkbox input "true"
checkbox input "false"
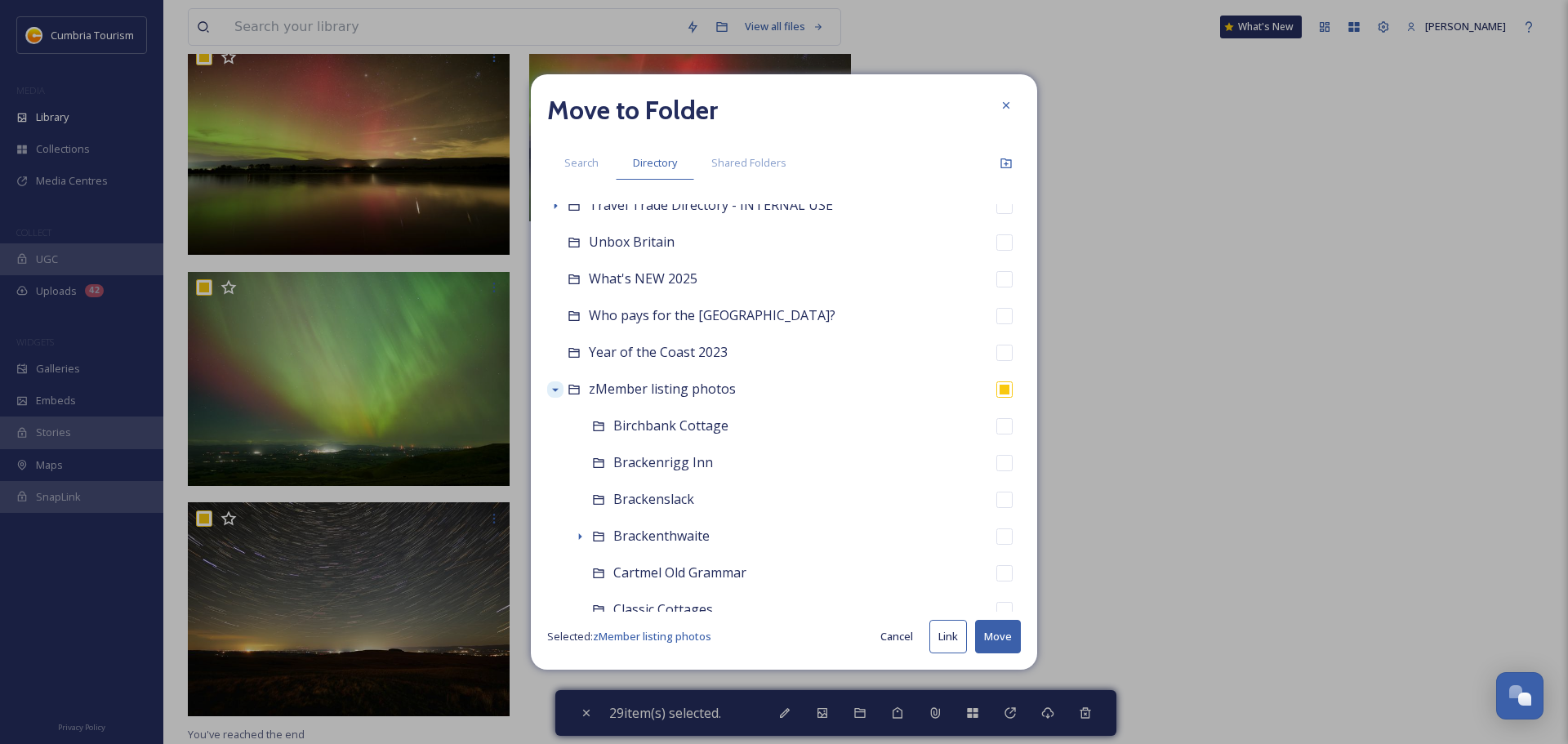
click at [994, 634] on button "Move" at bounding box center [997, 636] width 46 height 33
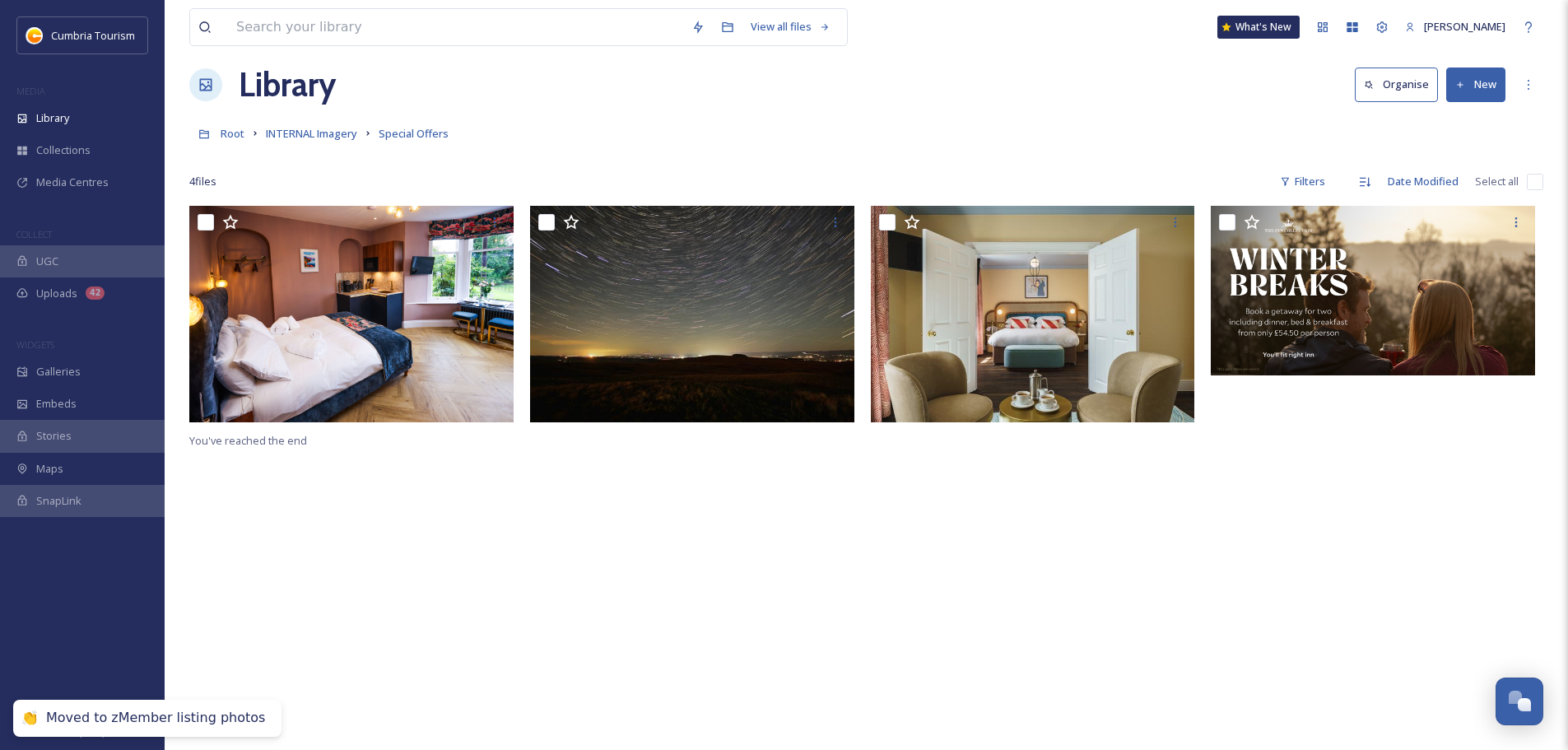
scroll to position [0, 0]
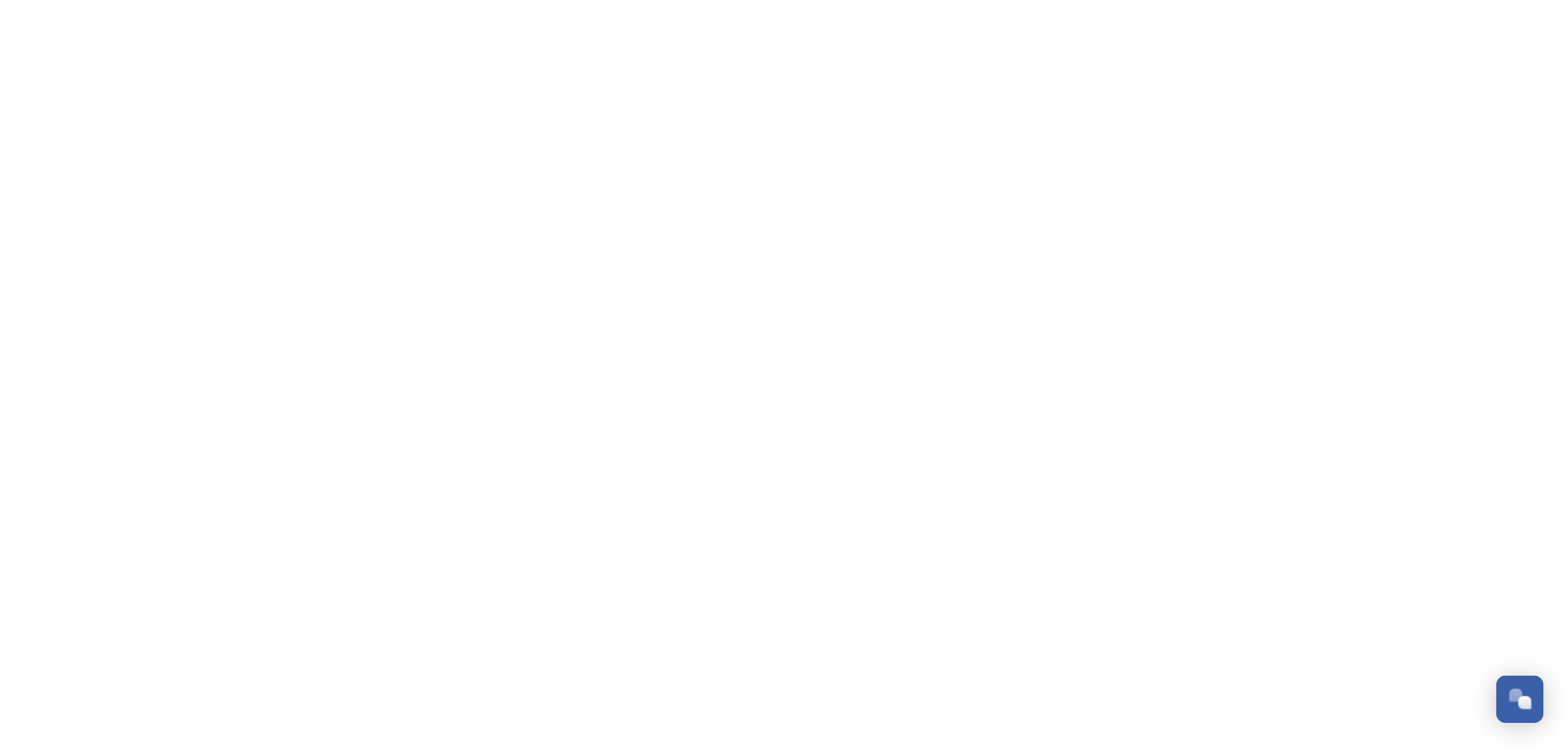
scroll to position [7700, 0]
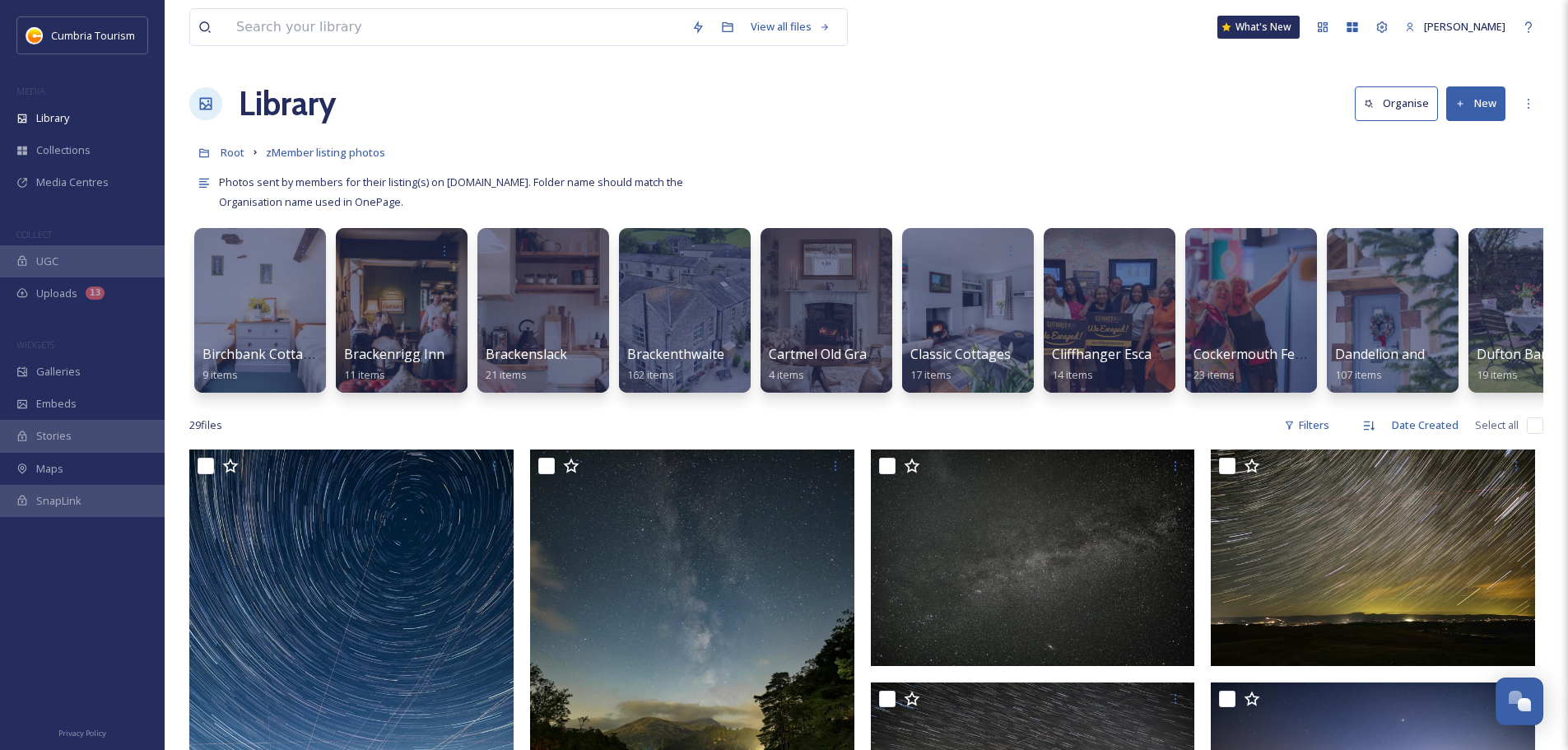
click at [1491, 105] on button "New" at bounding box center [1477, 103] width 60 height 33
click at [1442, 205] on span "Folder" at bounding box center [1457, 205] width 32 height 15
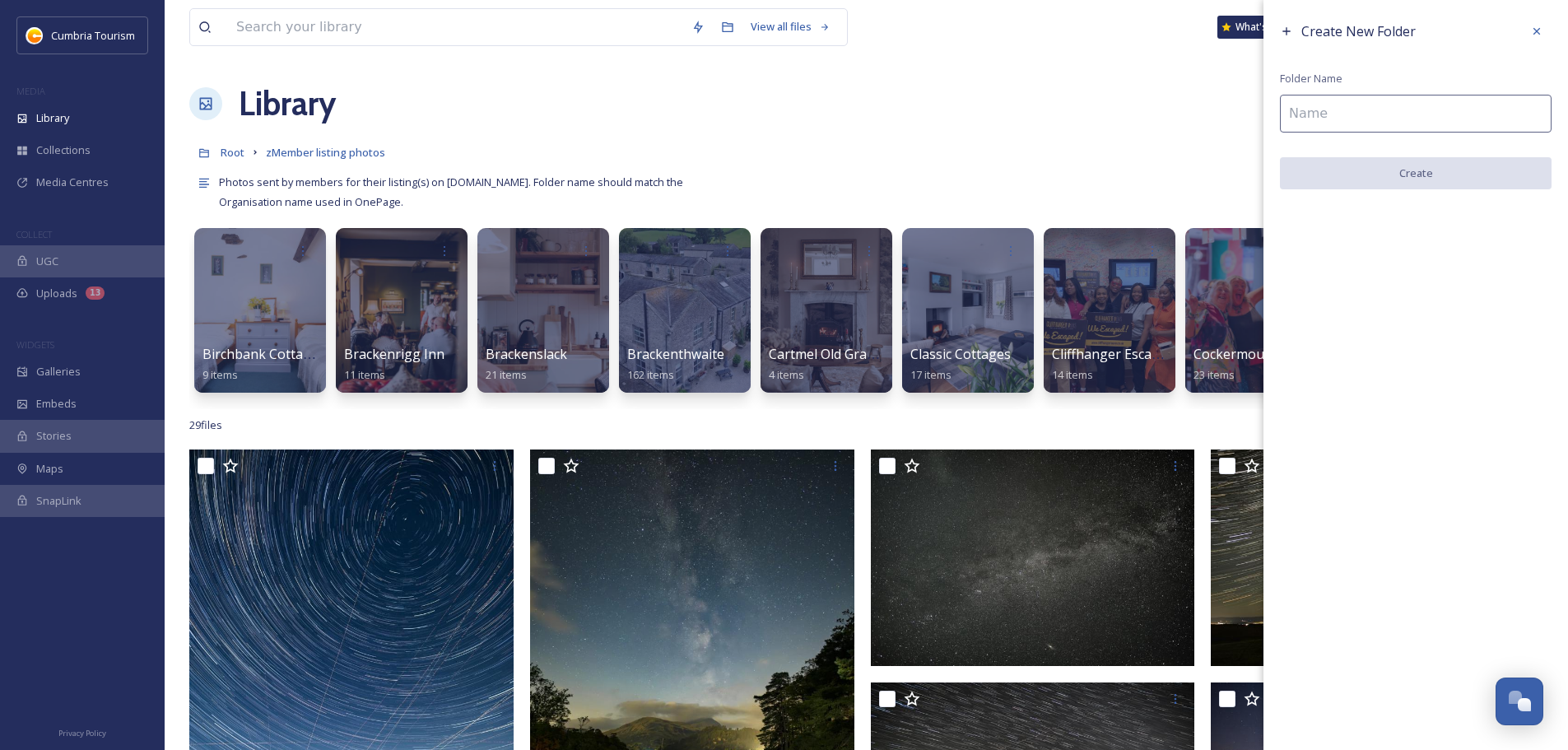
click at [1351, 116] on input at bounding box center [1416, 114] width 271 height 38
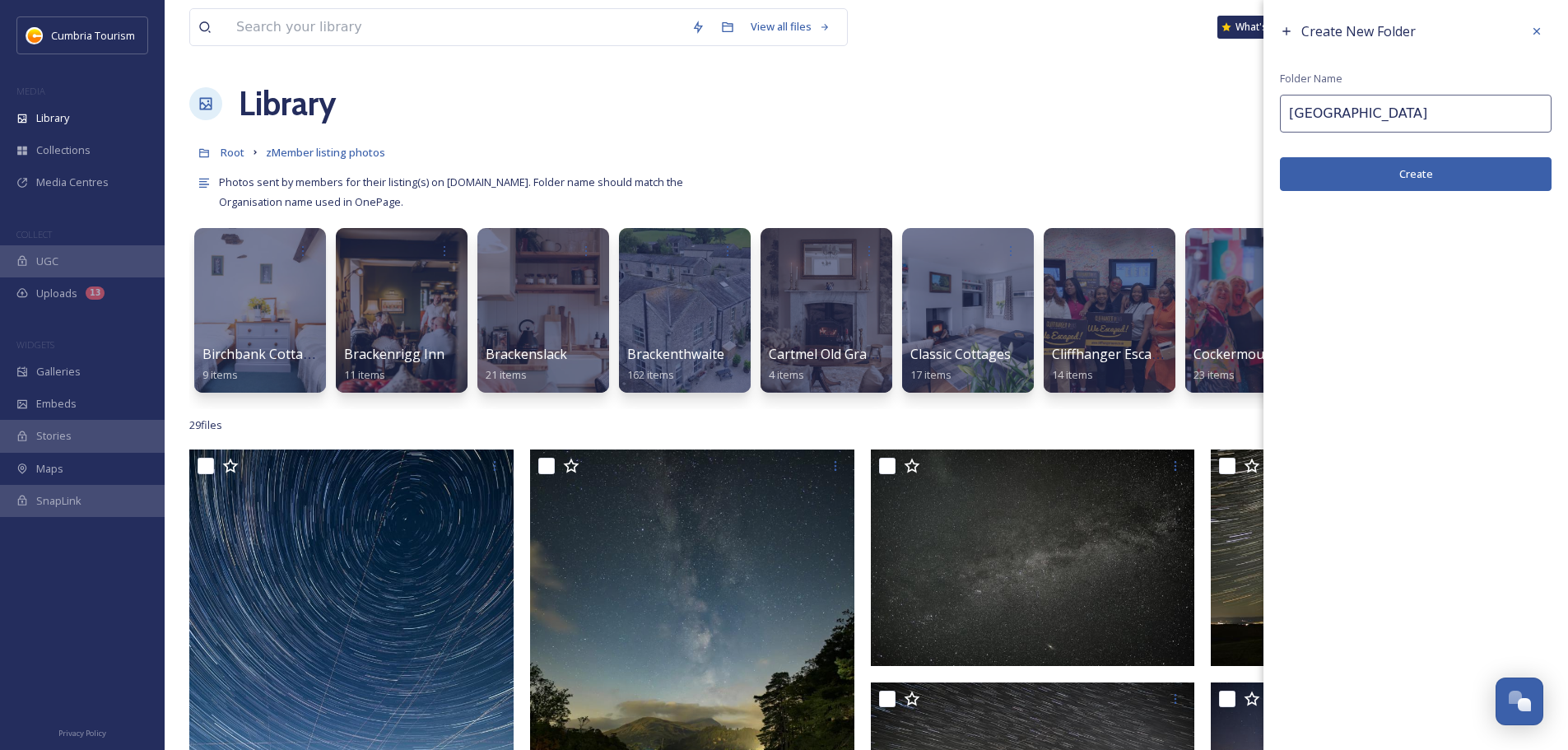
type input "Askham Hall"
click at [1388, 157] on button "Create" at bounding box center [1416, 174] width 271 height 33
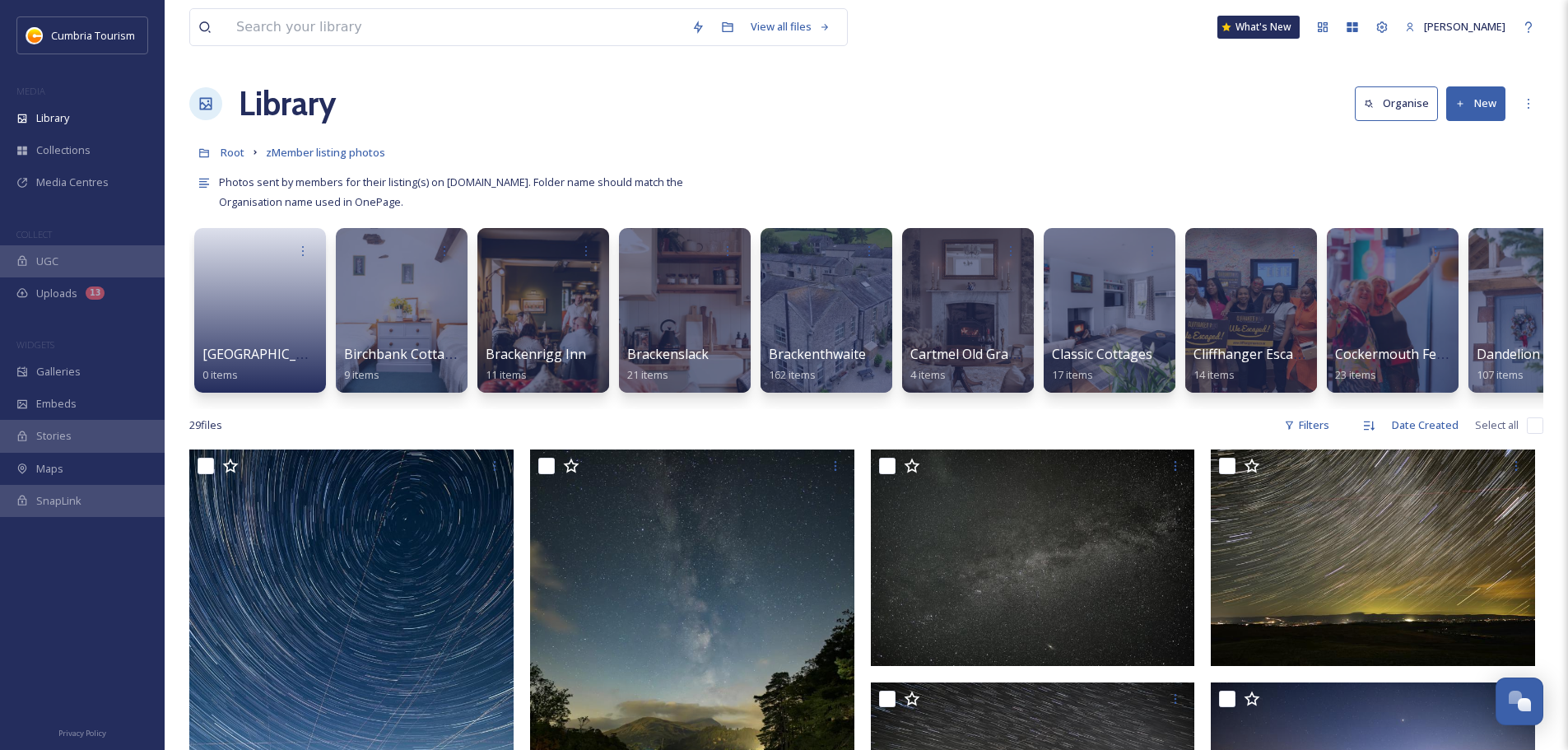
drag, startPoint x: 20, startPoint y: 719, endPoint x: 594, endPoint y: 65, distance: 870.2
click at [1537, 434] on input "checkbox" at bounding box center [1535, 425] width 16 height 16
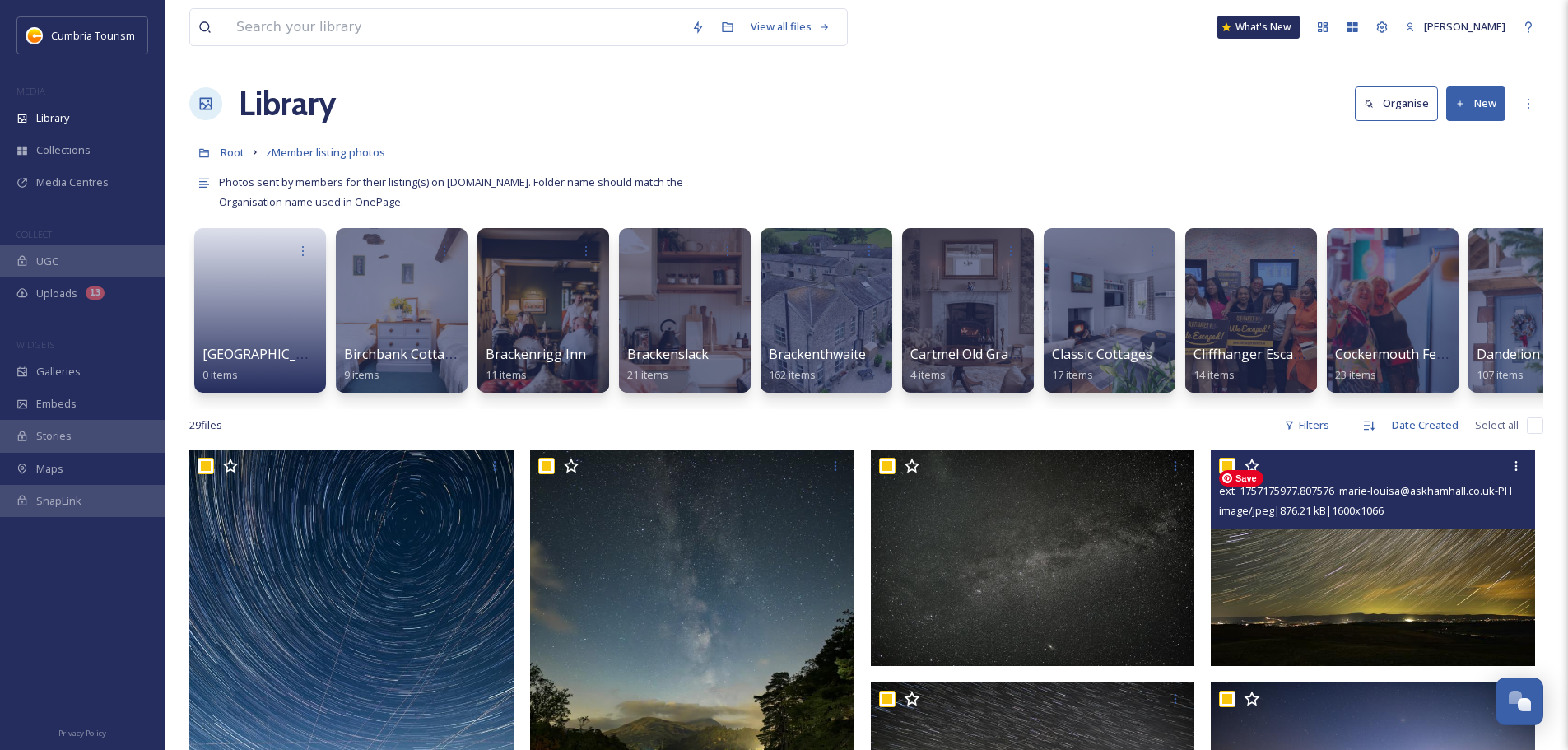
checkbox input "true"
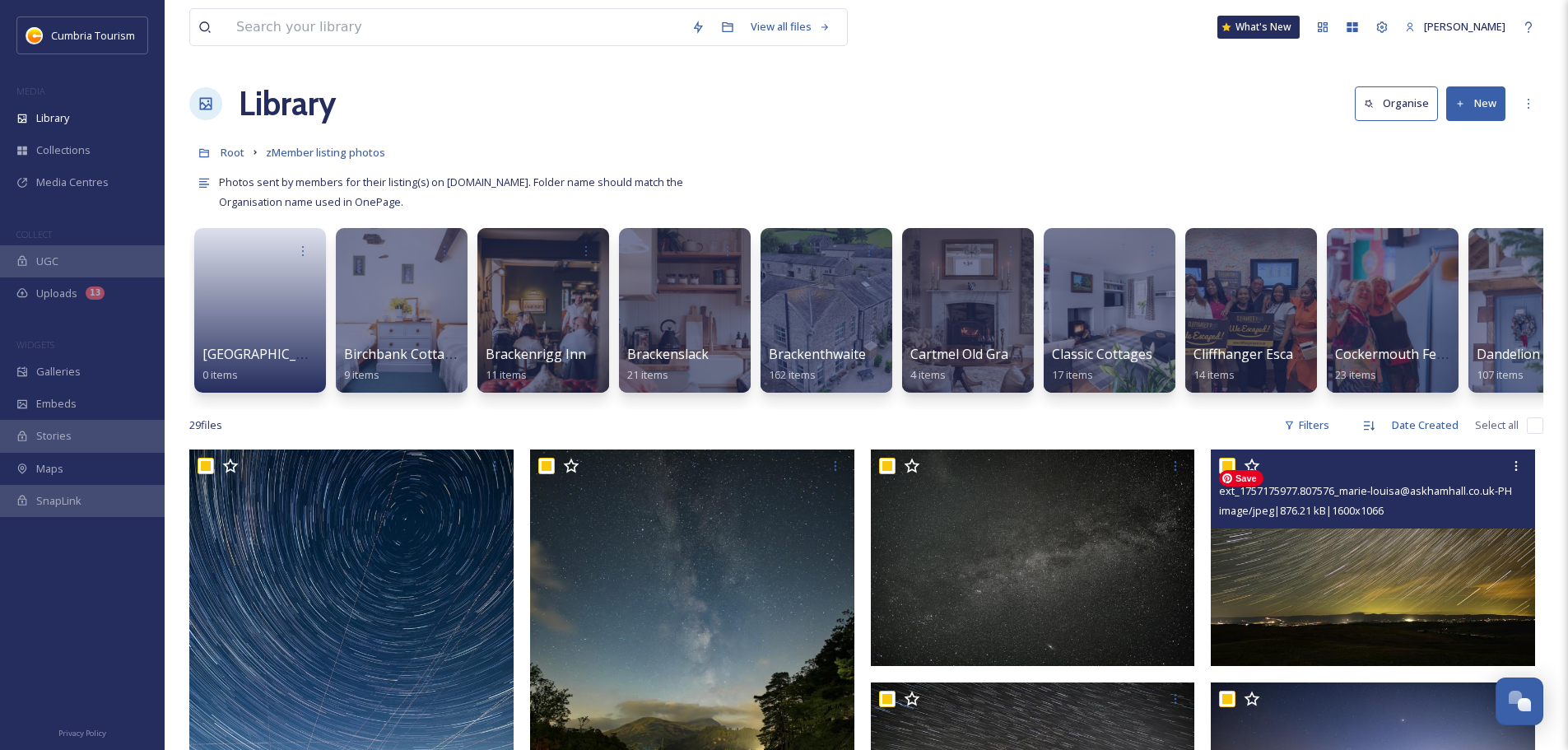
checkbox input "true"
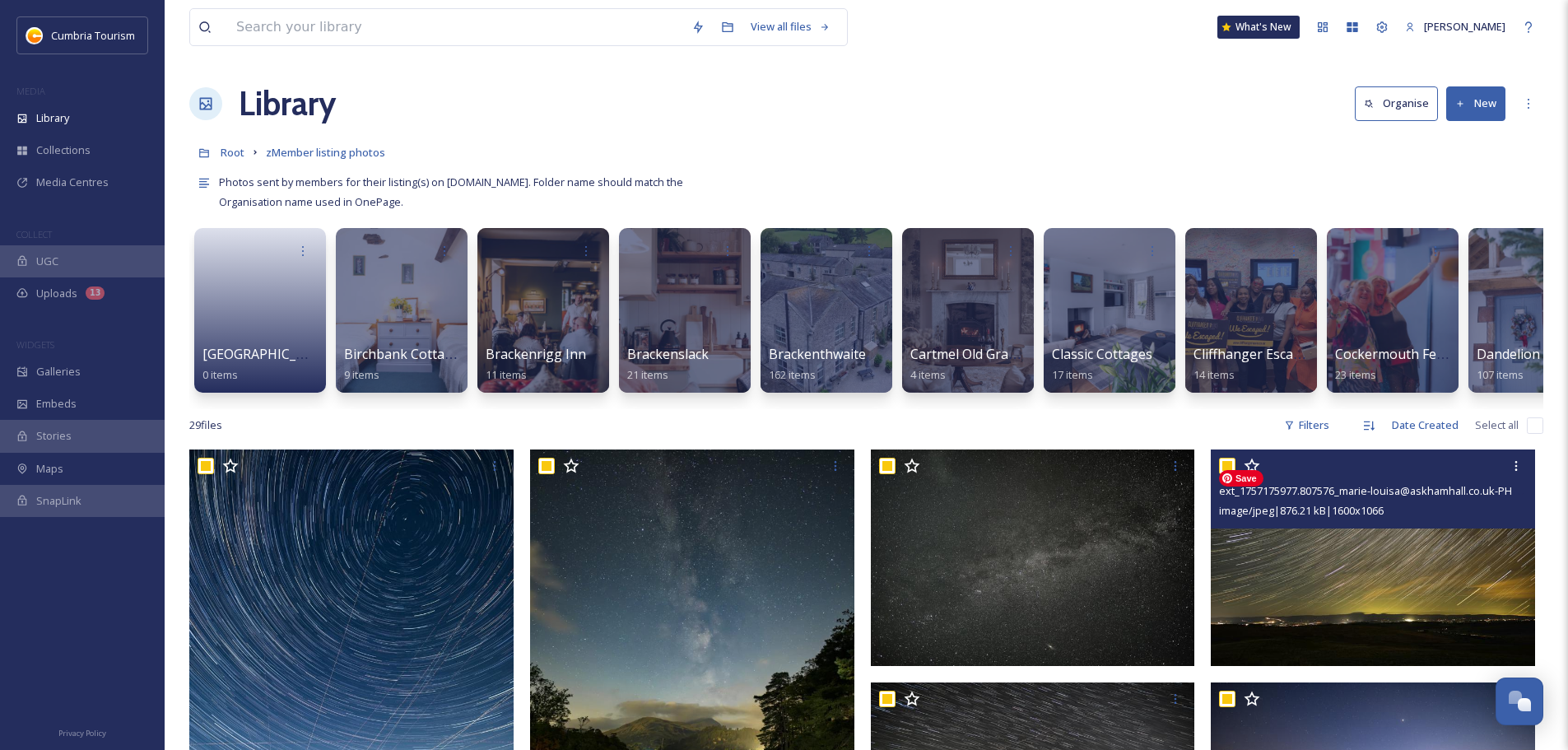
checkbox input "true"
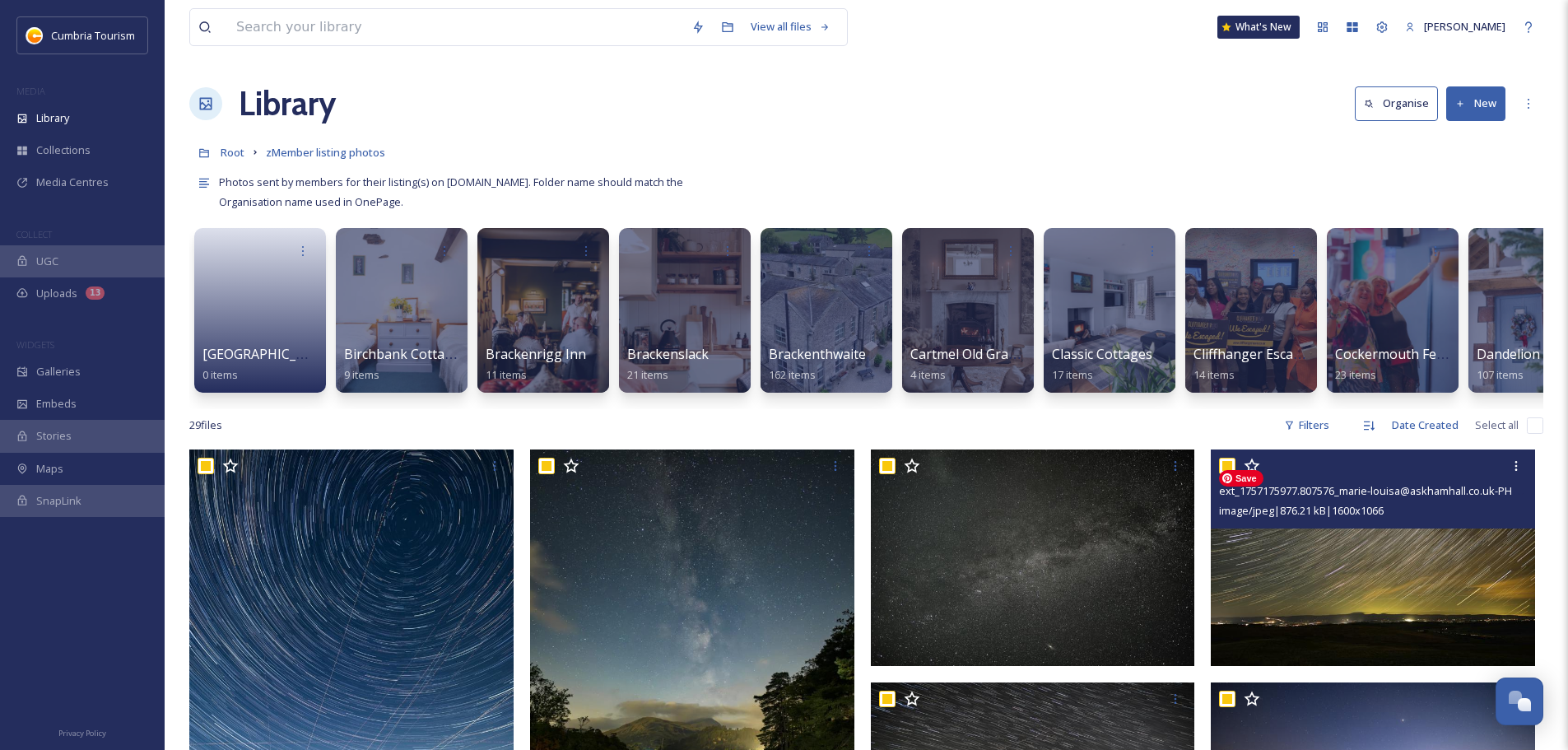
checkbox input "true"
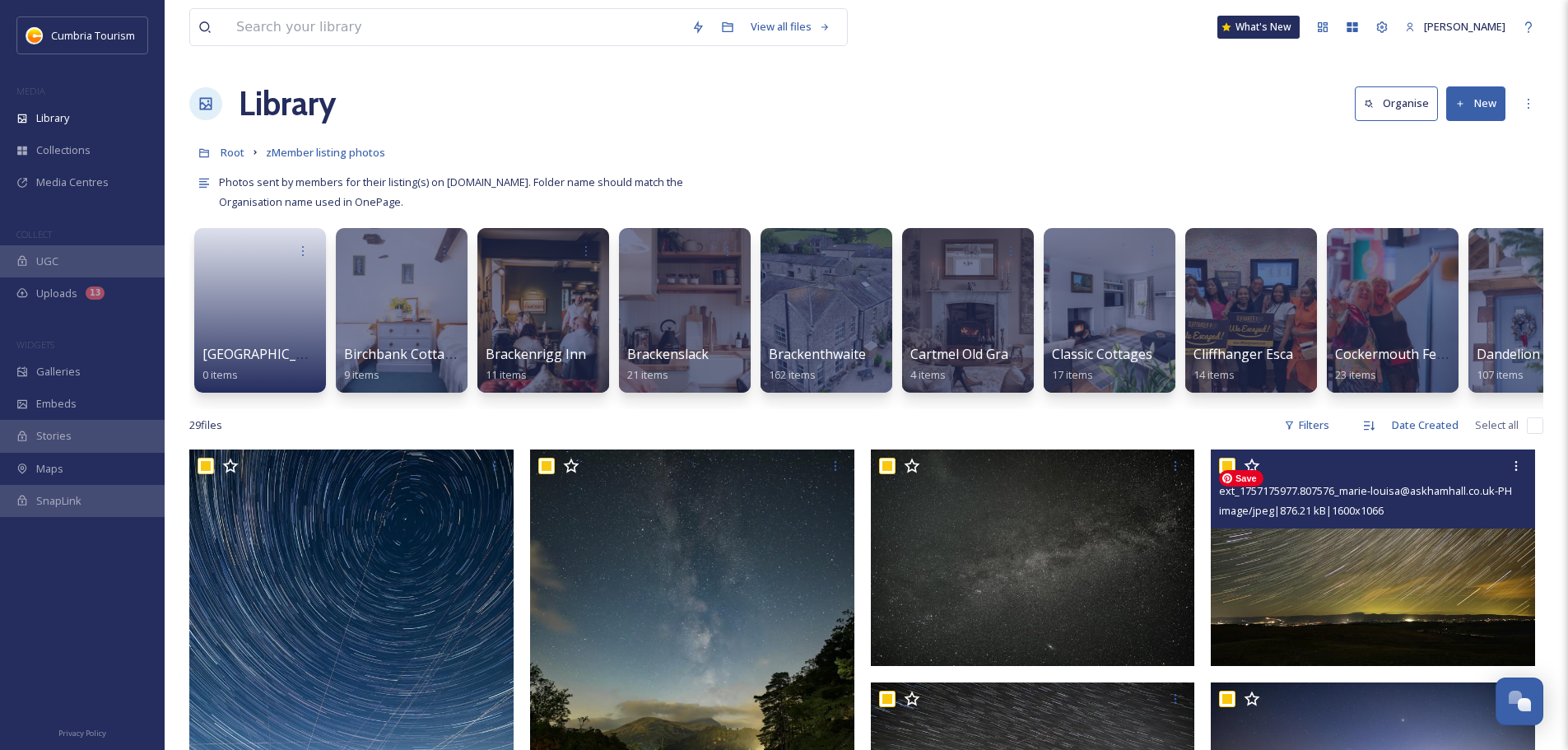
checkbox input "true"
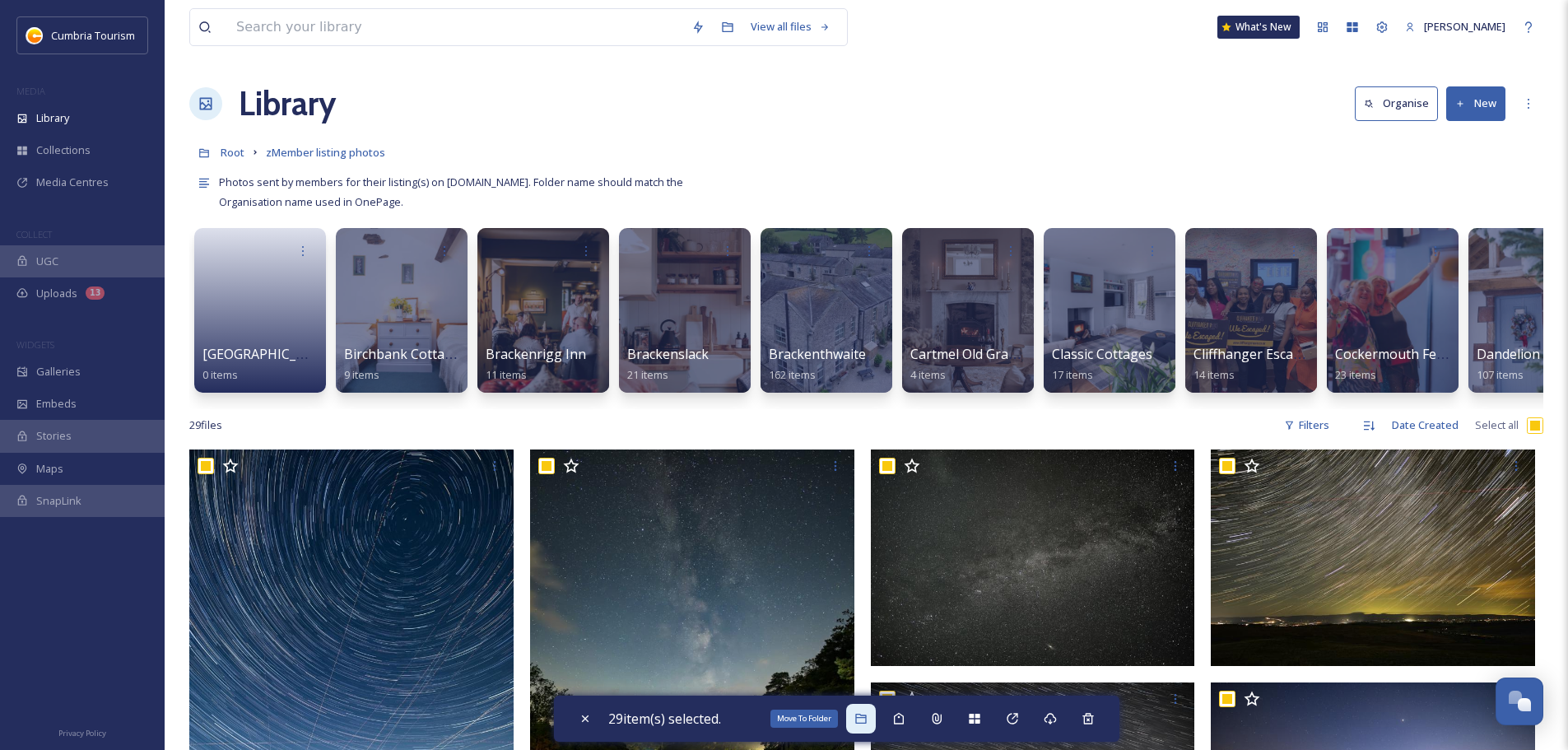
click at [863, 717] on icon at bounding box center [860, 718] width 11 height 10
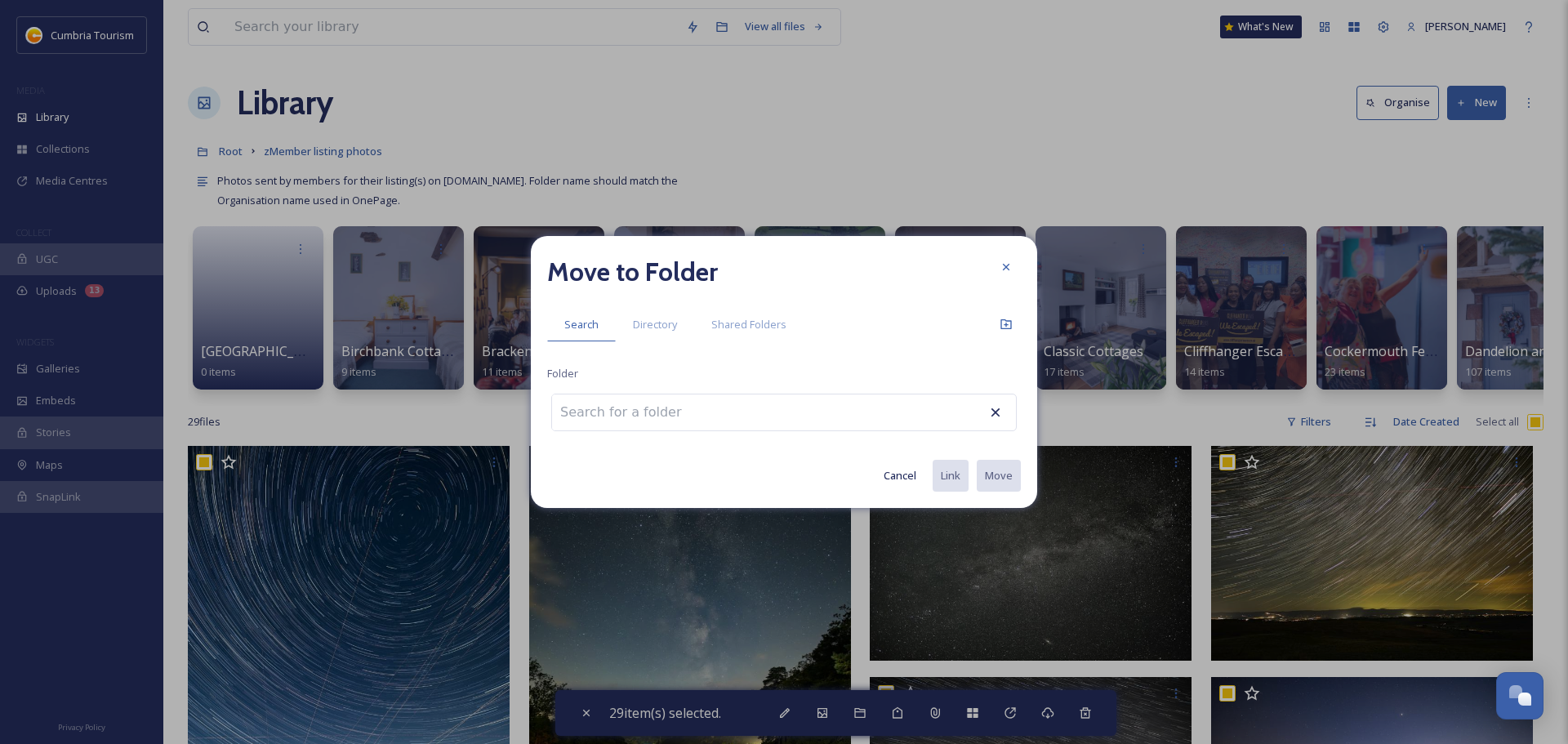
click at [682, 419] on input at bounding box center [642, 412] width 180 height 36
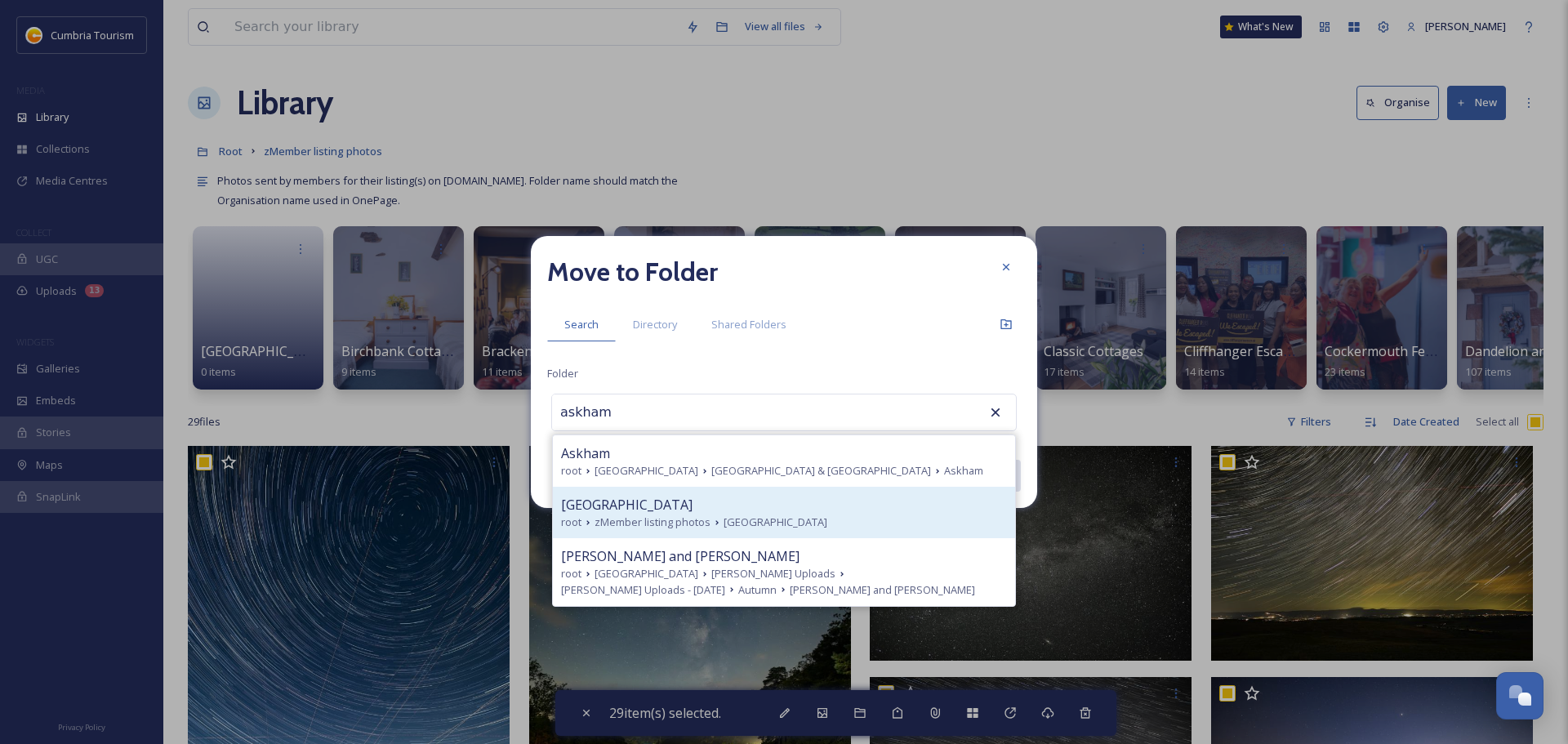
click at [668, 507] on div "Askham Hall" at bounding box center [784, 504] width 446 height 20
type input "Askham Hall"
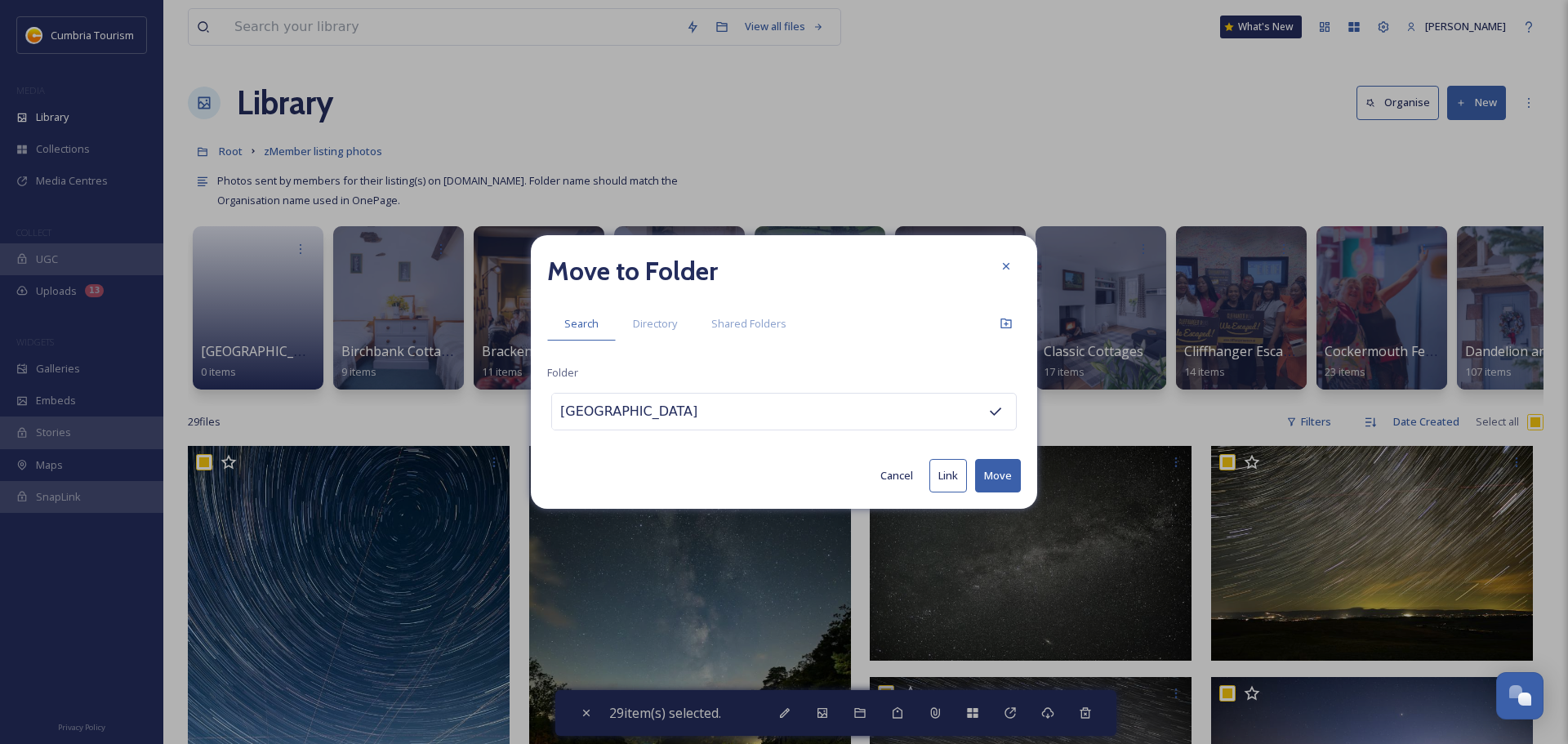
click at [1008, 488] on button "Move" at bounding box center [997, 475] width 46 height 33
checkbox input "false"
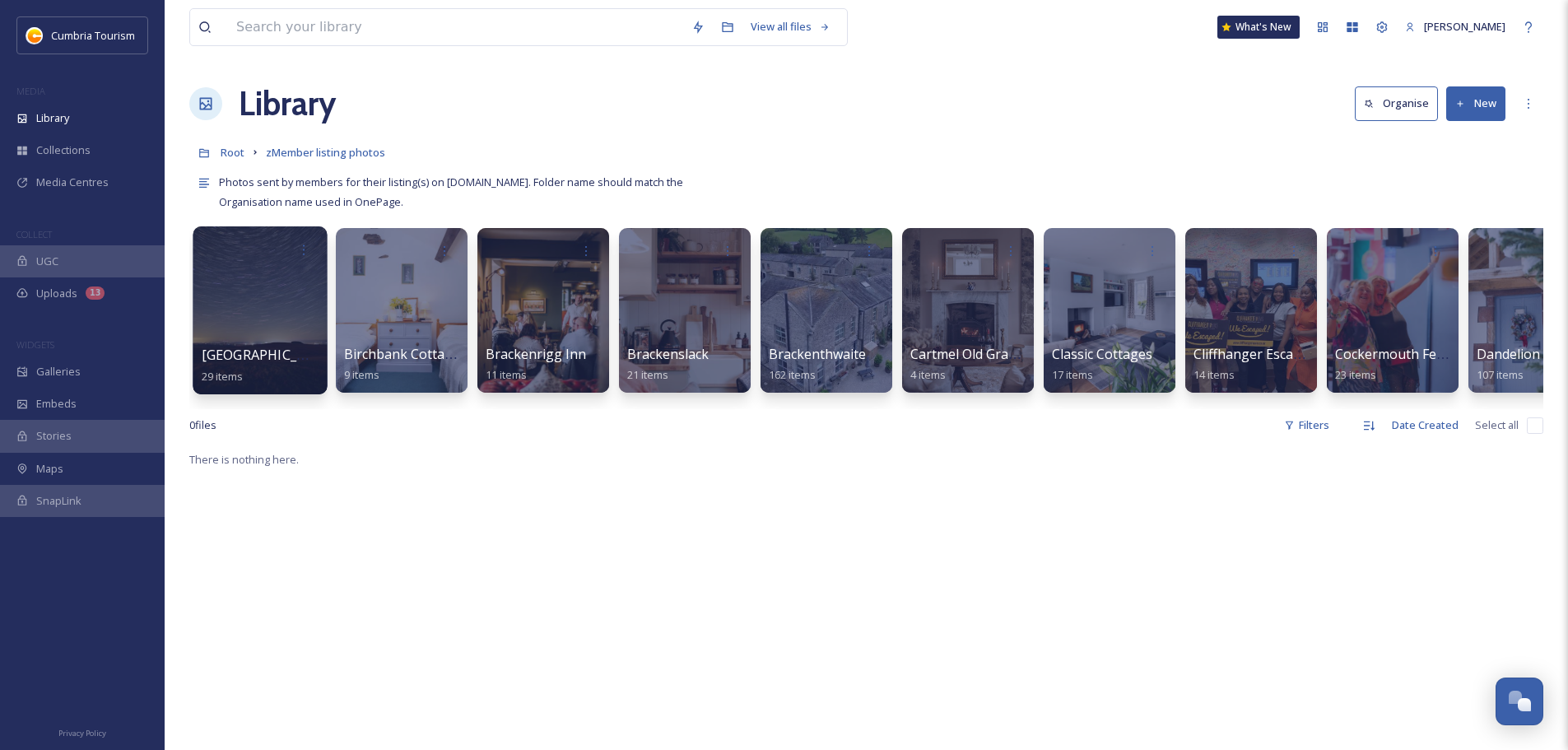
click at [257, 319] on div at bounding box center [260, 310] width 134 height 168
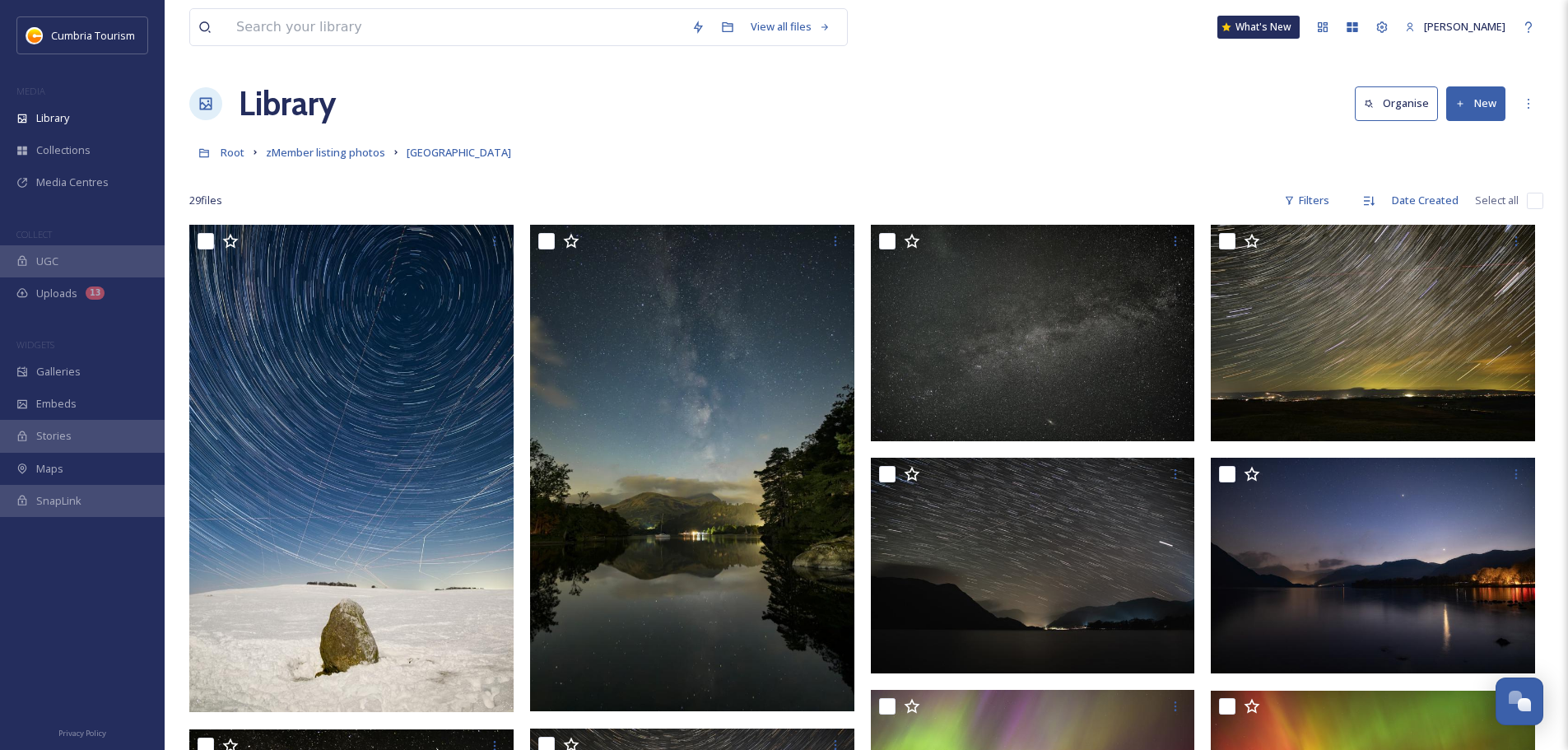
click at [1529, 205] on input "checkbox" at bounding box center [1535, 201] width 16 height 16
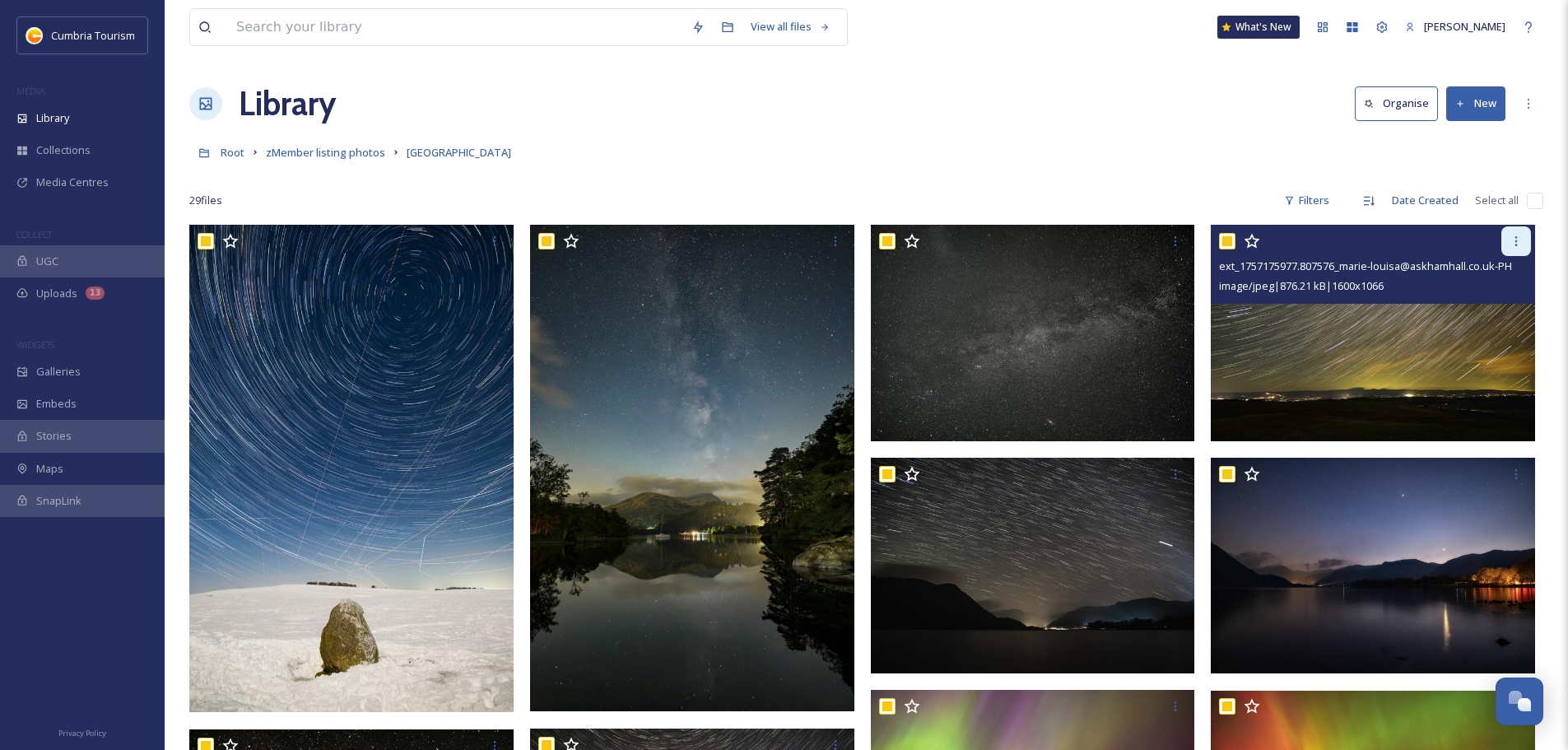
checkbox input "true"
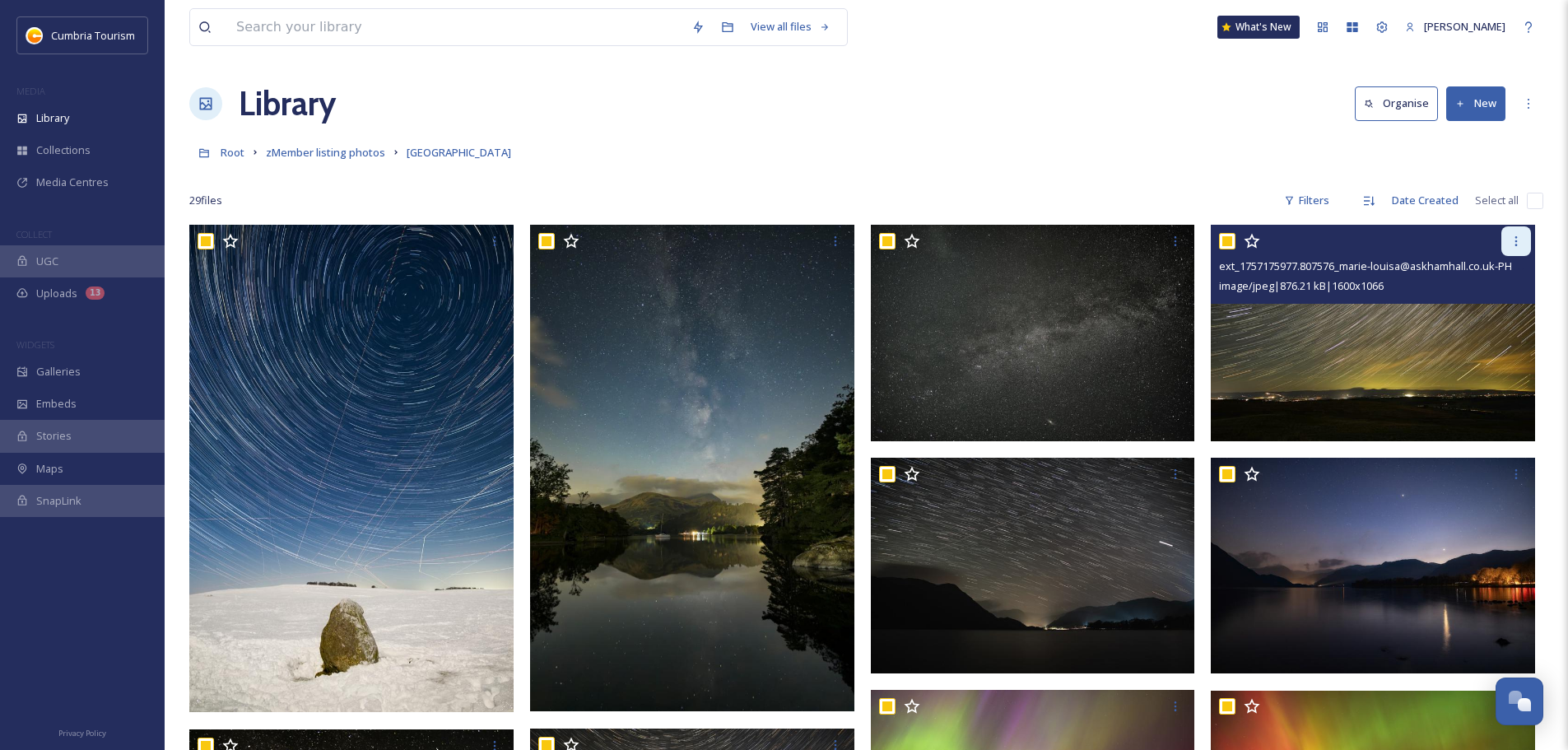
checkbox input "true"
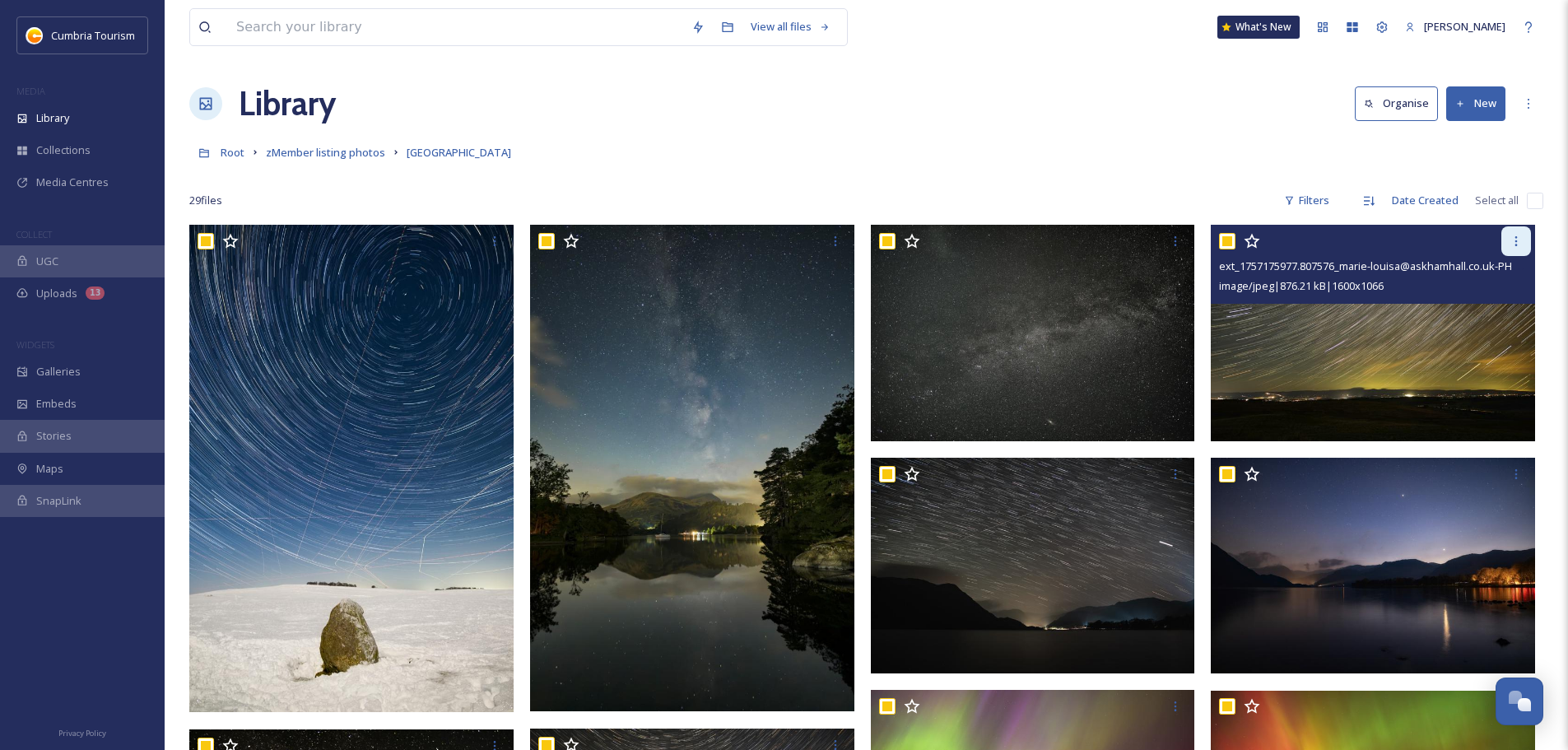
checkbox input "true"
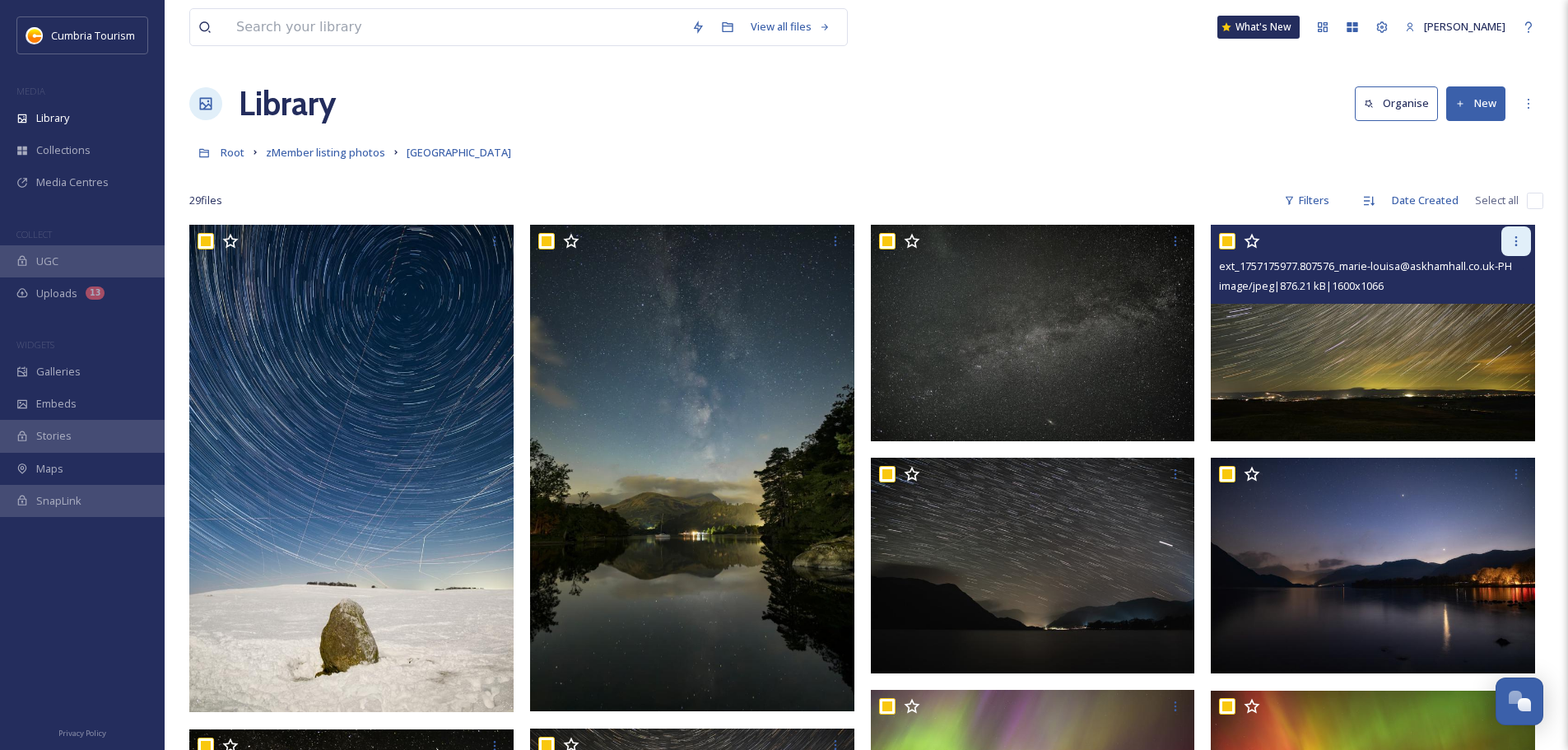
checkbox input "true"
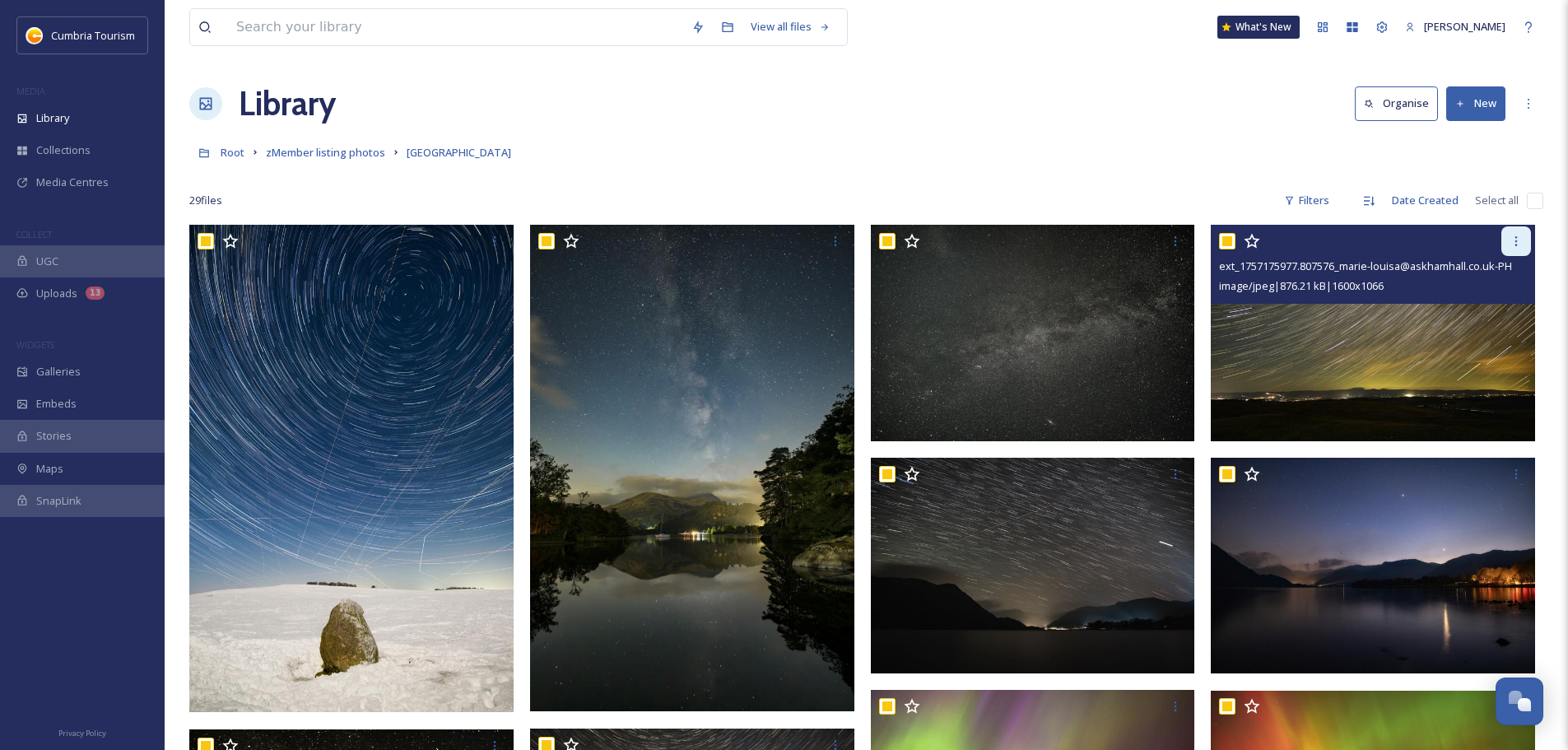
checkbox input "true"
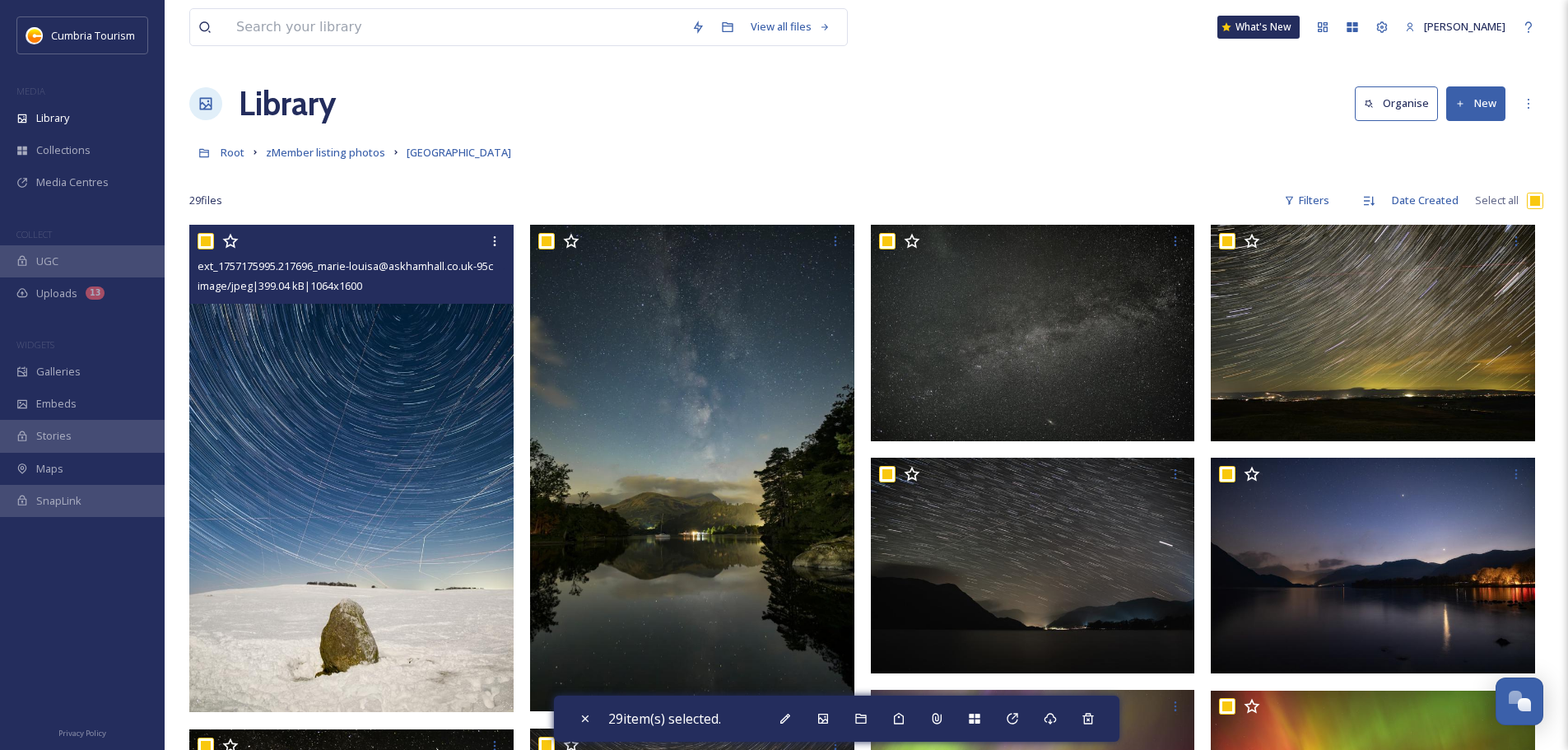
click at [201, 242] on input "checkbox" at bounding box center [205, 242] width 16 height 16
checkbox input "false"
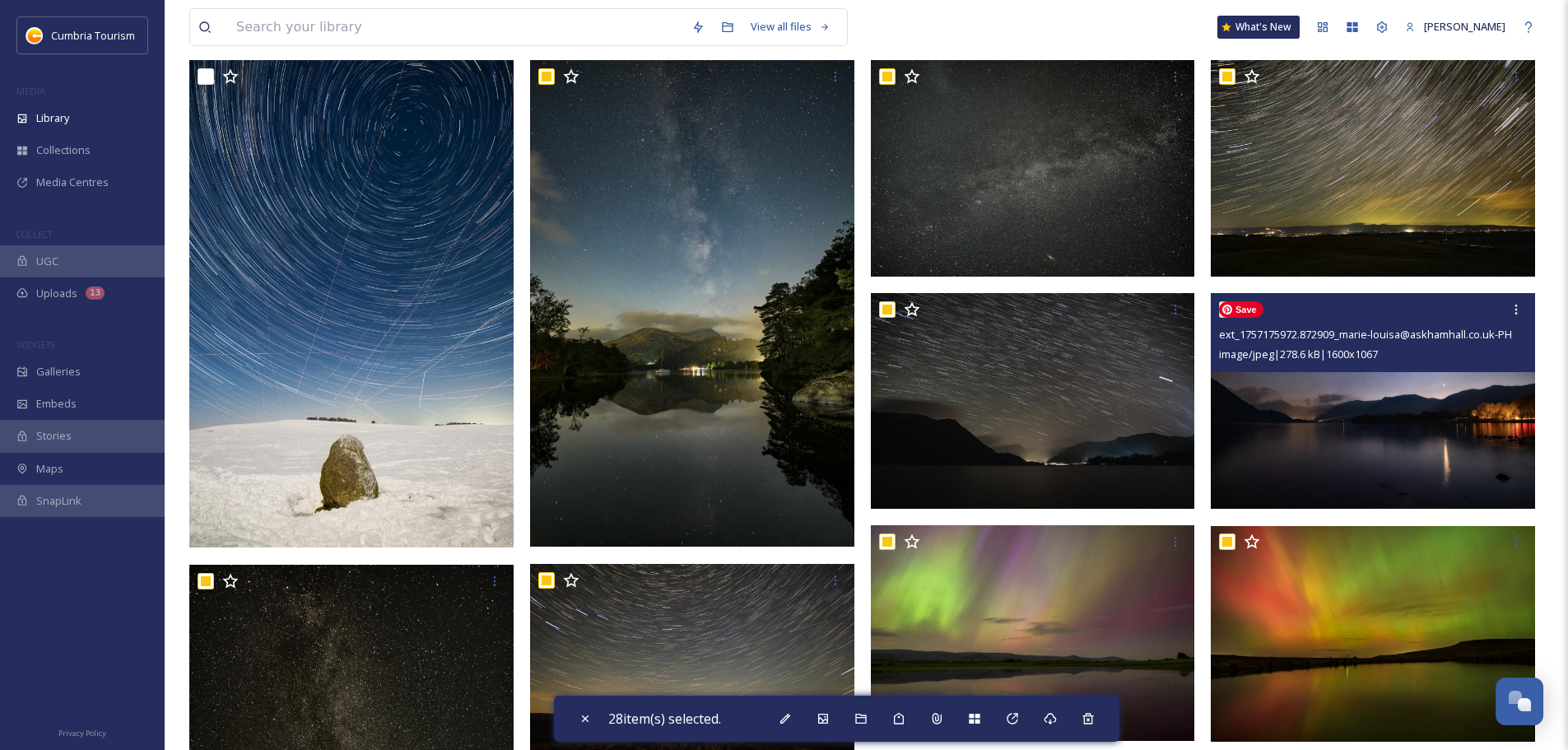
checkbox input "false"
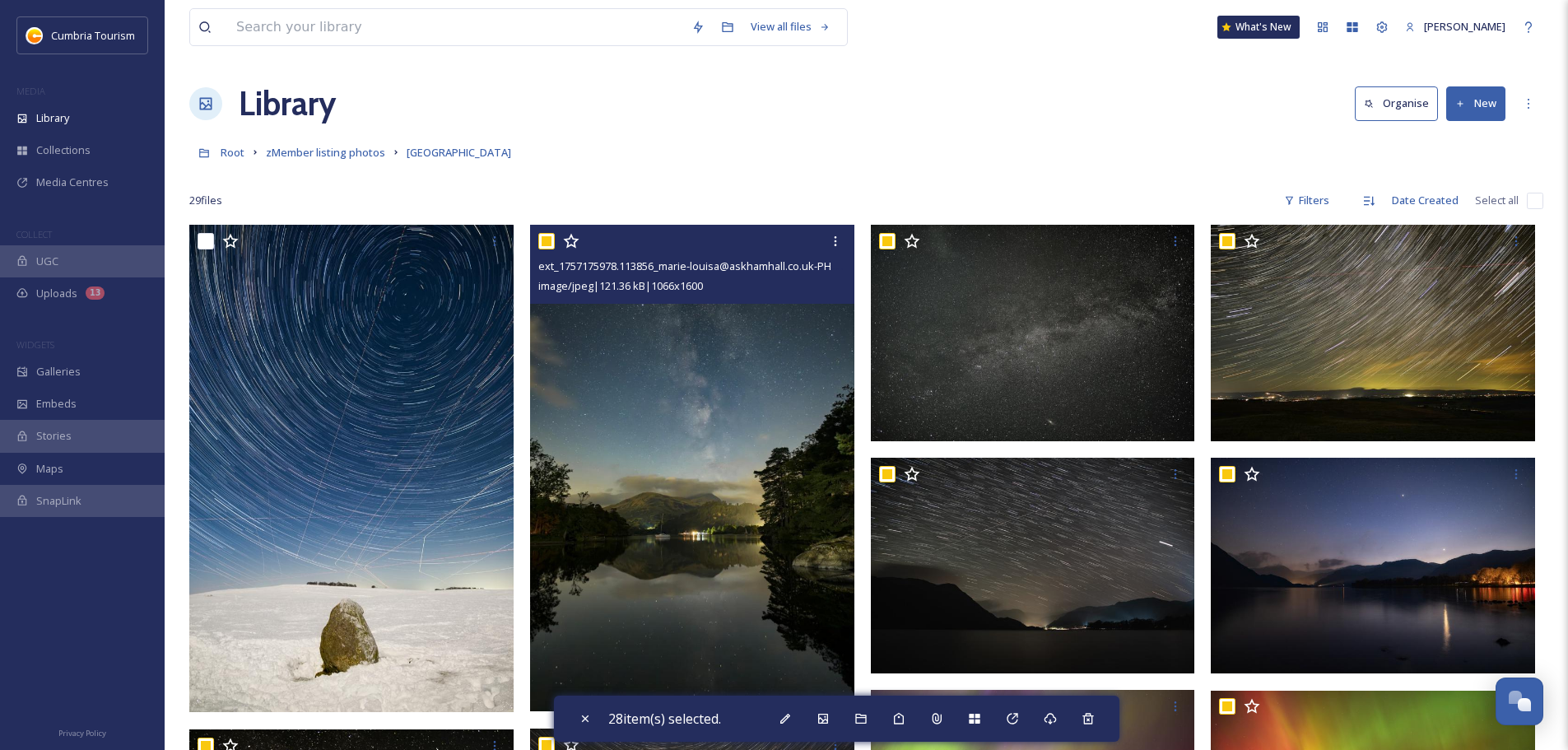
click at [541, 245] on input "checkbox" at bounding box center [546, 242] width 16 height 16
checkbox input "false"
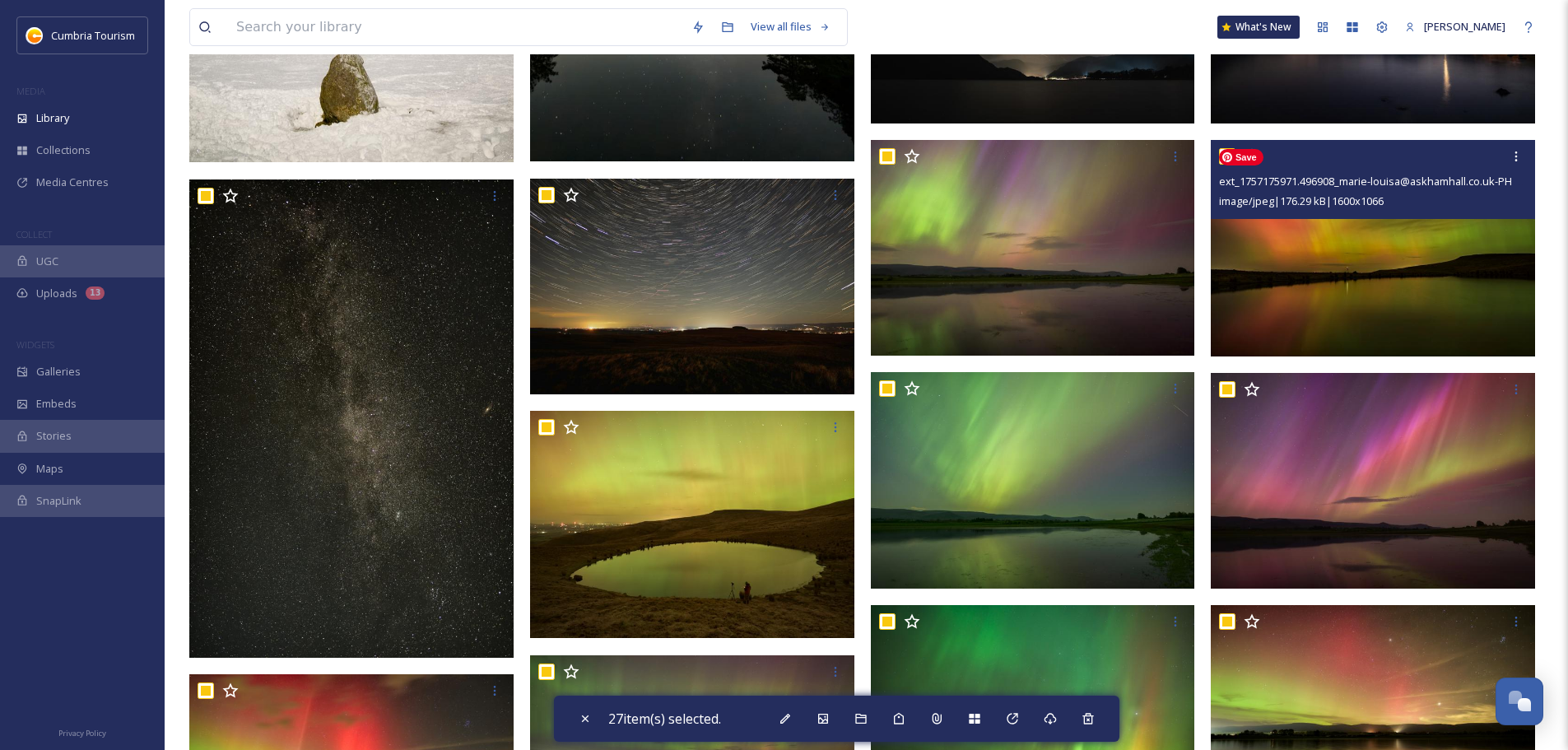
scroll to position [576, 0]
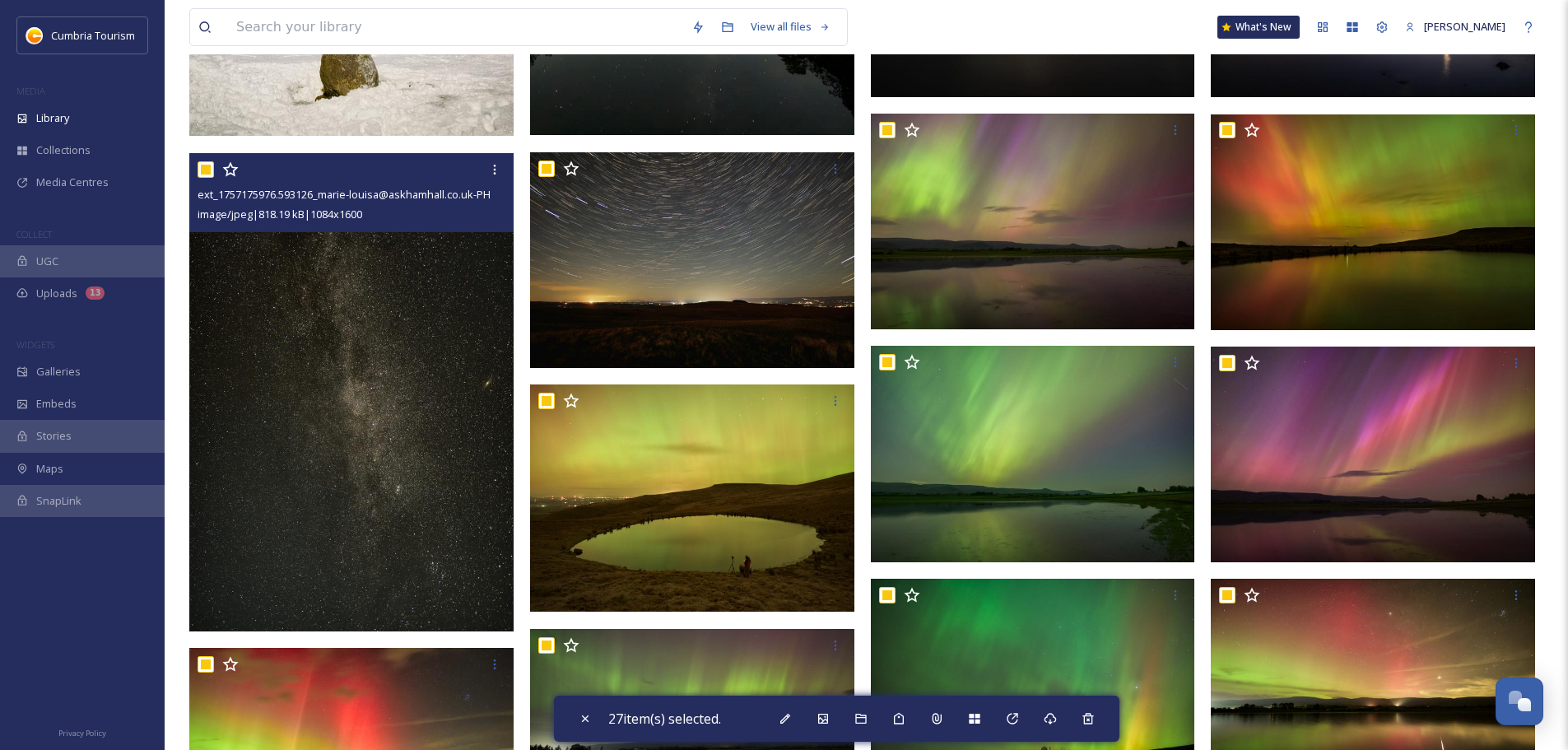
click at [209, 171] on input "checkbox" at bounding box center [205, 169] width 16 height 16
checkbox input "false"
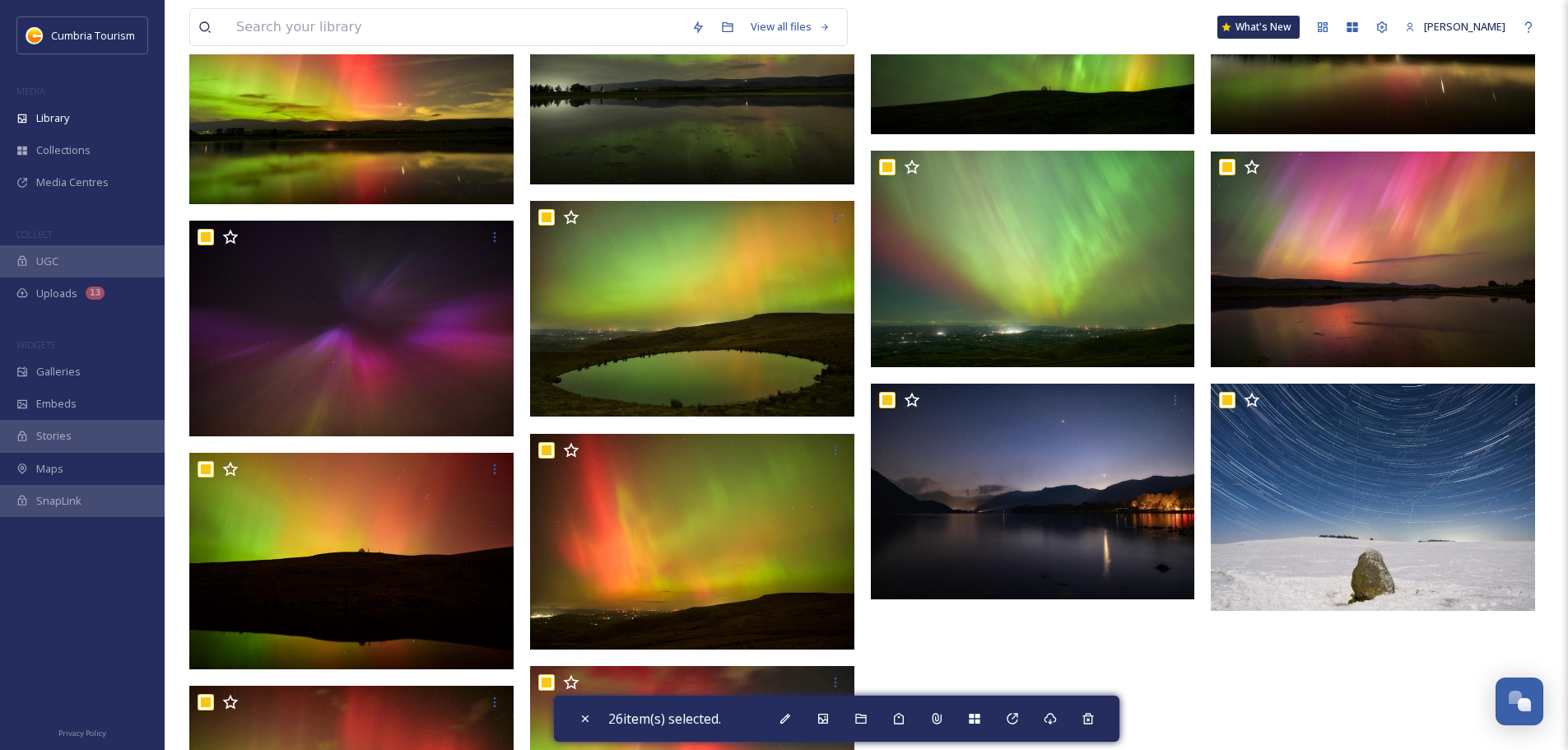
scroll to position [1208, 0]
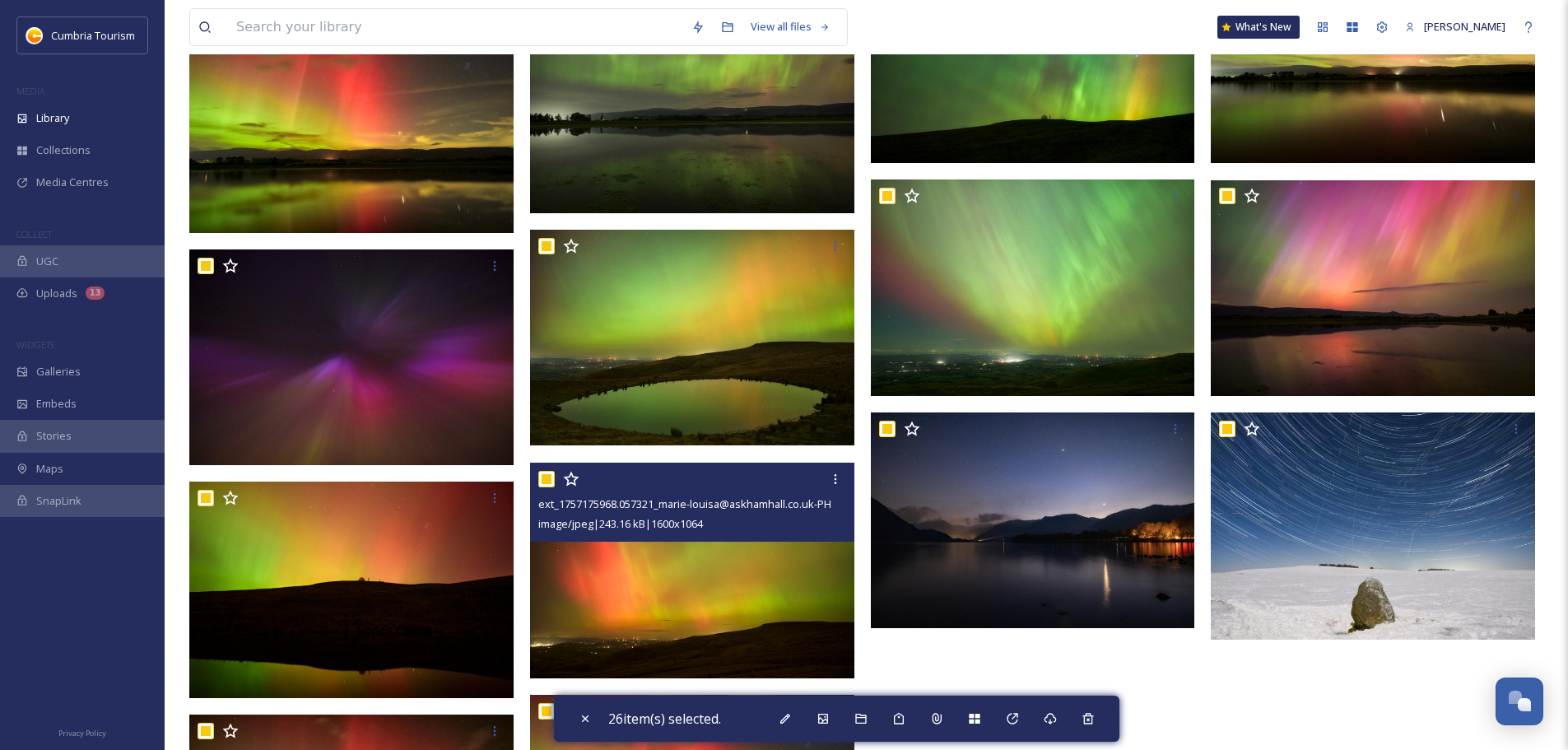
click at [547, 478] on input "checkbox" at bounding box center [546, 479] width 16 height 16
checkbox input "false"
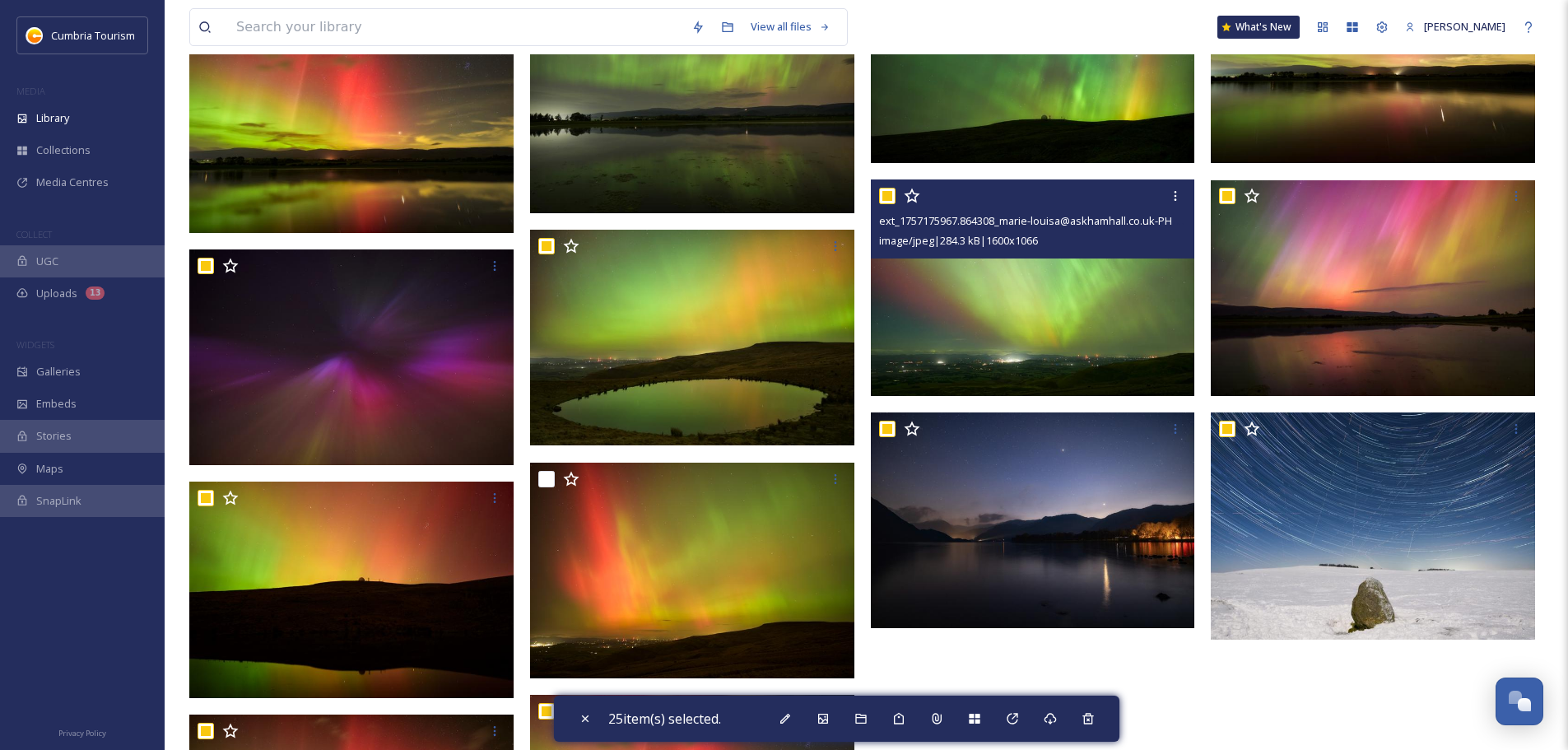
click at [883, 195] on input "checkbox" at bounding box center [888, 195] width 16 height 16
checkbox input "false"
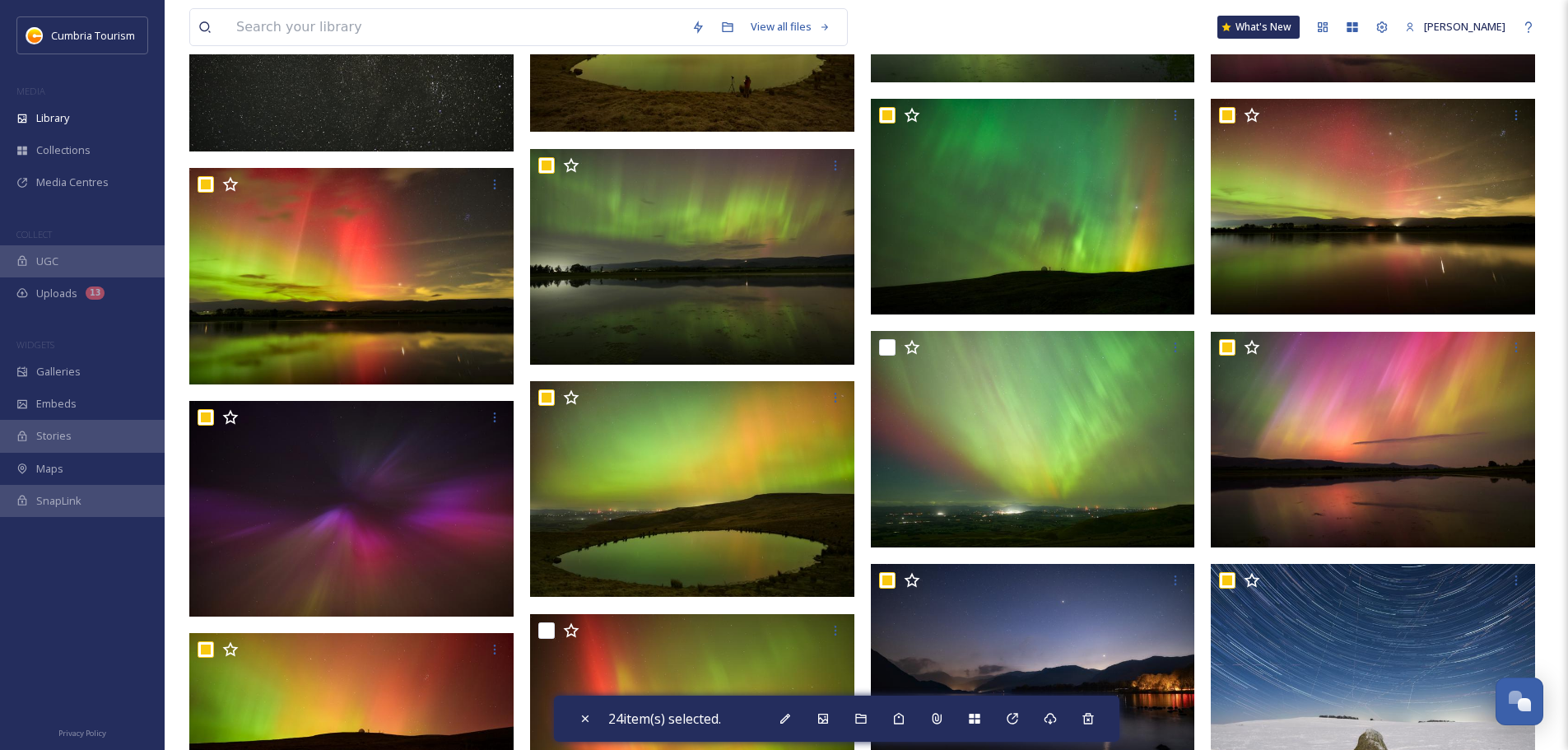
scroll to position [1043, 0]
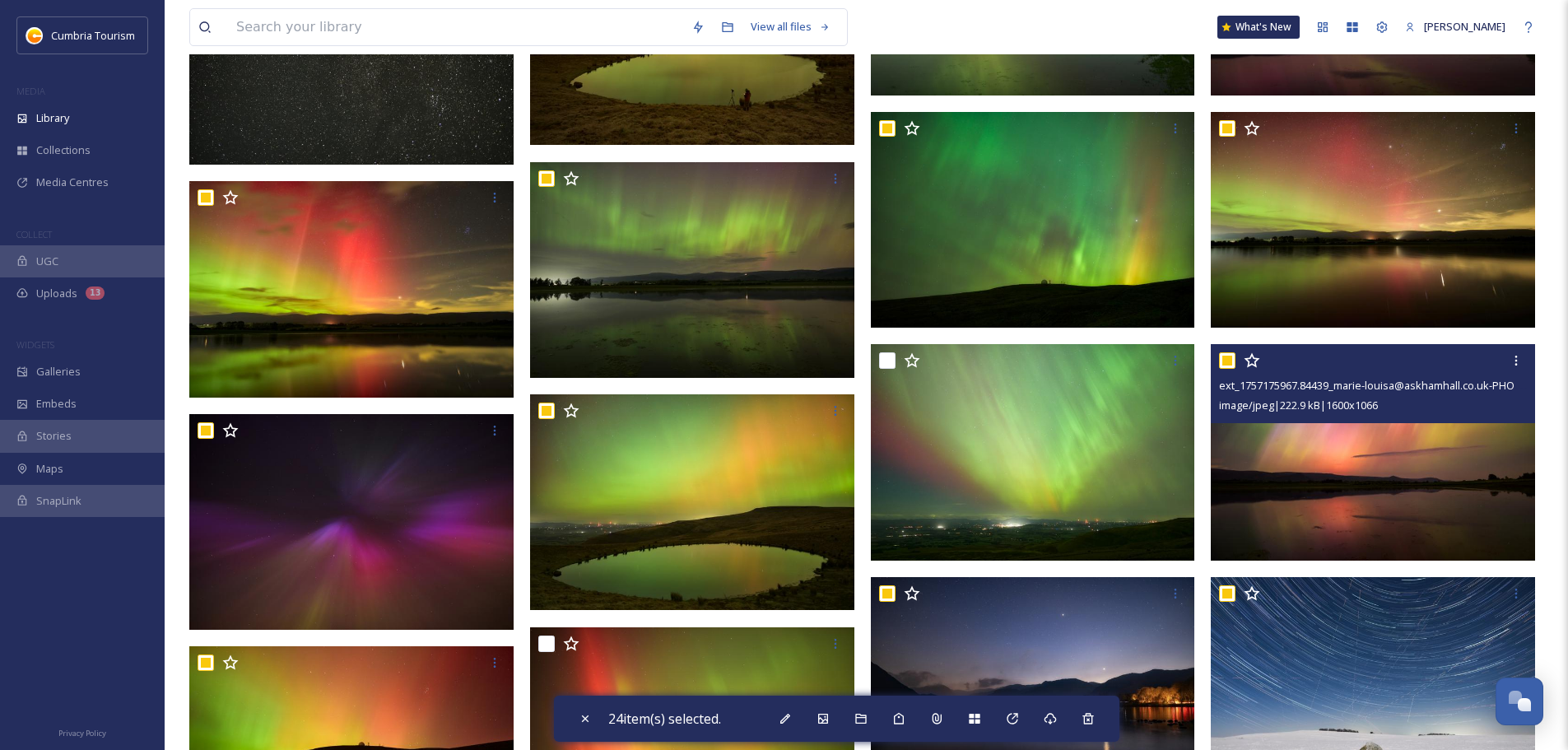
click at [1231, 365] on input "checkbox" at bounding box center [1228, 360] width 16 height 16
checkbox input "false"
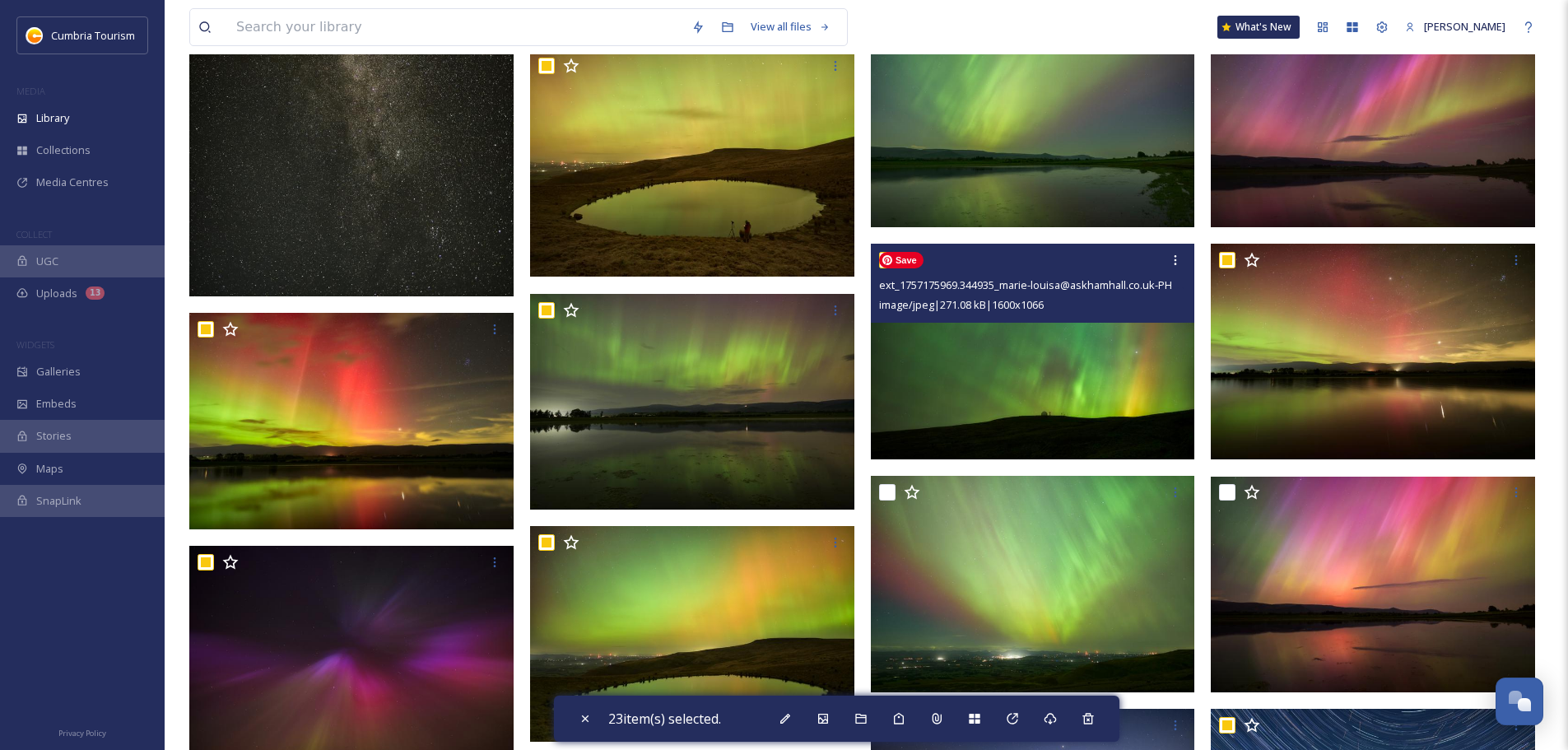
scroll to position [796, 0]
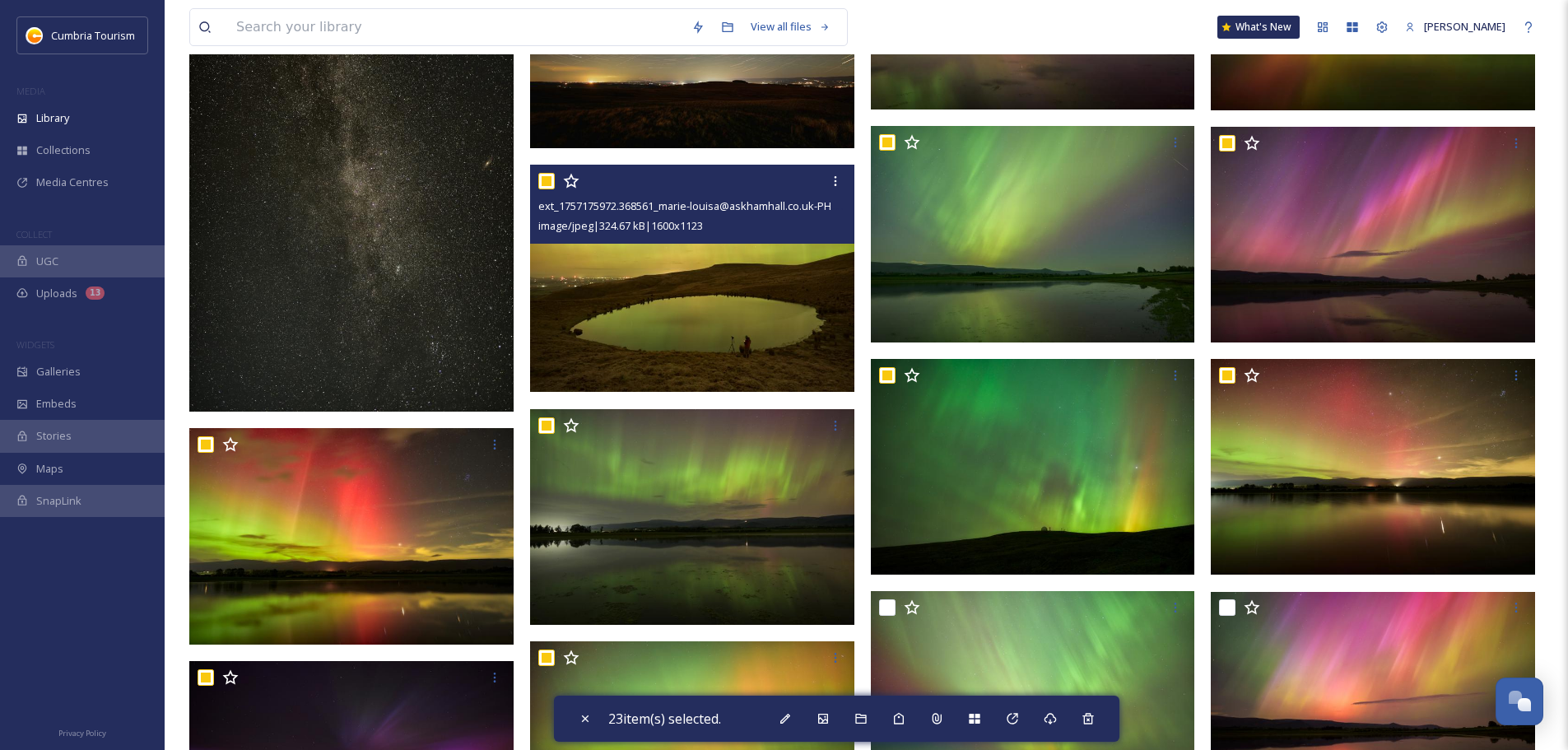
click at [542, 179] on input "checkbox" at bounding box center [546, 181] width 16 height 16
checkbox input "false"
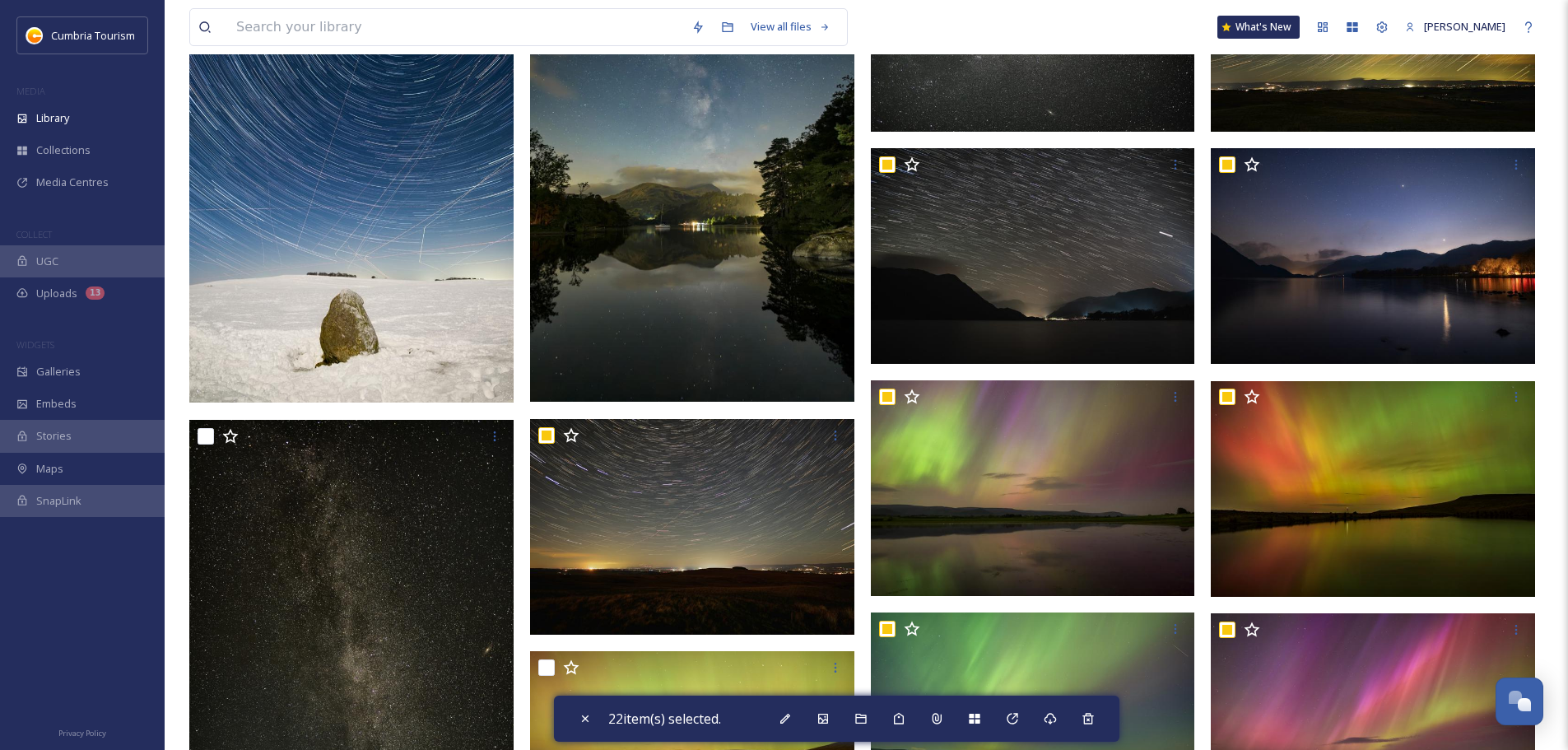
scroll to position [384, 0]
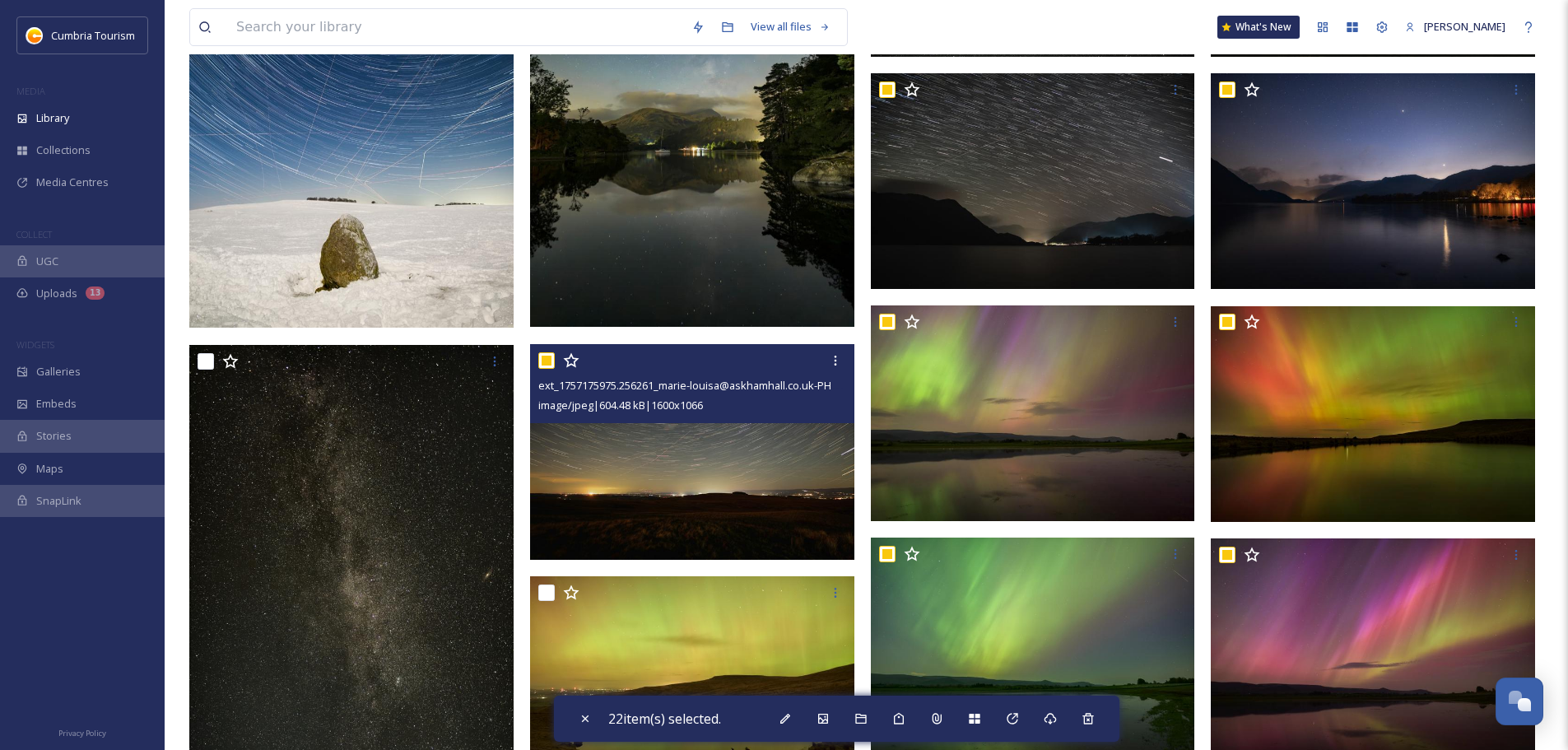
click at [547, 356] on input "checkbox" at bounding box center [546, 360] width 16 height 16
checkbox input "false"
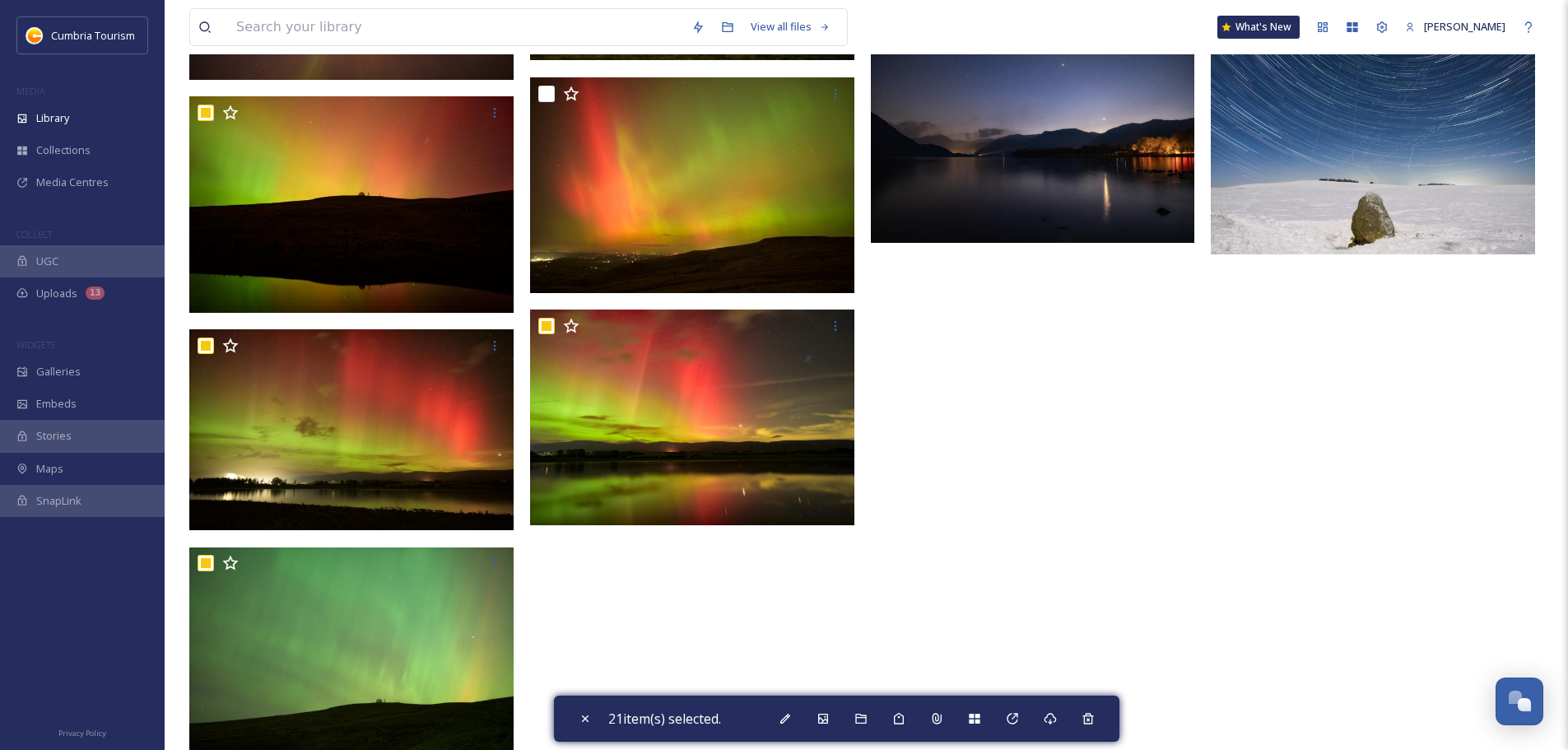
scroll to position [1619, 0]
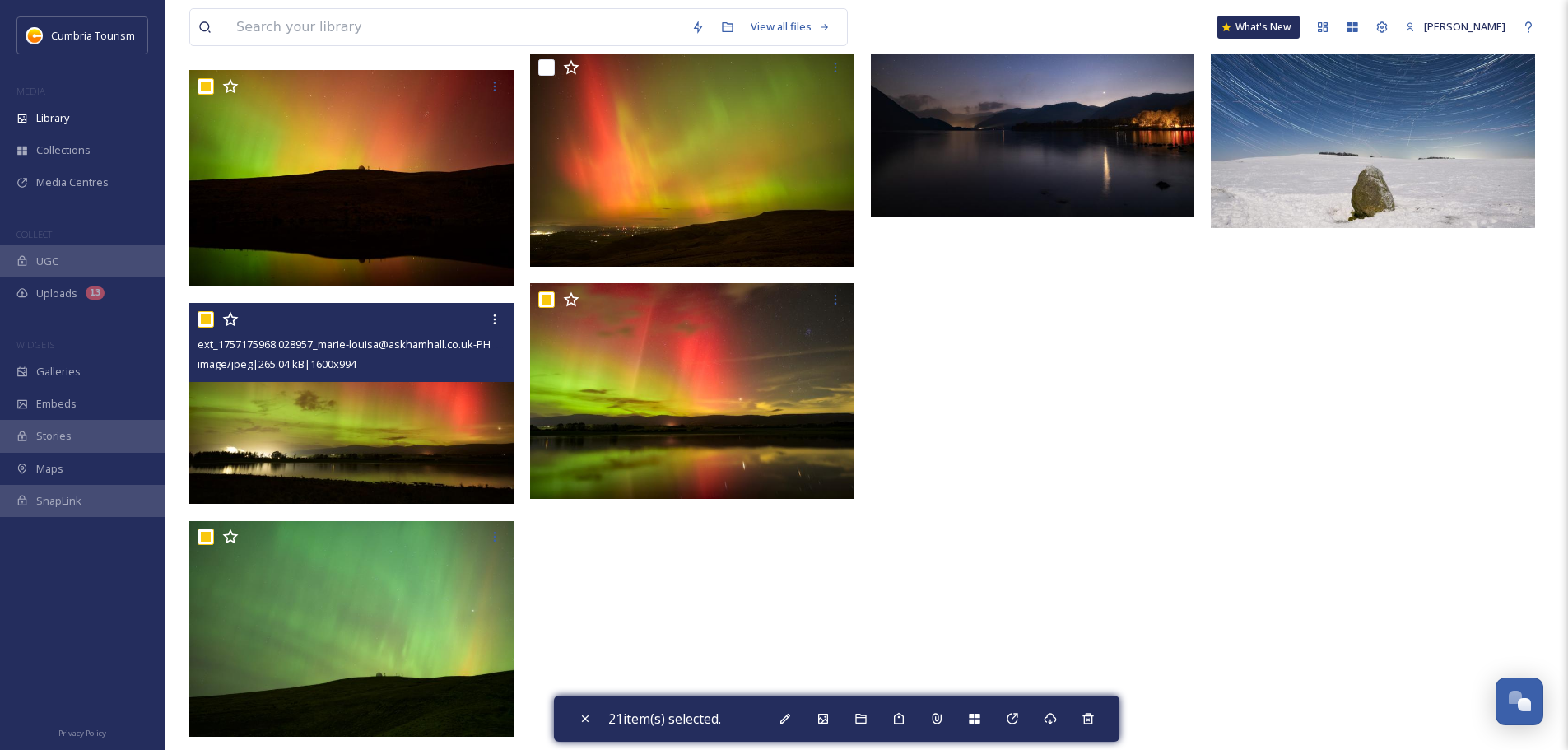
click at [200, 319] on input "checkbox" at bounding box center [205, 319] width 16 height 16
checkbox input "false"
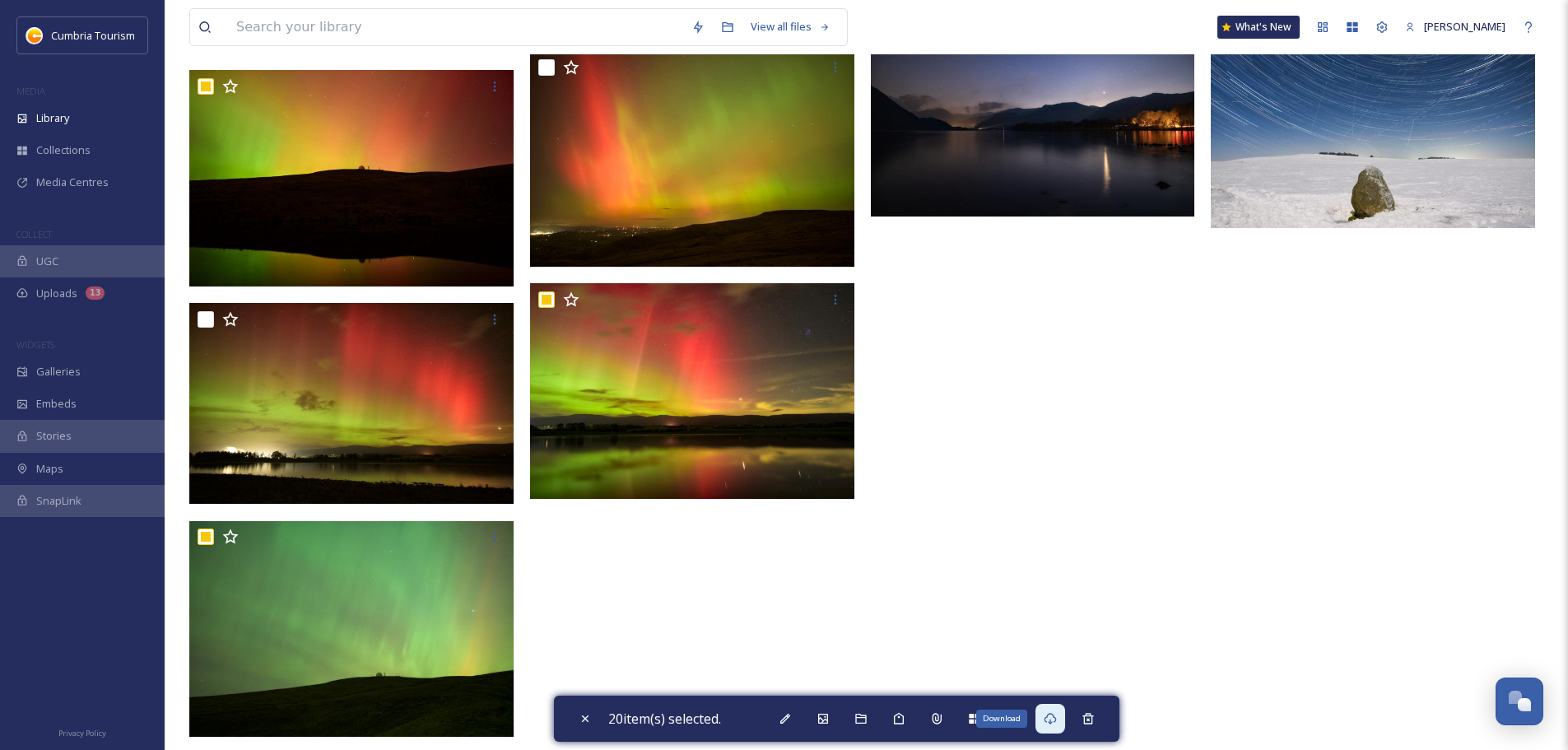
click at [1047, 717] on div "Download" at bounding box center [1050, 718] width 30 height 30
